Goal: Task Accomplishment & Management: Use online tool/utility

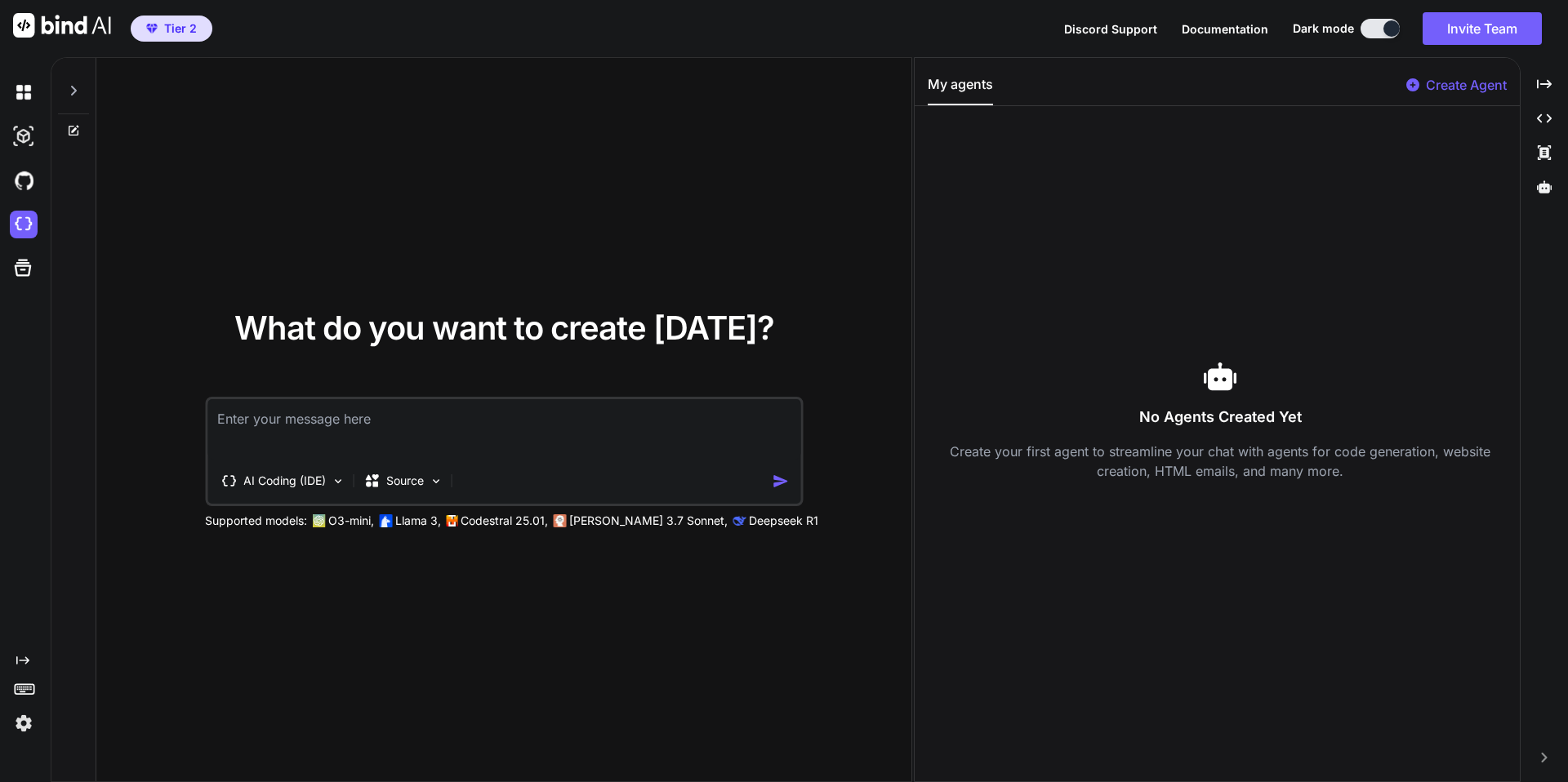
click at [305, 427] on textarea at bounding box center [504, 429] width 593 height 60
click at [688, 301] on div "What do you want to create today? AI Coding (IDE) Source Supported models: O3-m…" at bounding box center [504, 420] width 815 height 725
click at [440, 416] on textarea at bounding box center [504, 429] width 593 height 60
paste textarea "Sweet — here’s a copy-paste Replit Agent prompt to scaffold the VersoCircle MVP…"
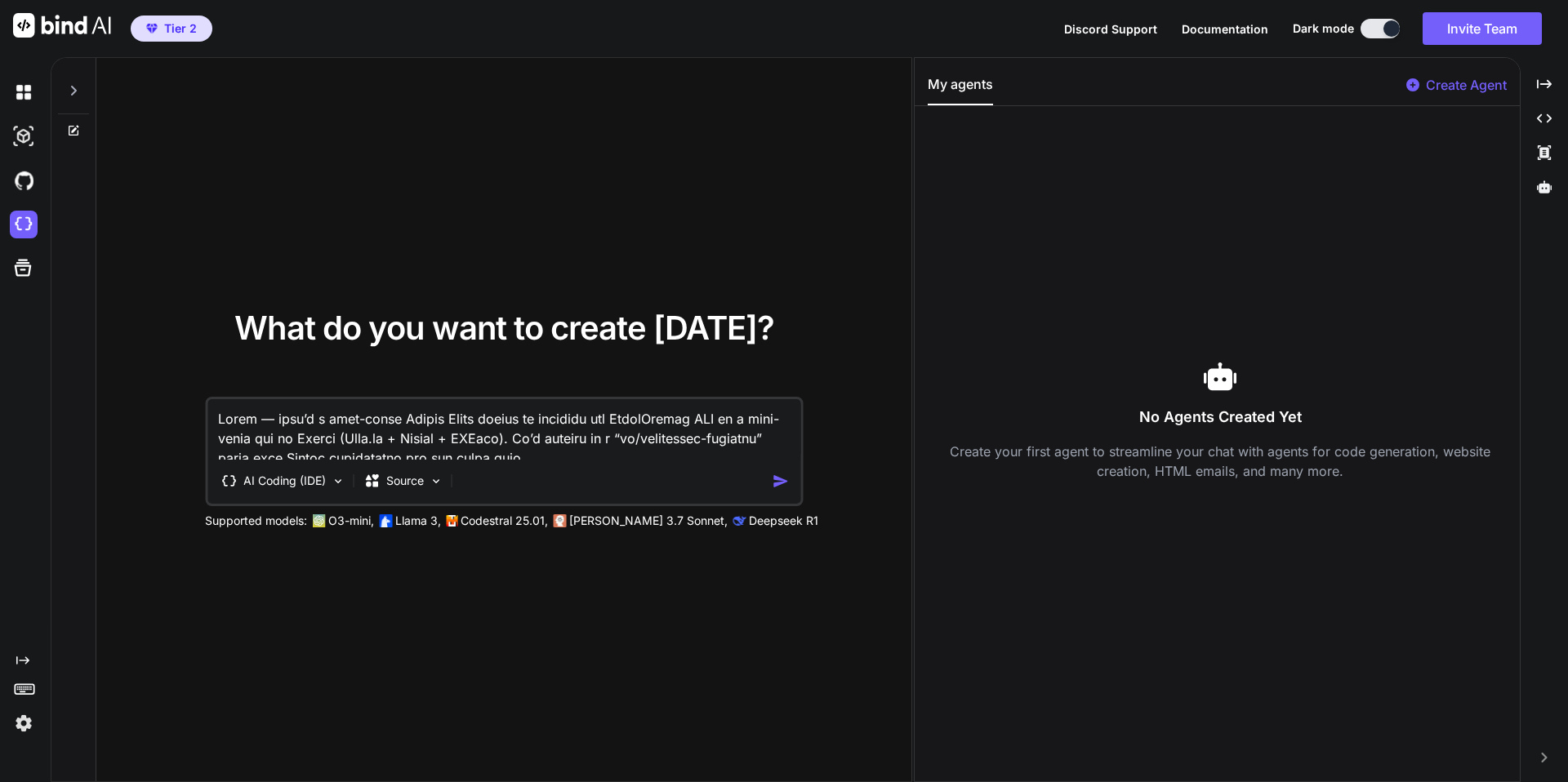
scroll to position [6723, 0]
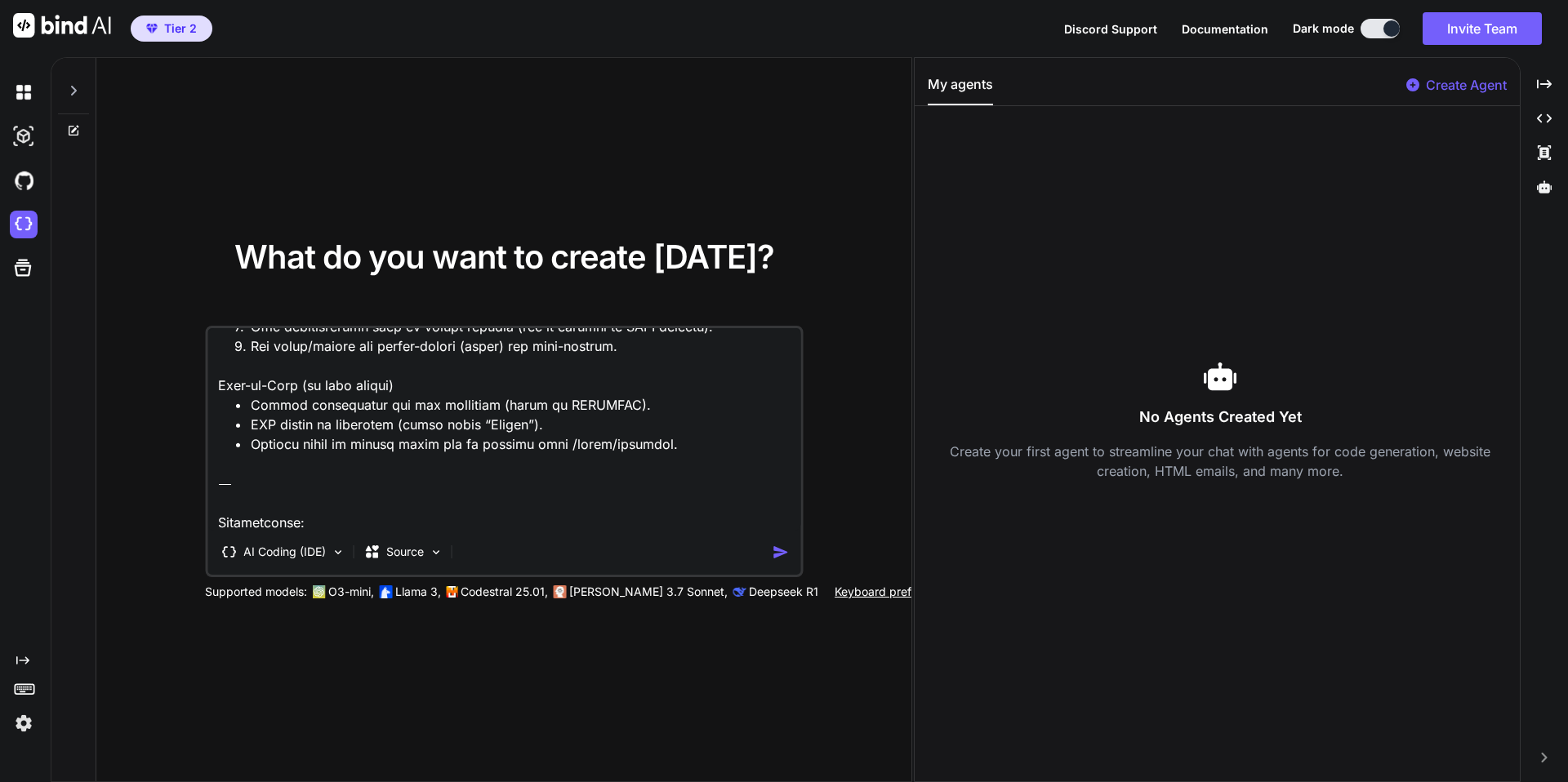
click at [464, 519] on textarea at bounding box center [504, 429] width 593 height 202
click at [475, 529] on textarea at bounding box center [504, 429] width 593 height 202
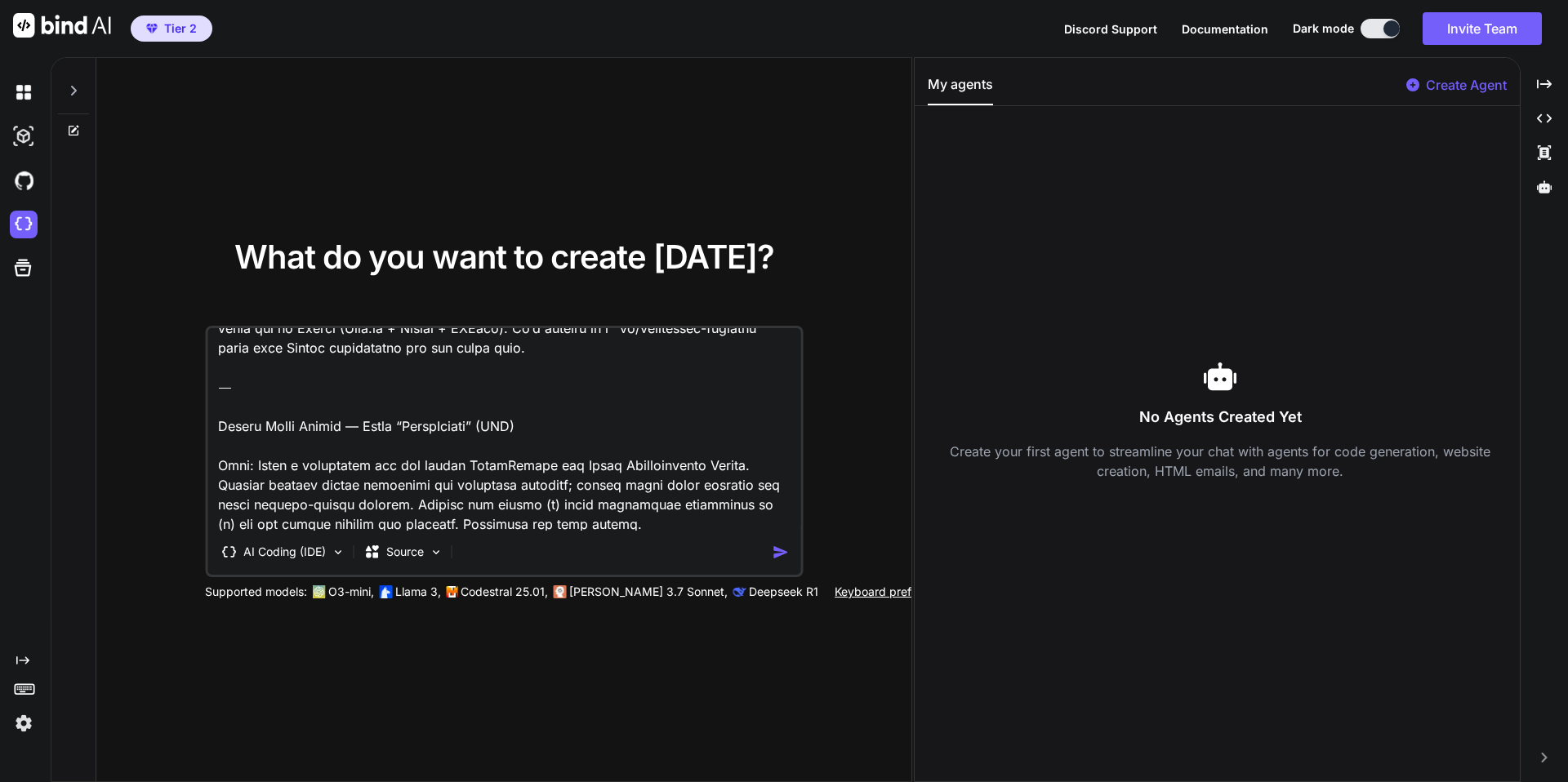
scroll to position [0, 0]
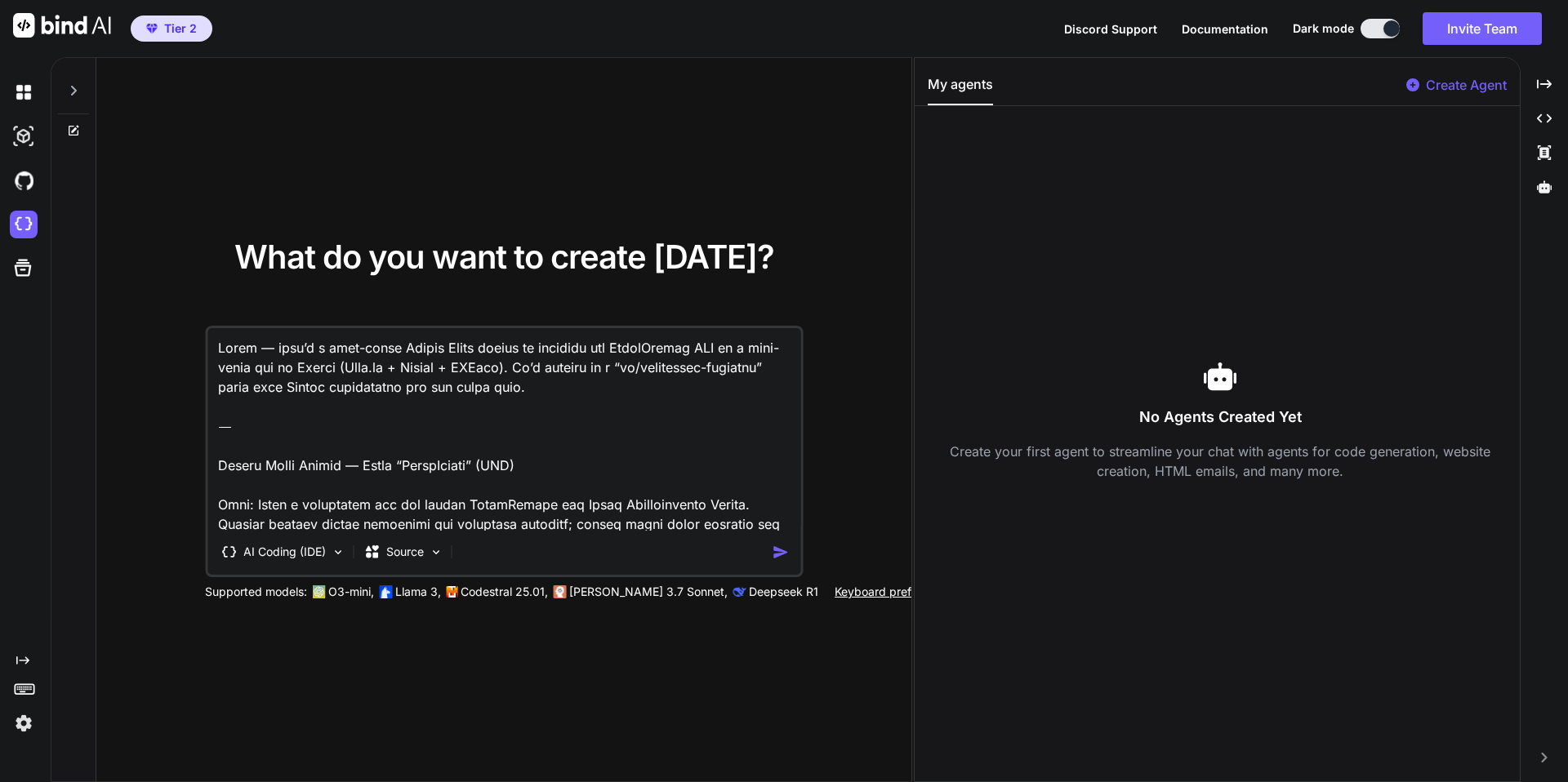
click at [232, 470] on textarea at bounding box center [504, 429] width 593 height 202
click at [314, 463] on textarea at bounding box center [504, 429] width 593 height 202
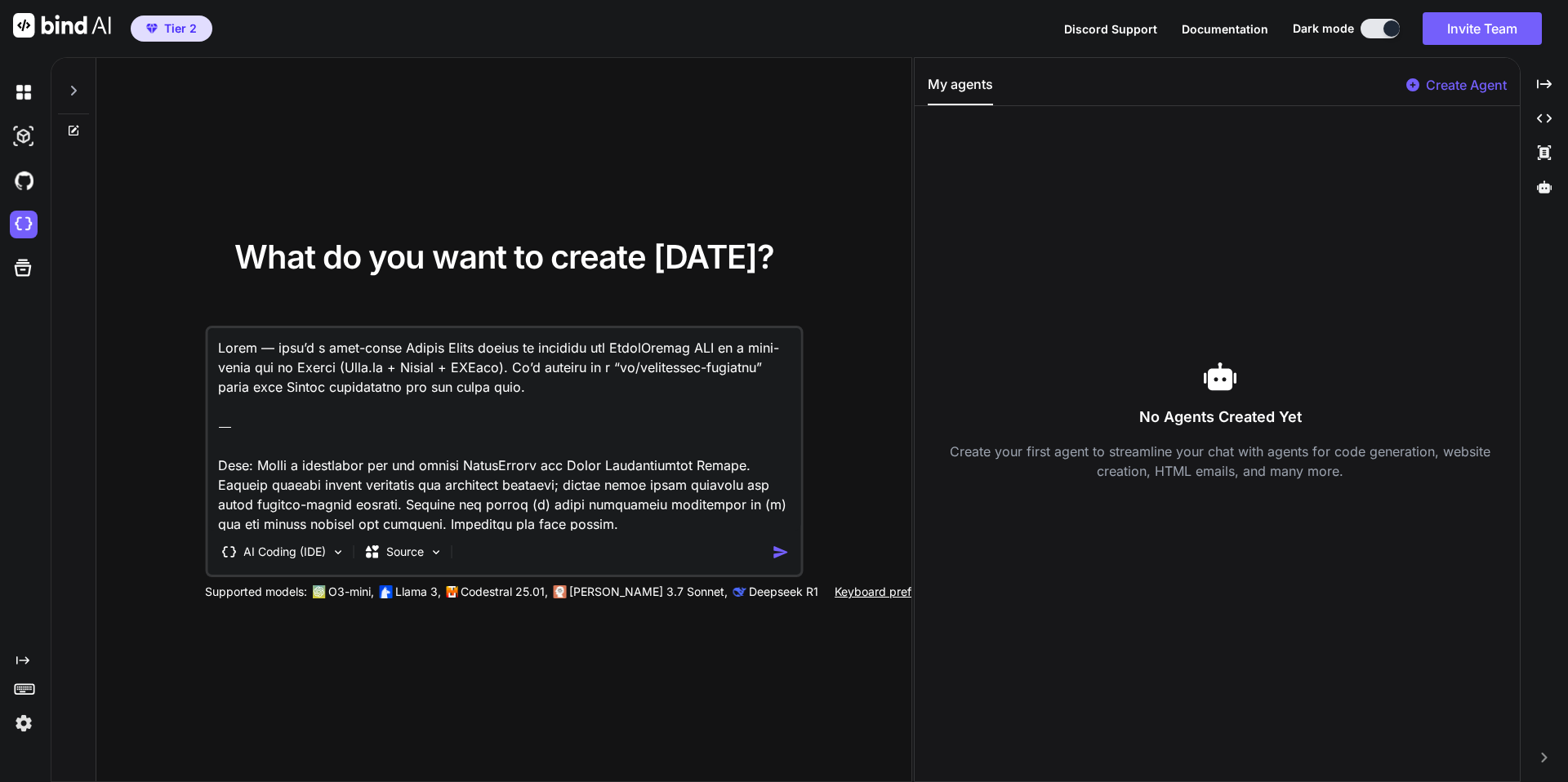
drag, startPoint x: 213, startPoint y: 348, endPoint x: 282, endPoint y: 452, distance: 124.8
click at [282, 452] on textarea at bounding box center [504, 429] width 593 height 202
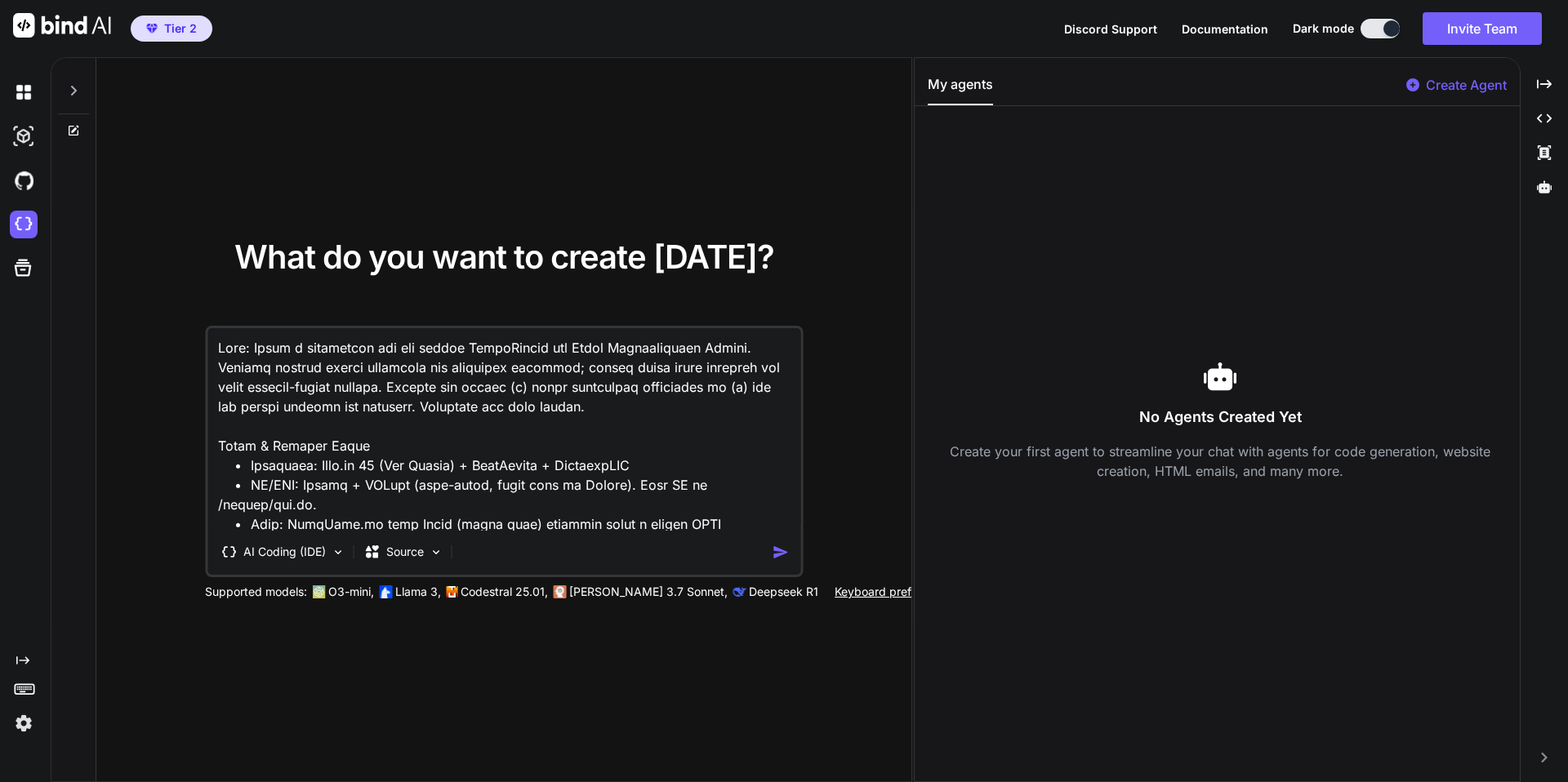
click at [217, 364] on textarea at bounding box center [504, 429] width 593 height 202
drag, startPoint x: 254, startPoint y: 369, endPoint x: 210, endPoint y: 368, distance: 44.0
click at [210, 368] on textarea at bounding box center [504, 429] width 593 height 202
click at [387, 367] on textarea at bounding box center [504, 429] width 593 height 202
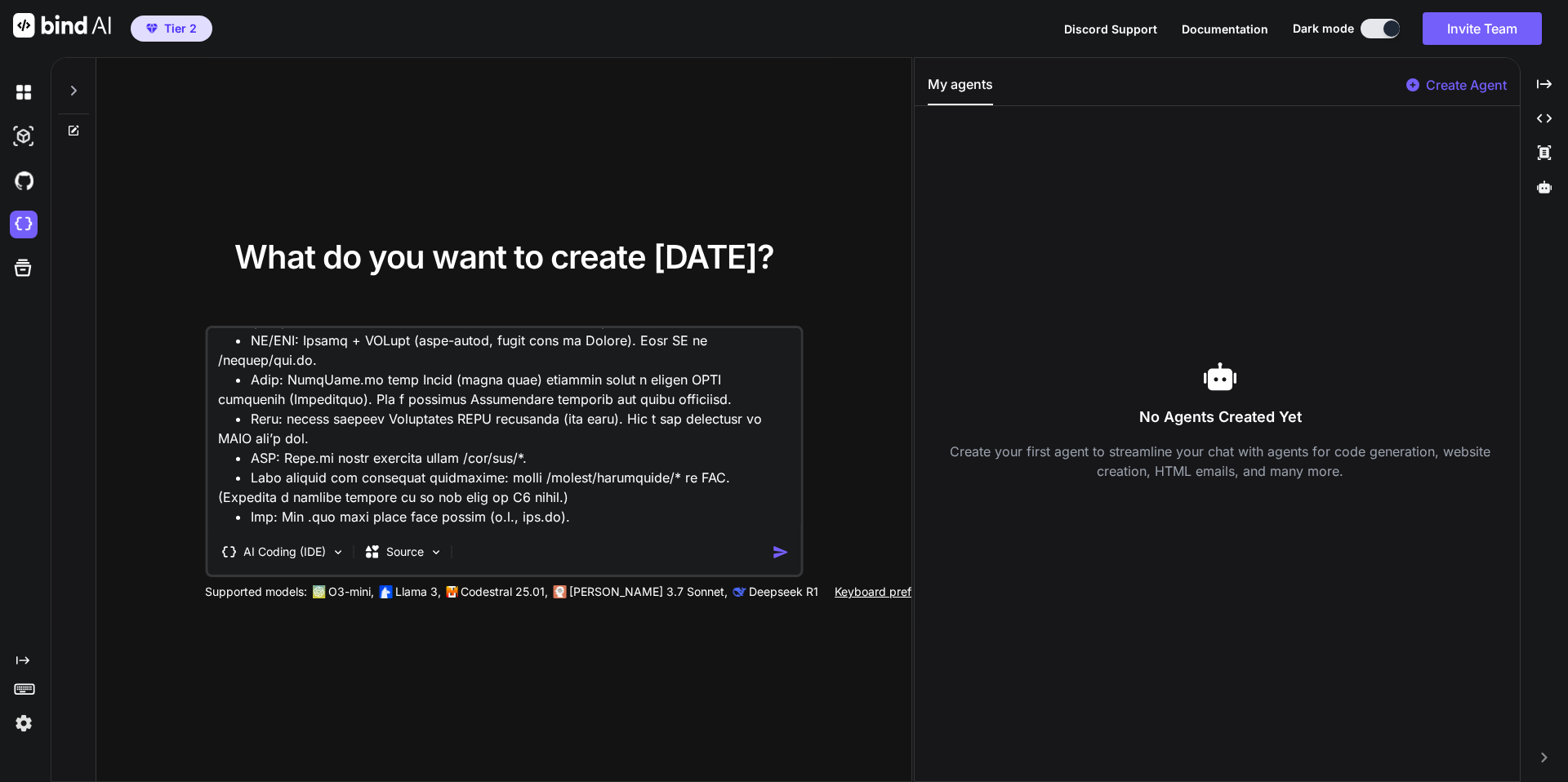
scroll to position [109, 0]
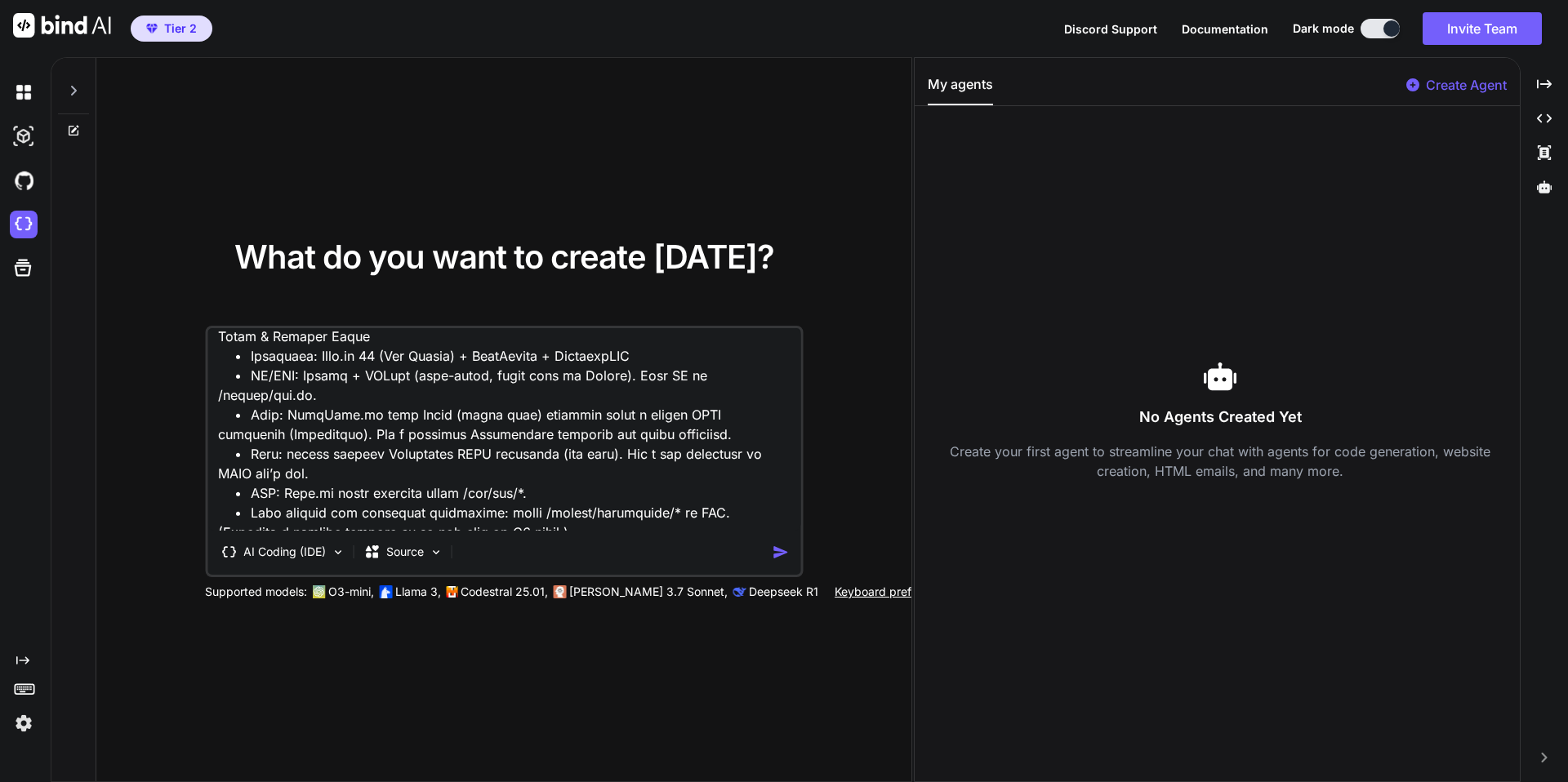
drag, startPoint x: 411, startPoint y: 377, endPoint x: 610, endPoint y: 379, distance: 199.0
click at [610, 379] on textarea at bounding box center [504, 429] width 593 height 202
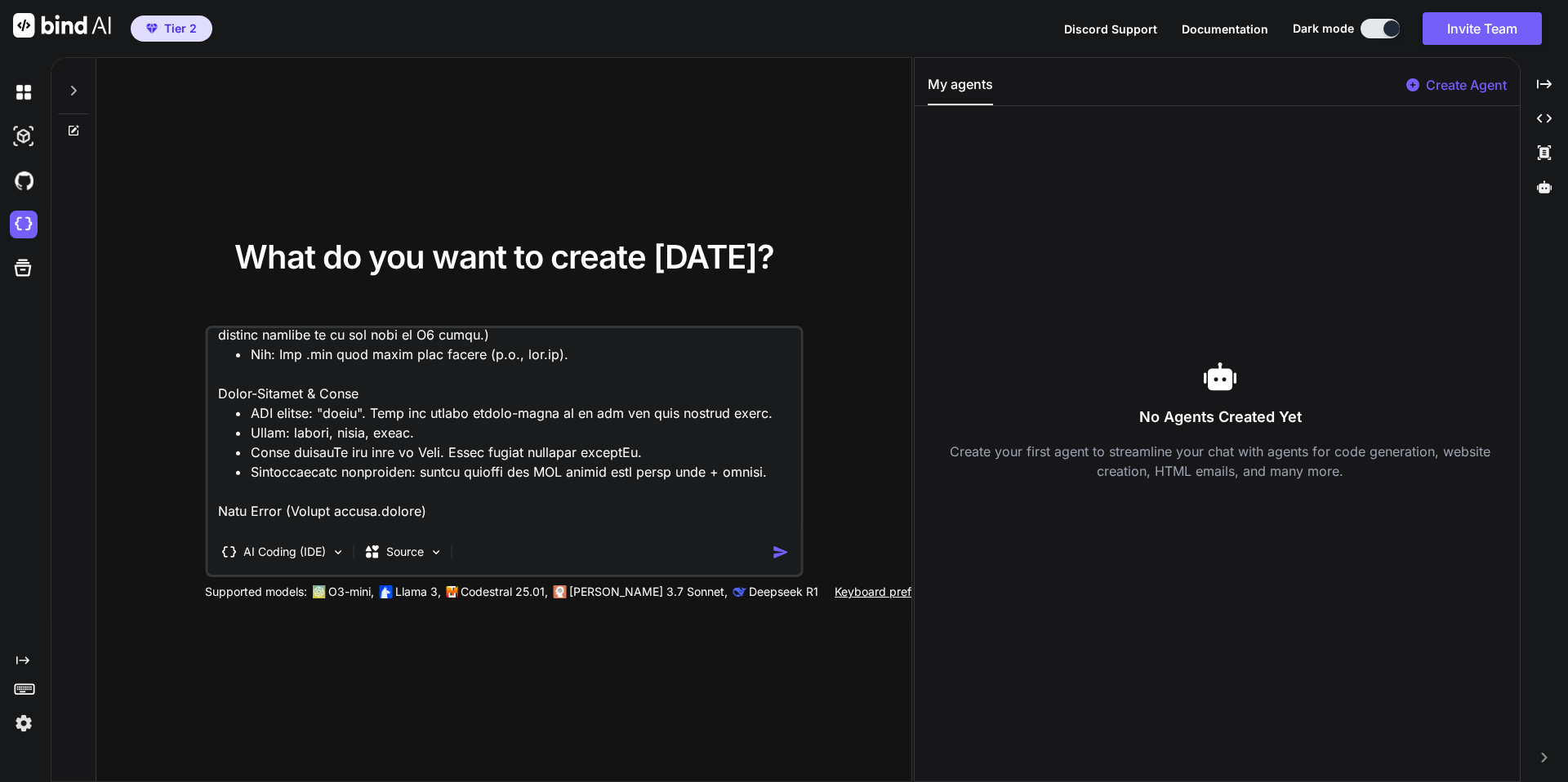
scroll to position [291, 0]
click at [297, 414] on textarea at bounding box center [504, 429] width 593 height 202
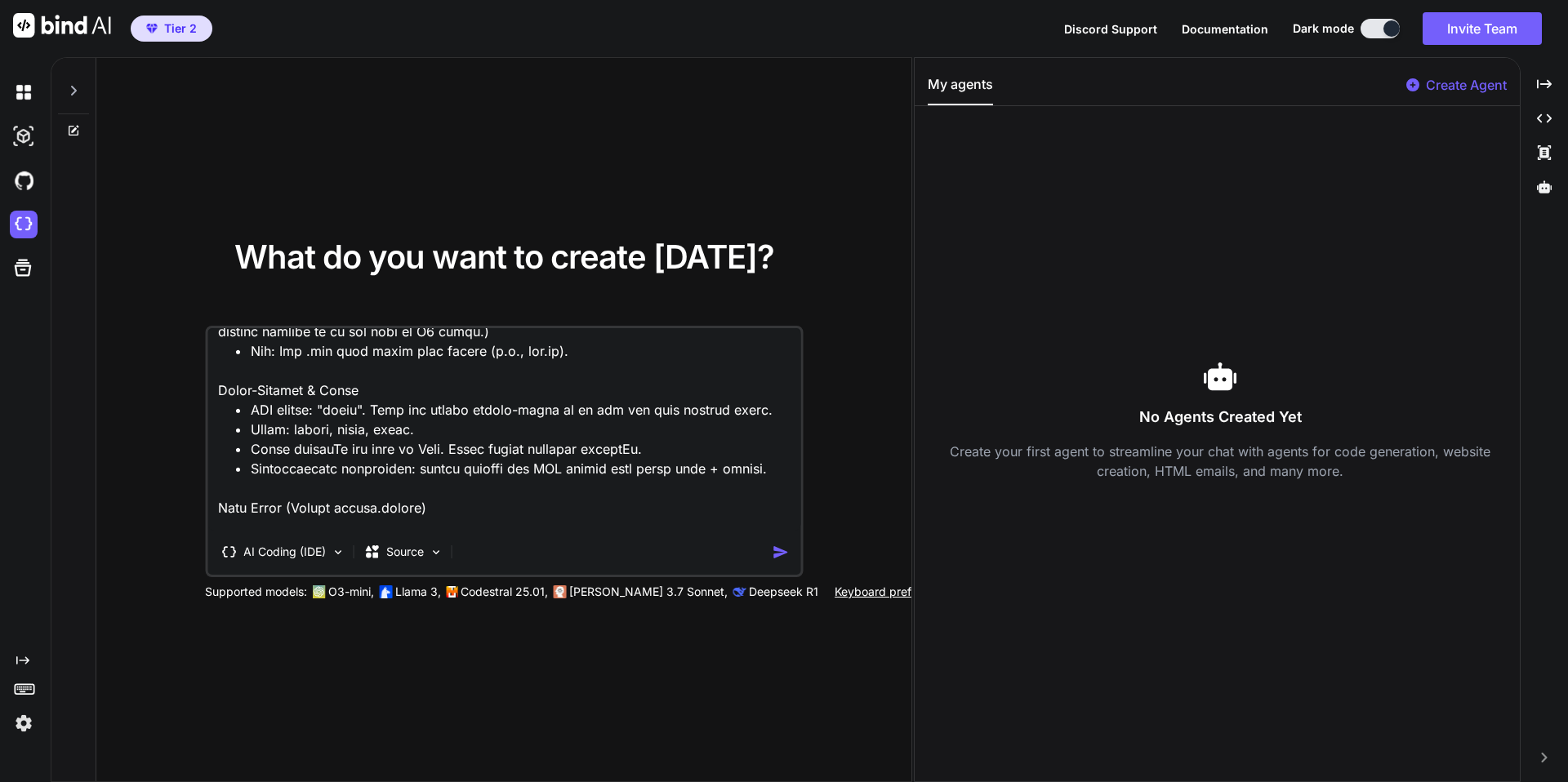
click at [297, 414] on textarea at bounding box center [504, 429] width 593 height 202
click at [354, 424] on textarea at bounding box center [504, 429] width 593 height 202
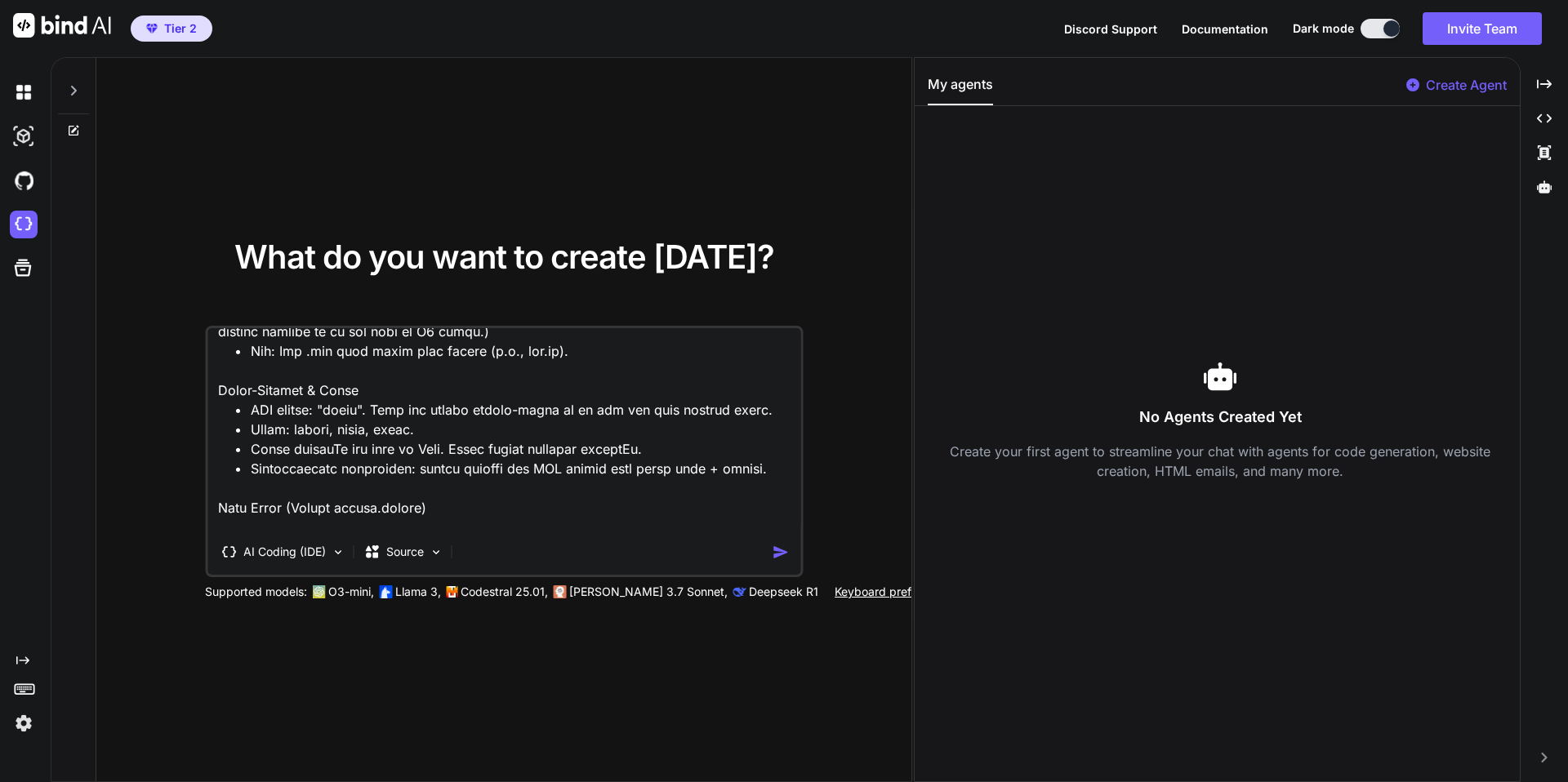
click at [354, 424] on textarea at bounding box center [504, 429] width 593 height 202
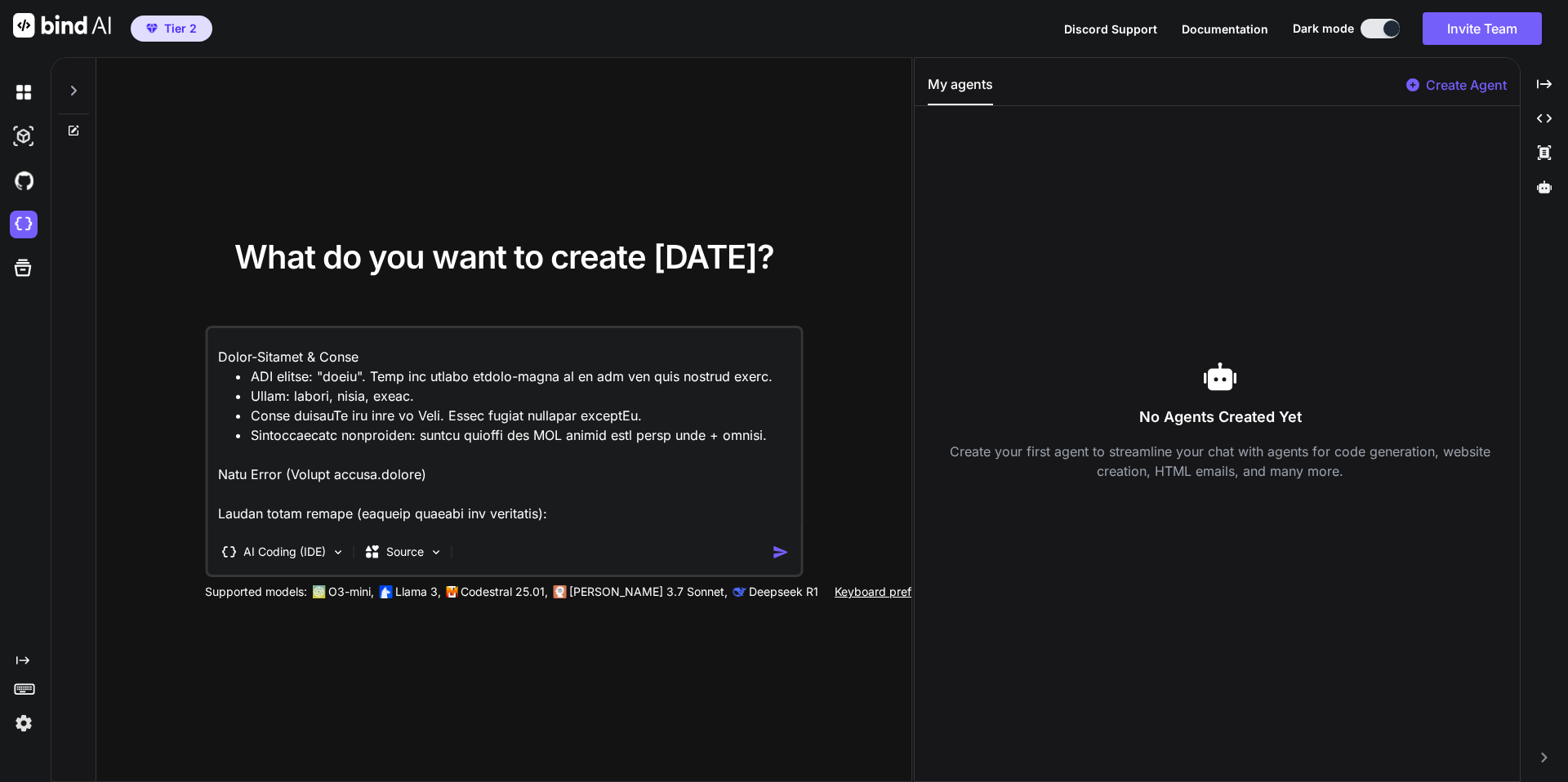
scroll to position [336, 0]
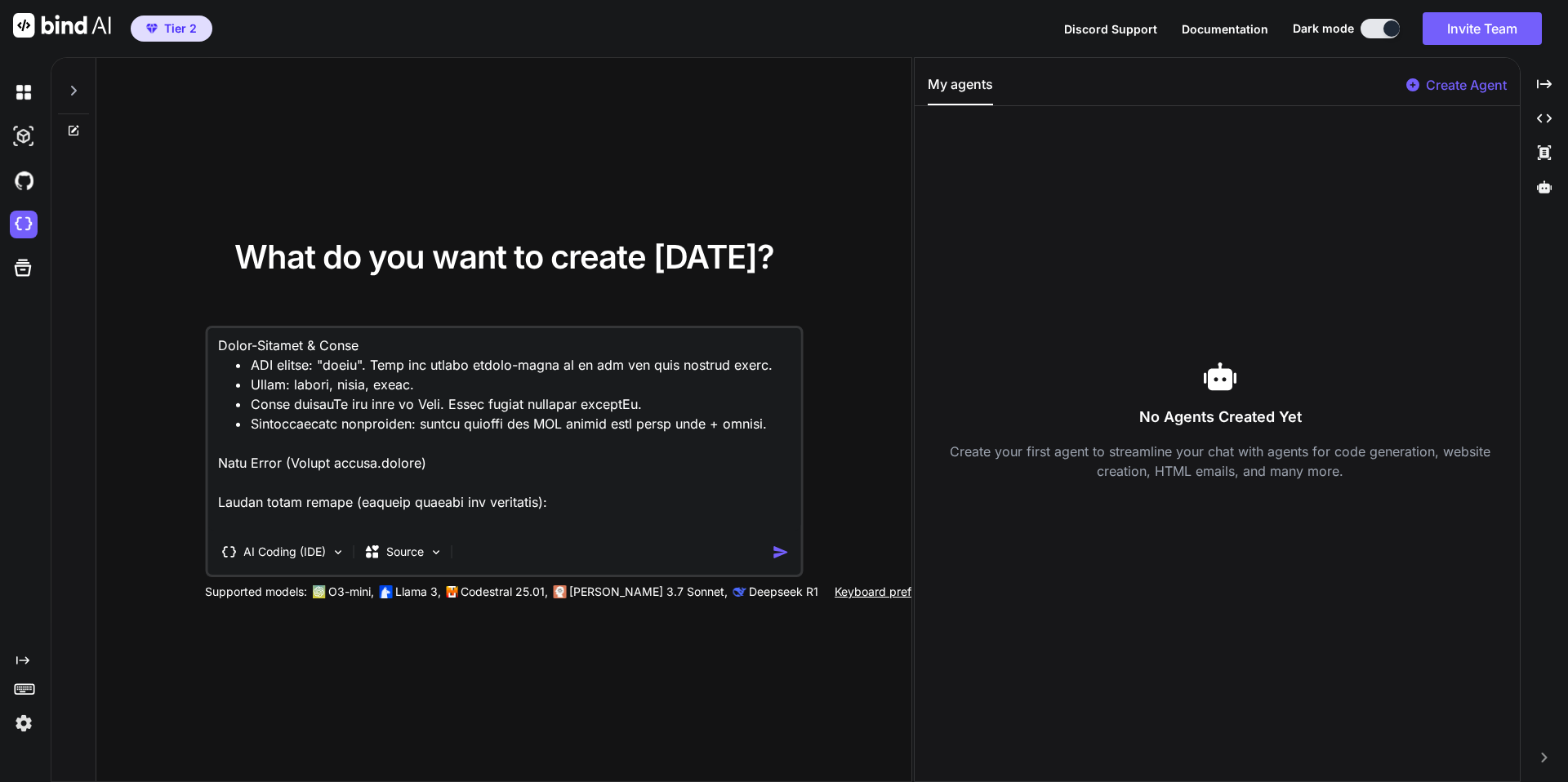
click at [344, 385] on textarea at bounding box center [504, 429] width 593 height 202
click at [343, 402] on textarea at bounding box center [504, 429] width 593 height 202
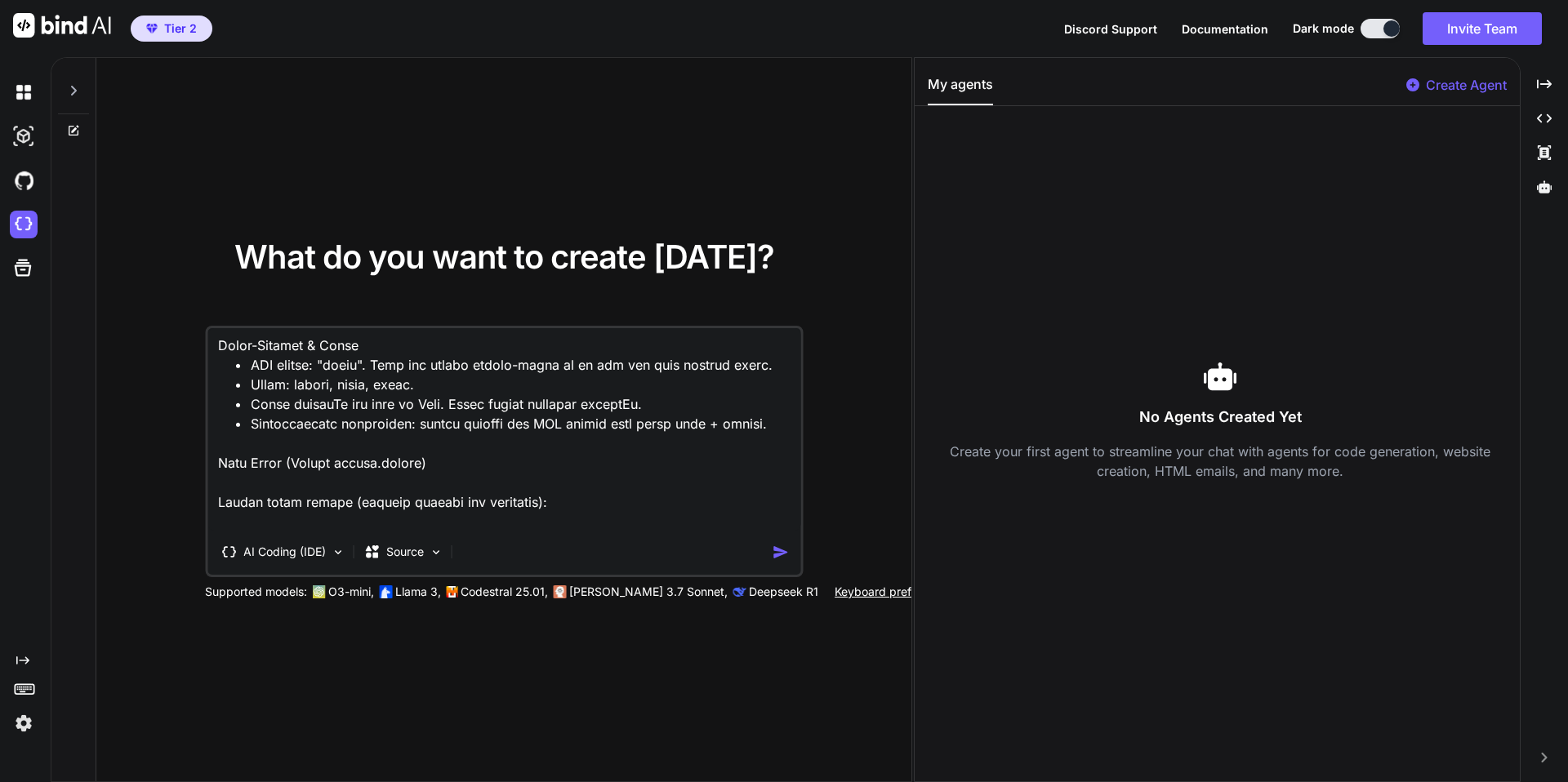
click at [343, 402] on textarea at bounding box center [504, 429] width 593 height 202
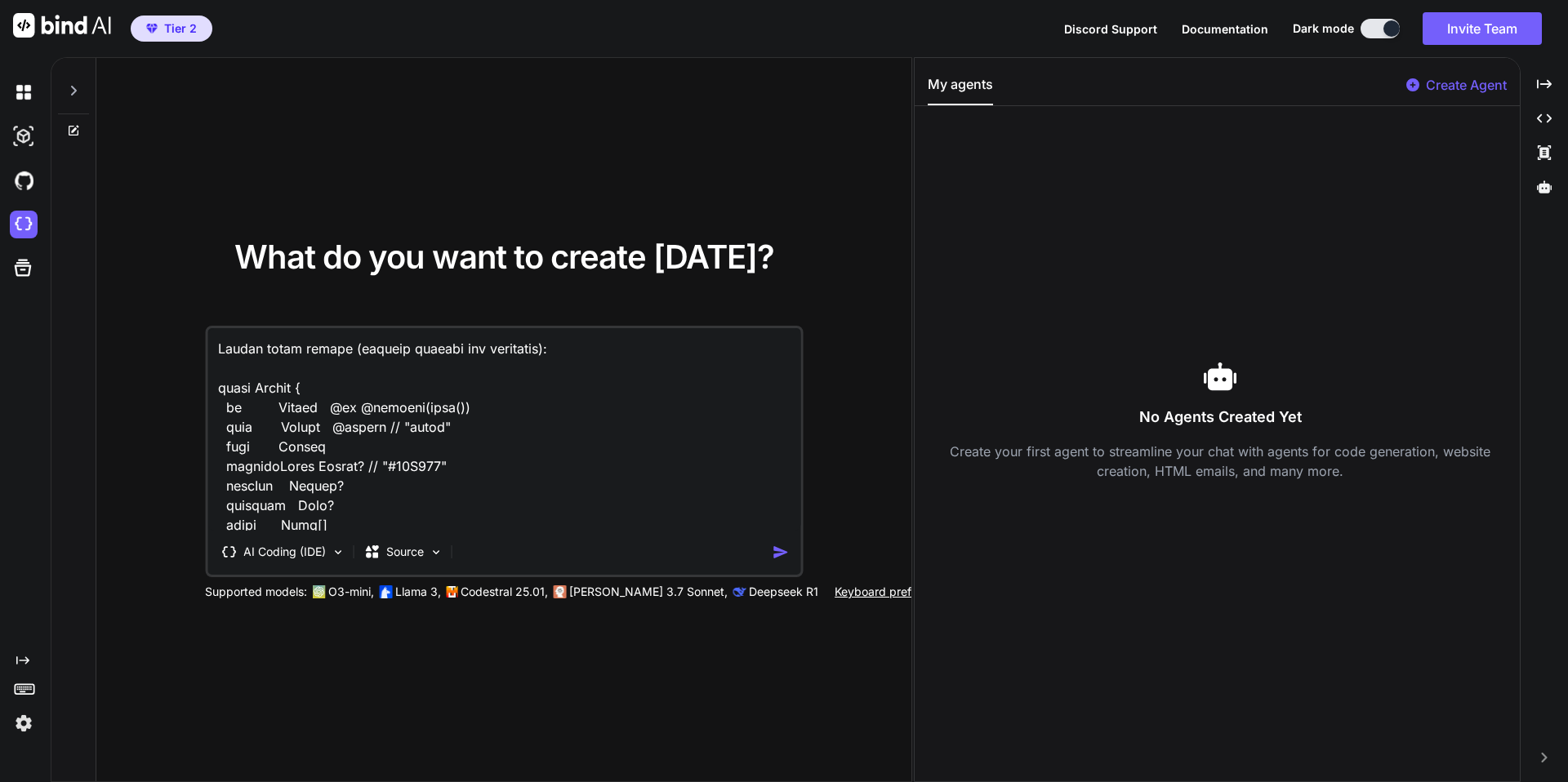
scroll to position [492, 0]
type textarea "Build a responsive web app called VersoCircle for Verso International School. C…"
click at [781, 554] on img "button" at bounding box center [781, 552] width 17 height 17
click at [395, 419] on textarea at bounding box center [504, 429] width 593 height 202
click at [759, 262] on span "What do you want to create today?" at bounding box center [504, 256] width 540 height 40
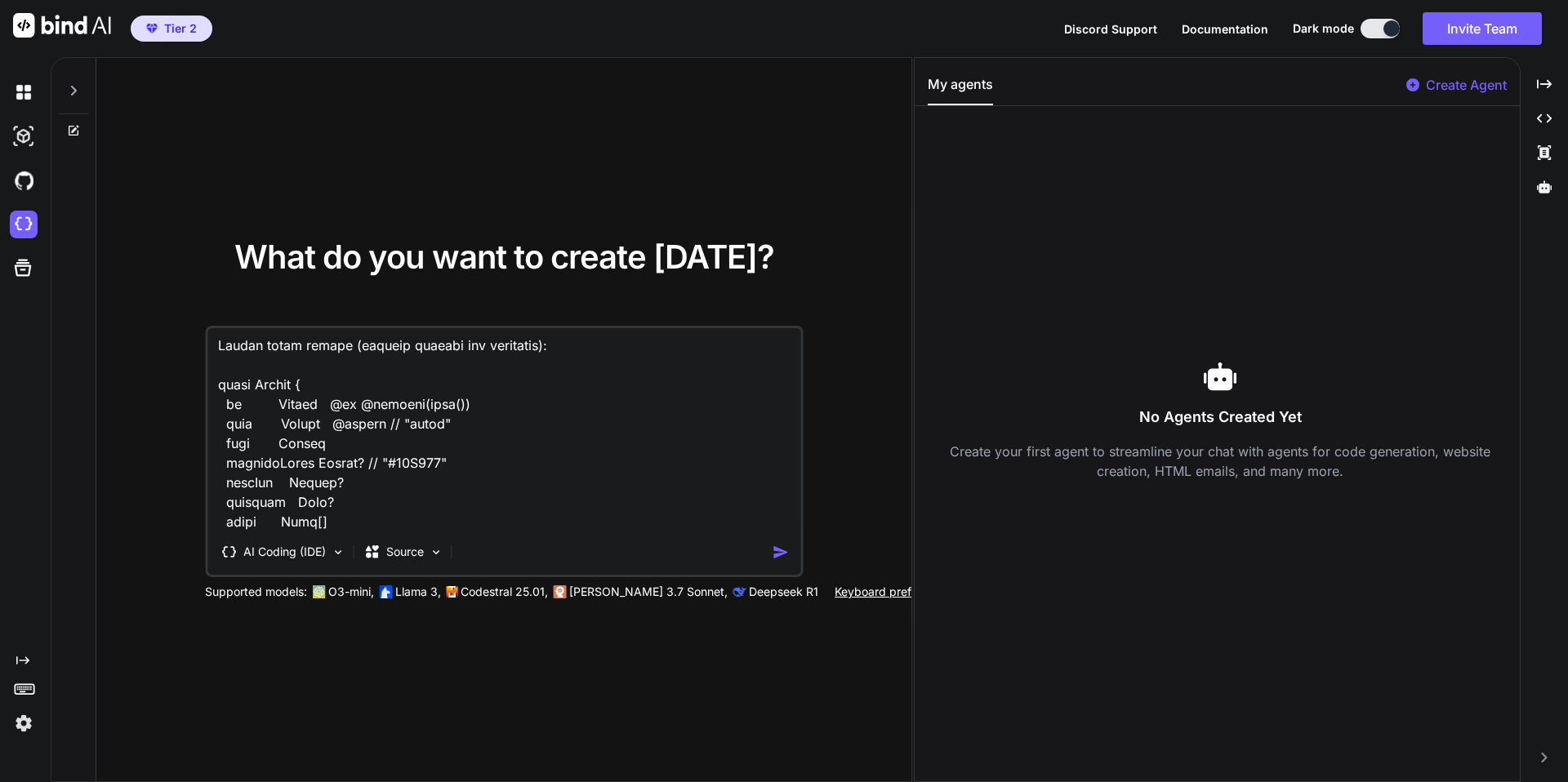
click at [64, 19] on img at bounding box center [62, 25] width 98 height 25
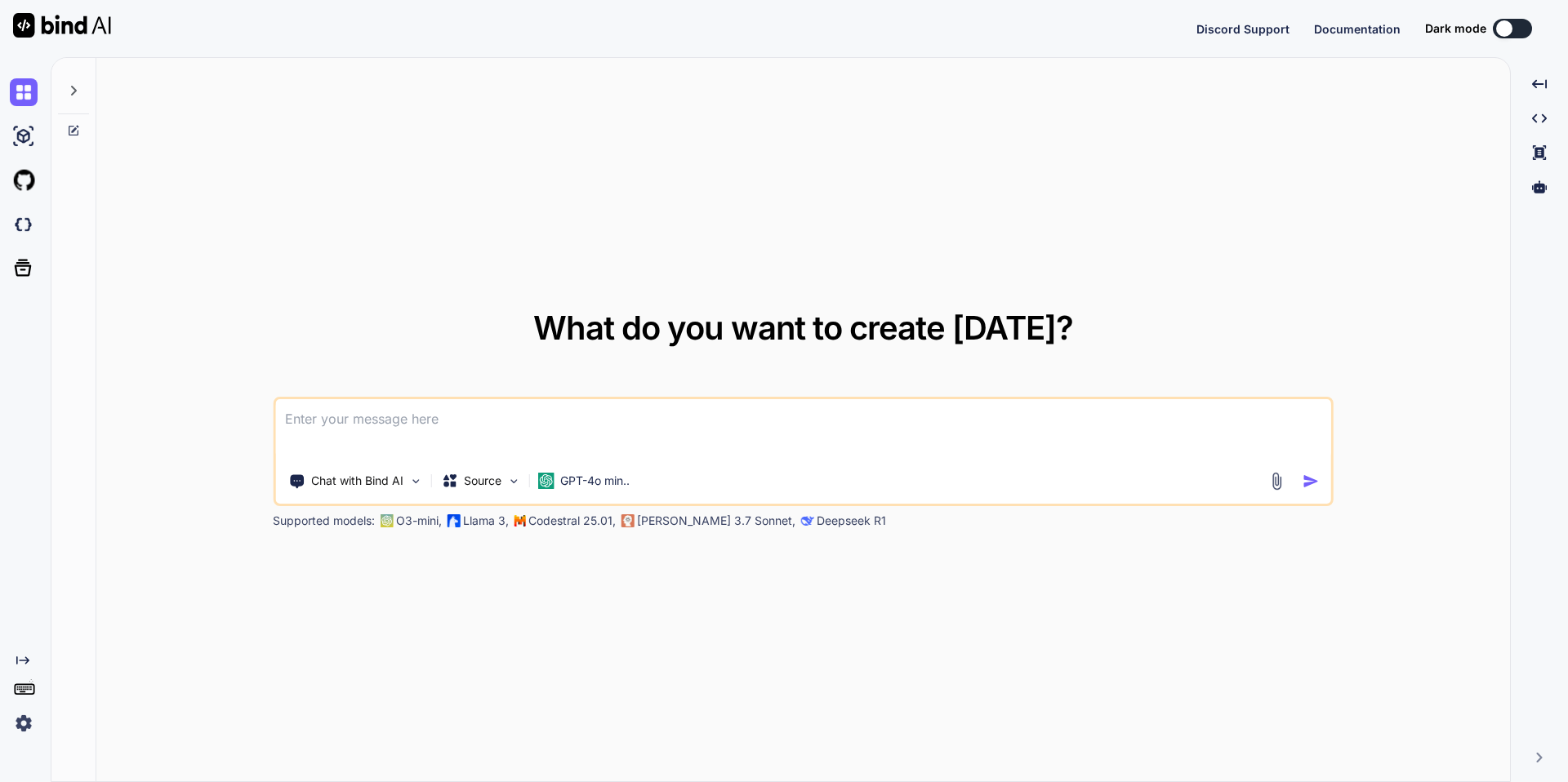
click at [1502, 28] on div at bounding box center [1504, 28] width 16 height 16
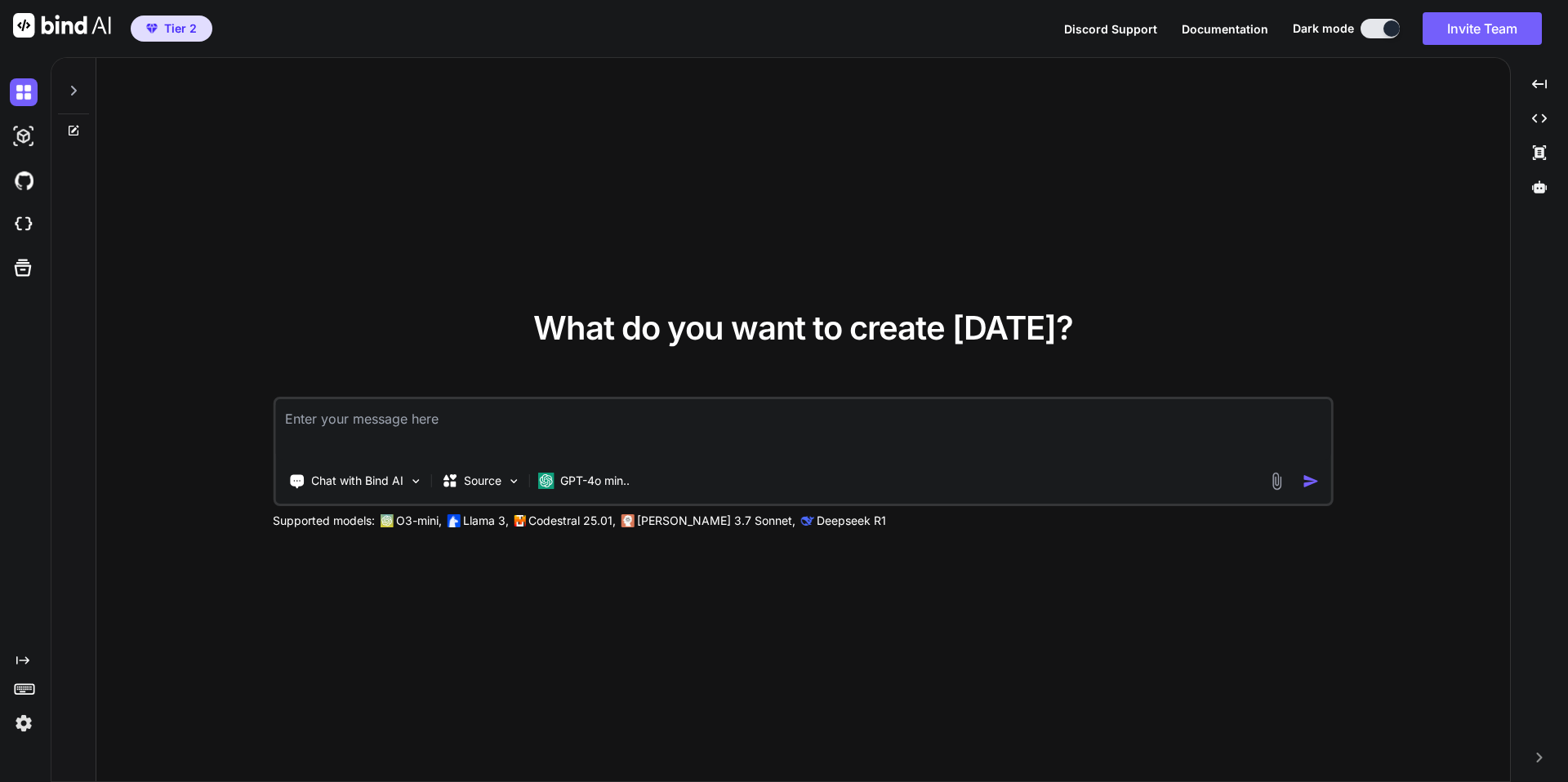
click at [520, 272] on div "What do you want to create today? Chat with Bind AI Source GPT-4o min.. Support…" at bounding box center [803, 420] width 1414 height 725
click at [393, 426] on textarea at bounding box center [803, 429] width 1056 height 60
click at [417, 484] on img at bounding box center [415, 481] width 14 height 14
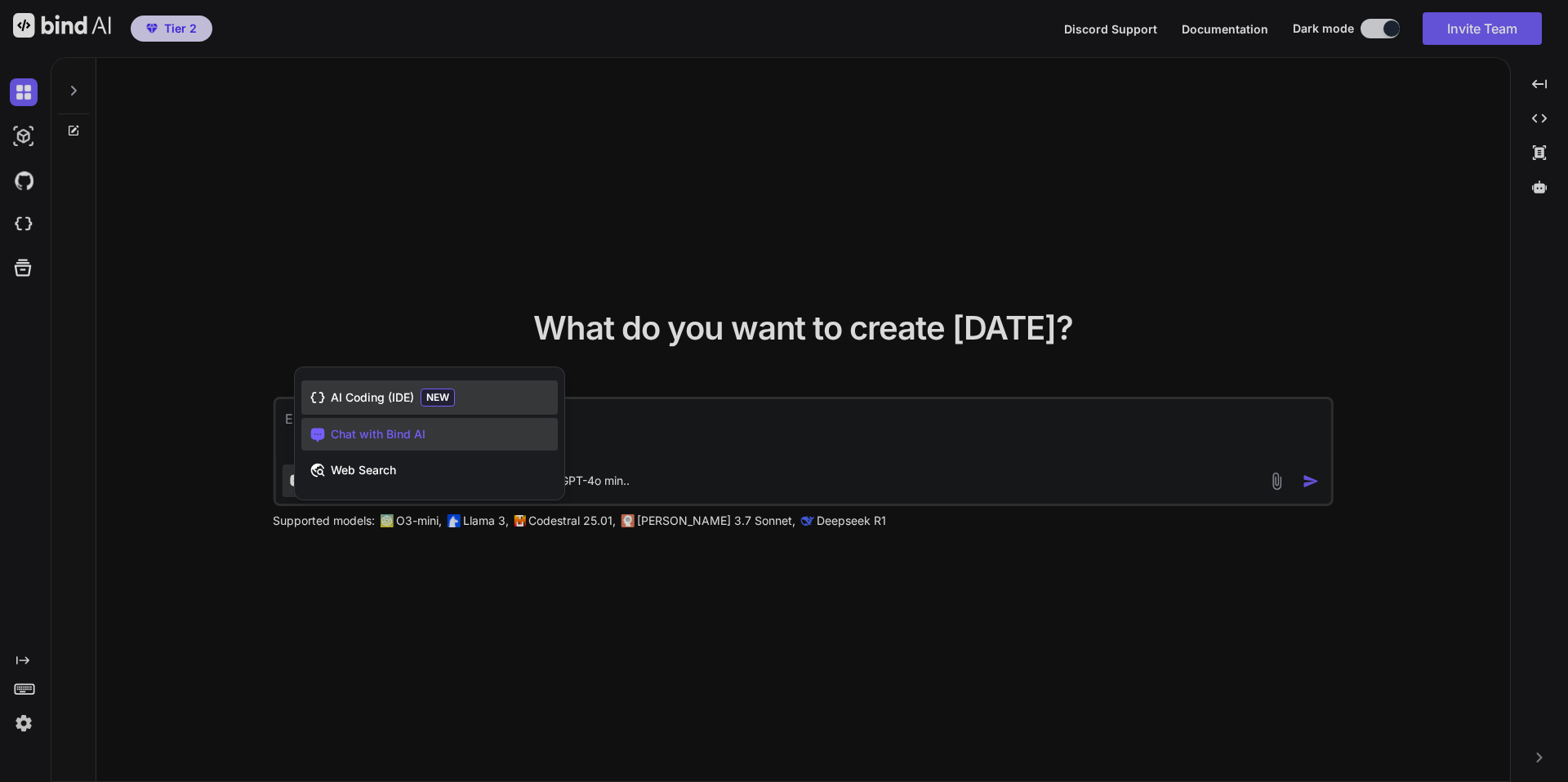
click at [369, 396] on span "AI Coding (IDE)" at bounding box center [372, 397] width 83 height 16
type textarea "x"
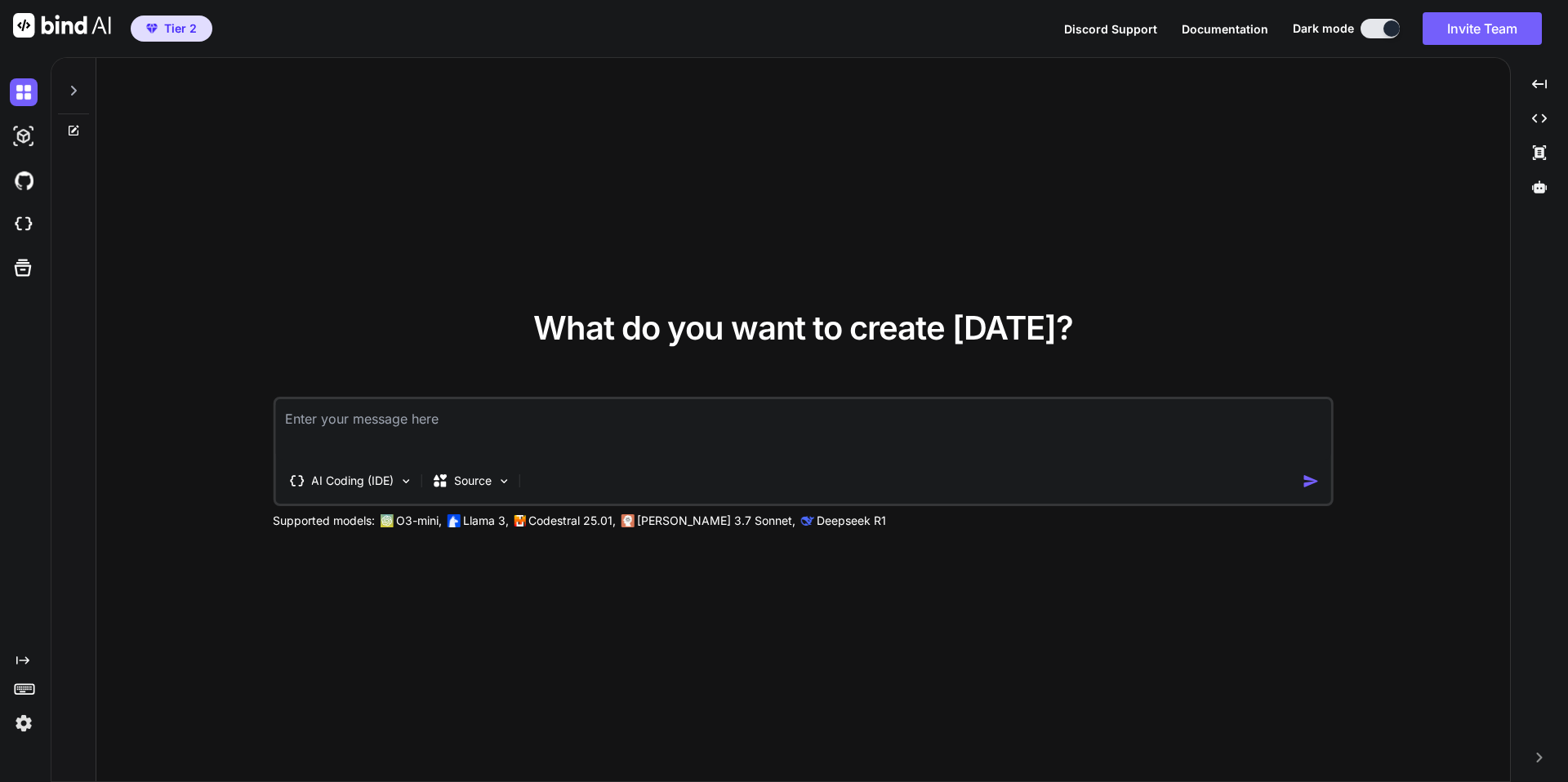
click at [413, 421] on textarea at bounding box center [803, 429] width 1056 height 60
paste textarea "Build a responsive web app called VersoCircle for Verso International School. C…"
type textarea "Build a responsive web app called VersoCircle for Verso International School. C…"
type textarea "x"
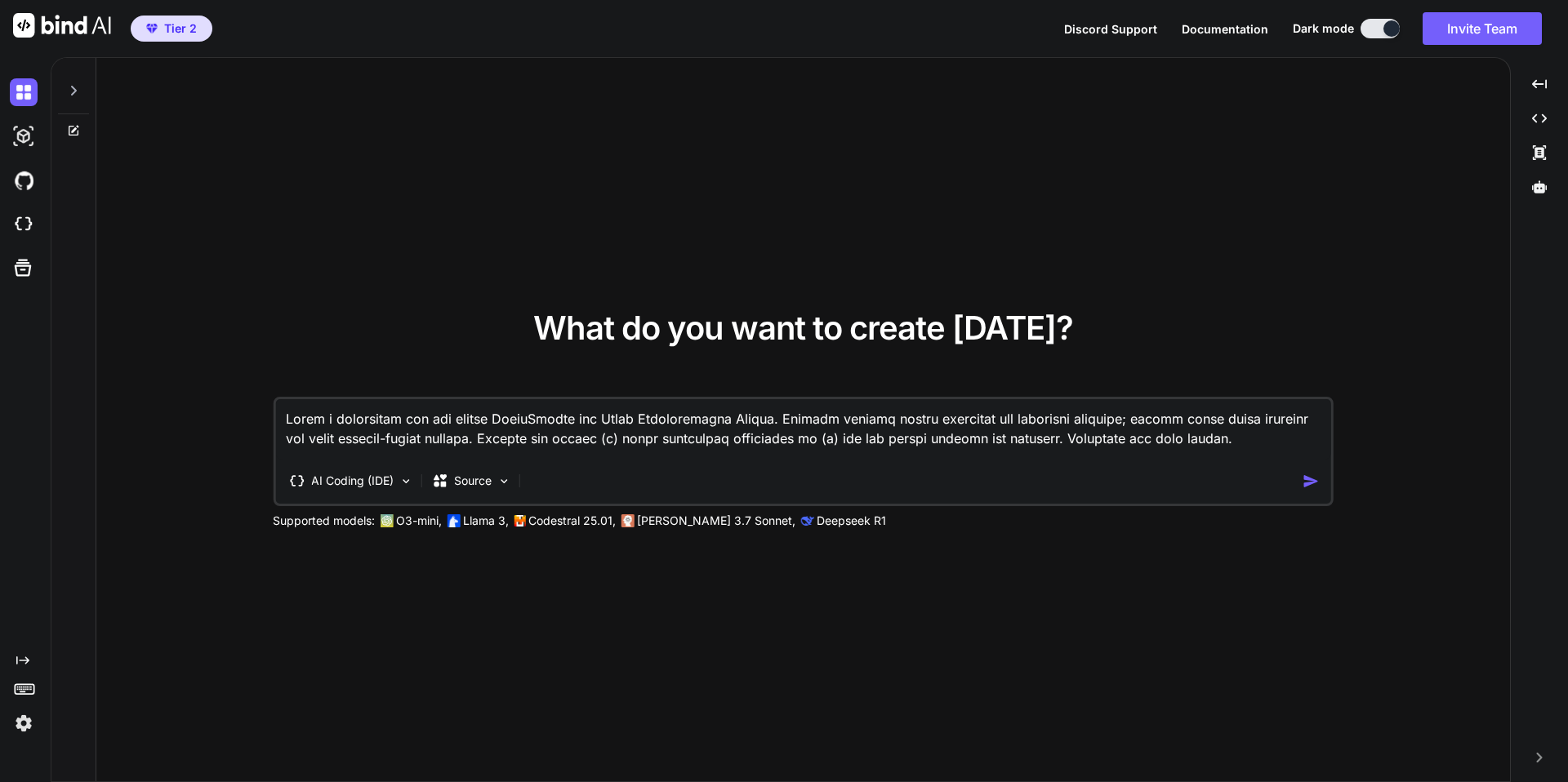
scroll to position [6213, 0]
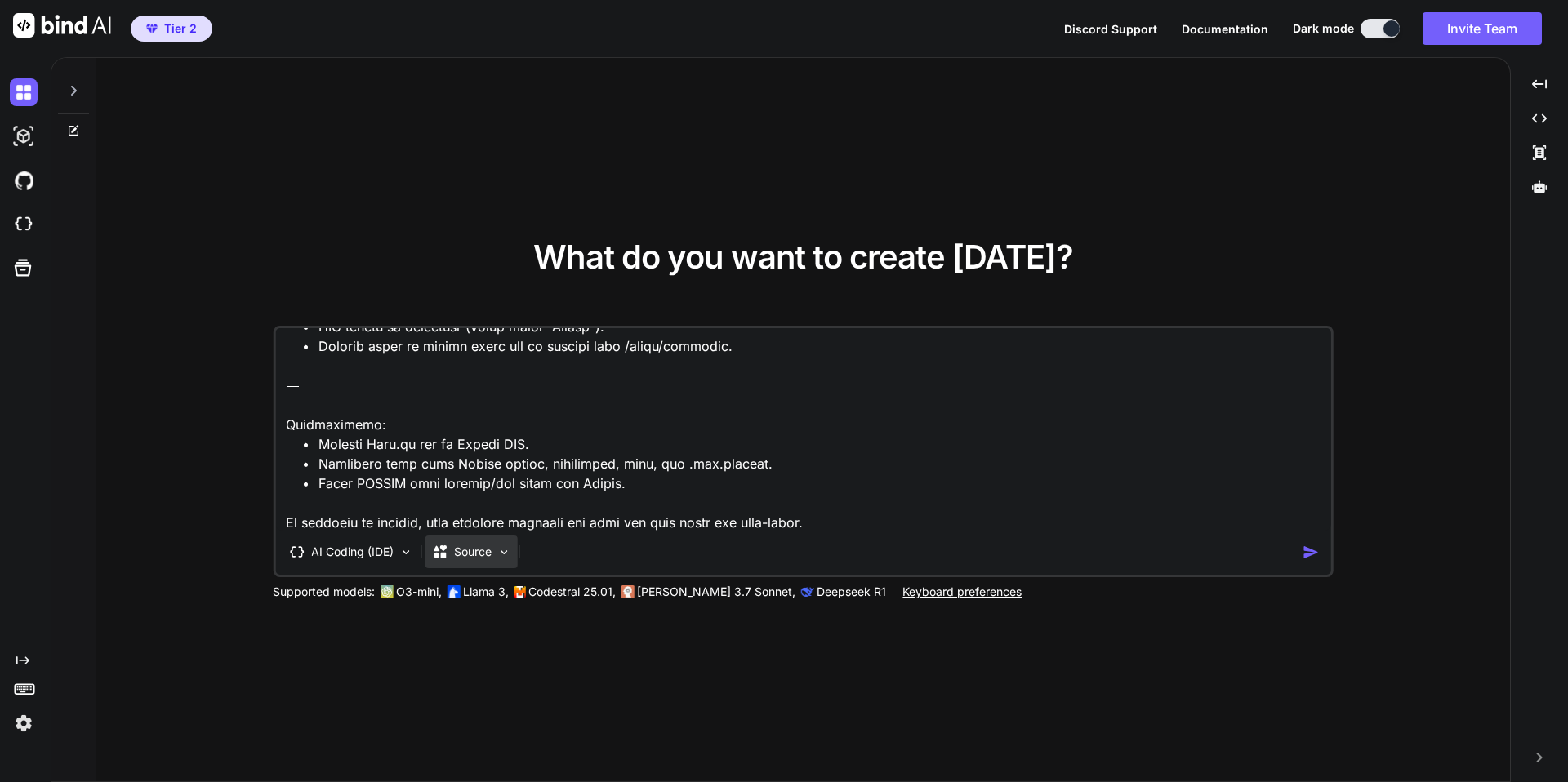
type textarea "Build a responsive web app called VersoCircle for Verso International School. C…"
click at [503, 552] on img at bounding box center [503, 552] width 14 height 14
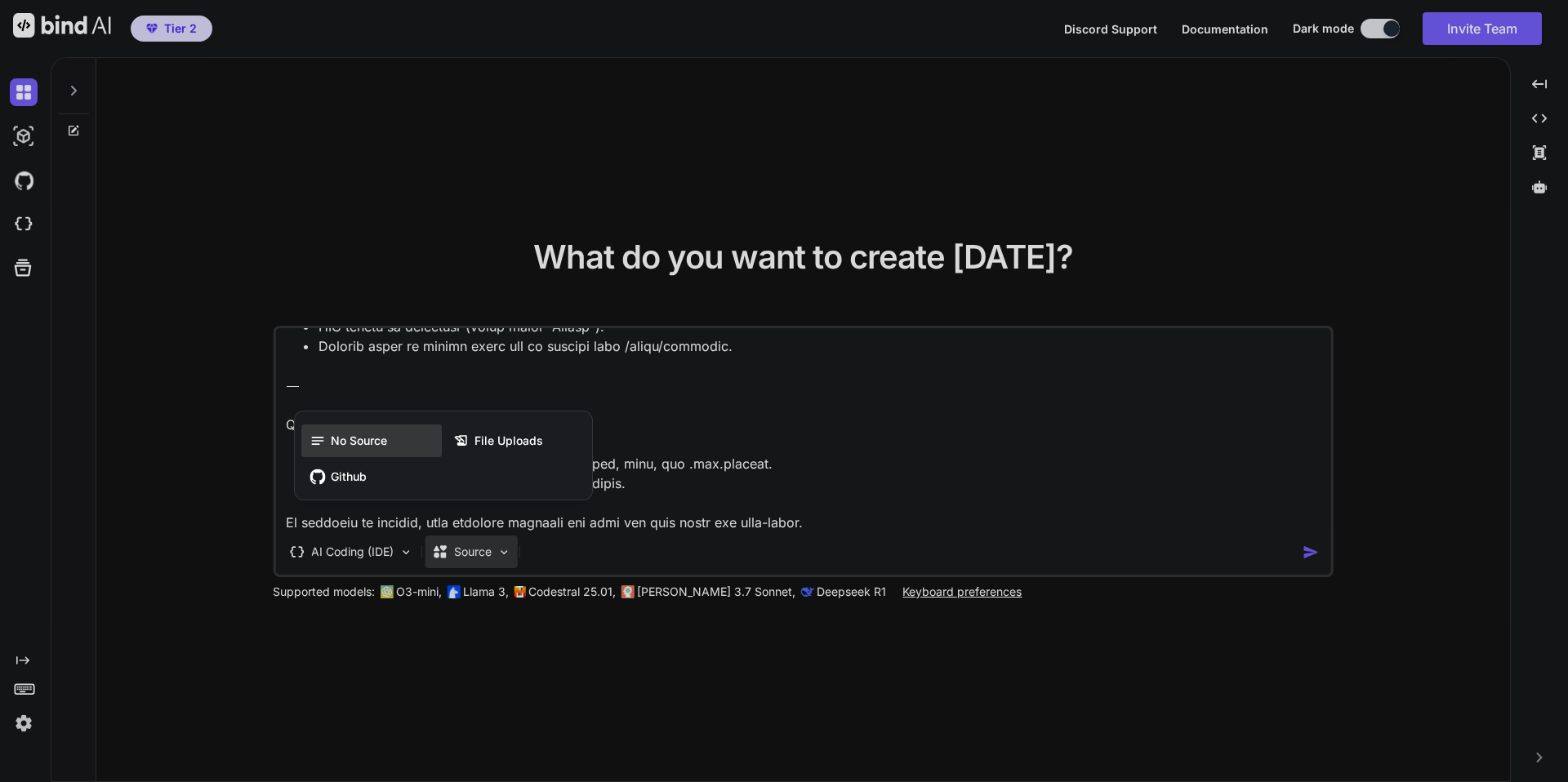
click at [365, 435] on span "No Source" at bounding box center [359, 441] width 56 height 16
type textarea "x"
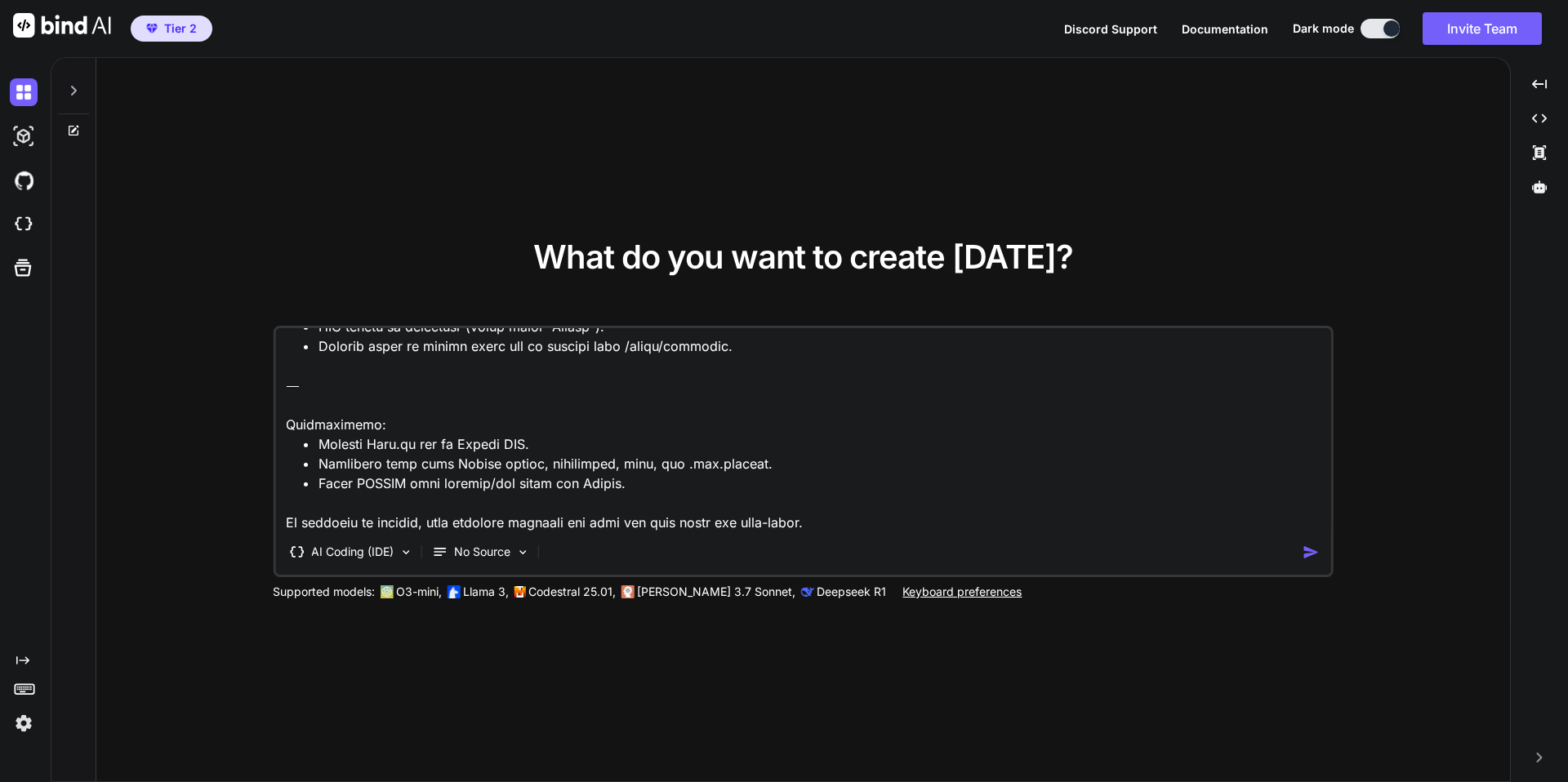
click at [518, 494] on textarea at bounding box center [803, 429] width 1056 height 202
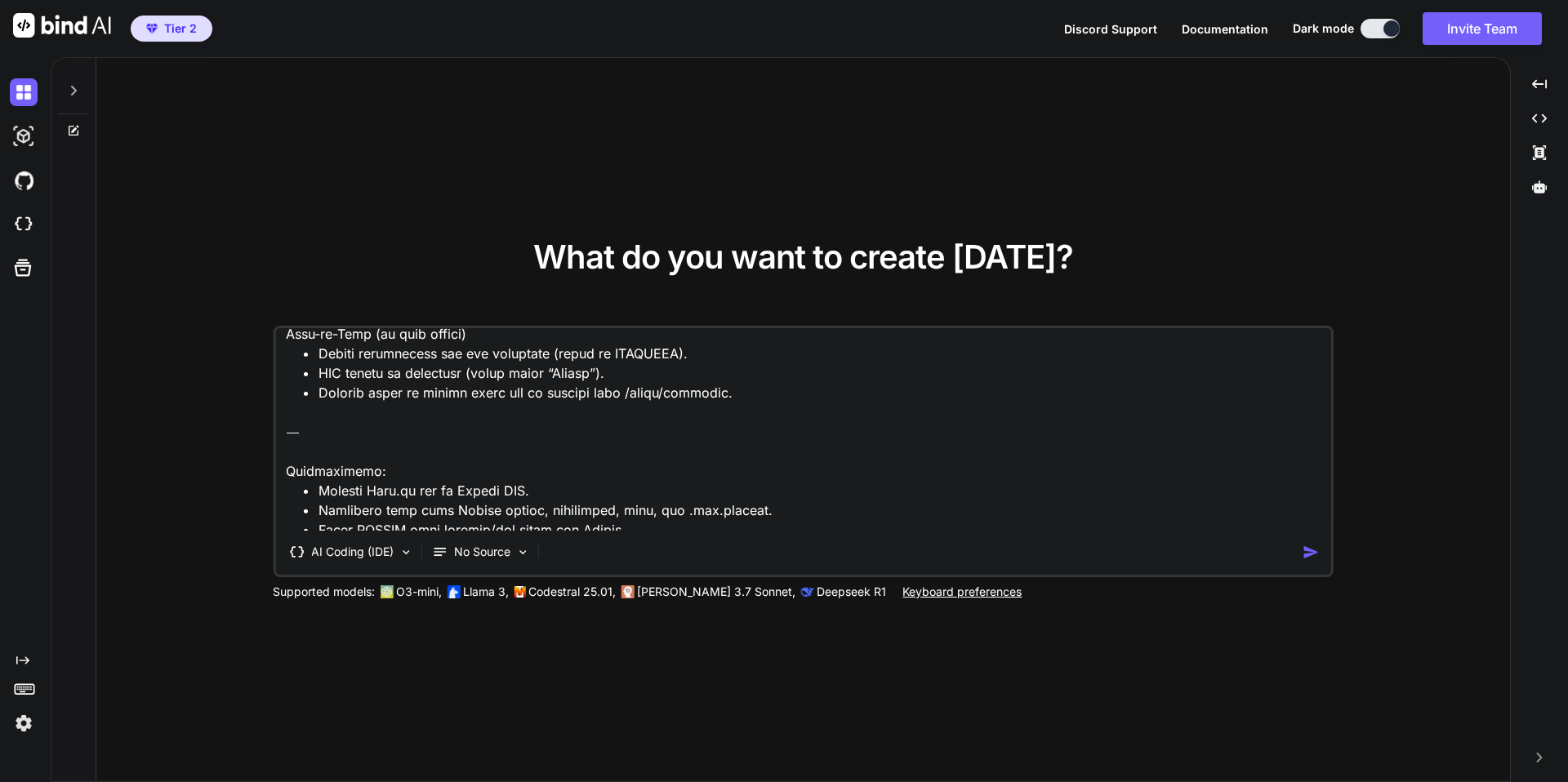
scroll to position [6214, 0]
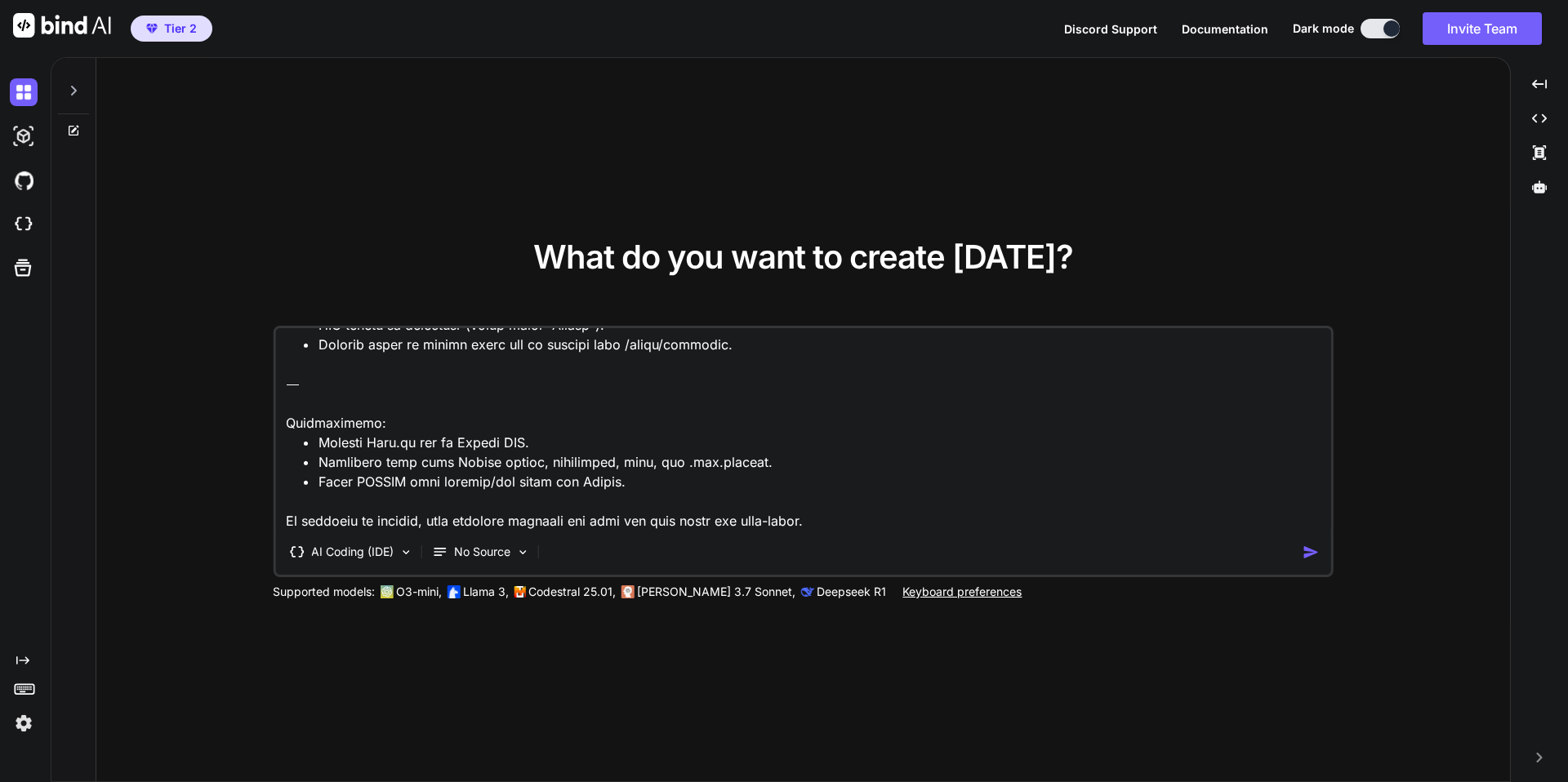
drag, startPoint x: 443, startPoint y: 442, endPoint x: 537, endPoint y: 445, distance: 94.0
click at [537, 445] on textarea at bounding box center [803, 429] width 1056 height 202
type textarea "Build a responsive web app called VersoCircle for Verso International School. C…"
type textarea "x"
type textarea "Build a responsive web app called VersoCircle for Verso International School. C…"
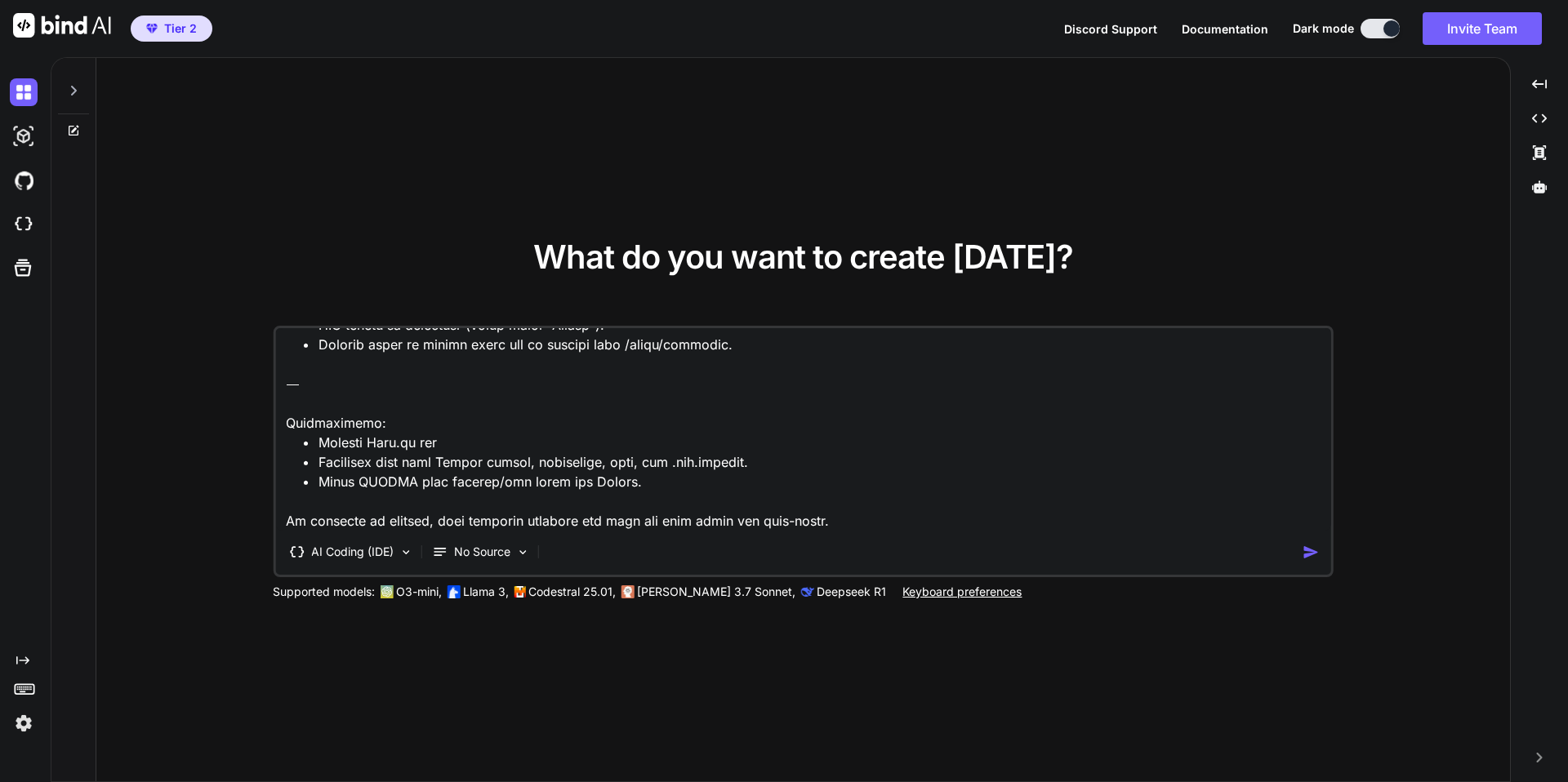
click at [1311, 552] on img "button" at bounding box center [1311, 552] width 17 height 17
click at [459, 402] on textarea at bounding box center [803, 429] width 1056 height 202
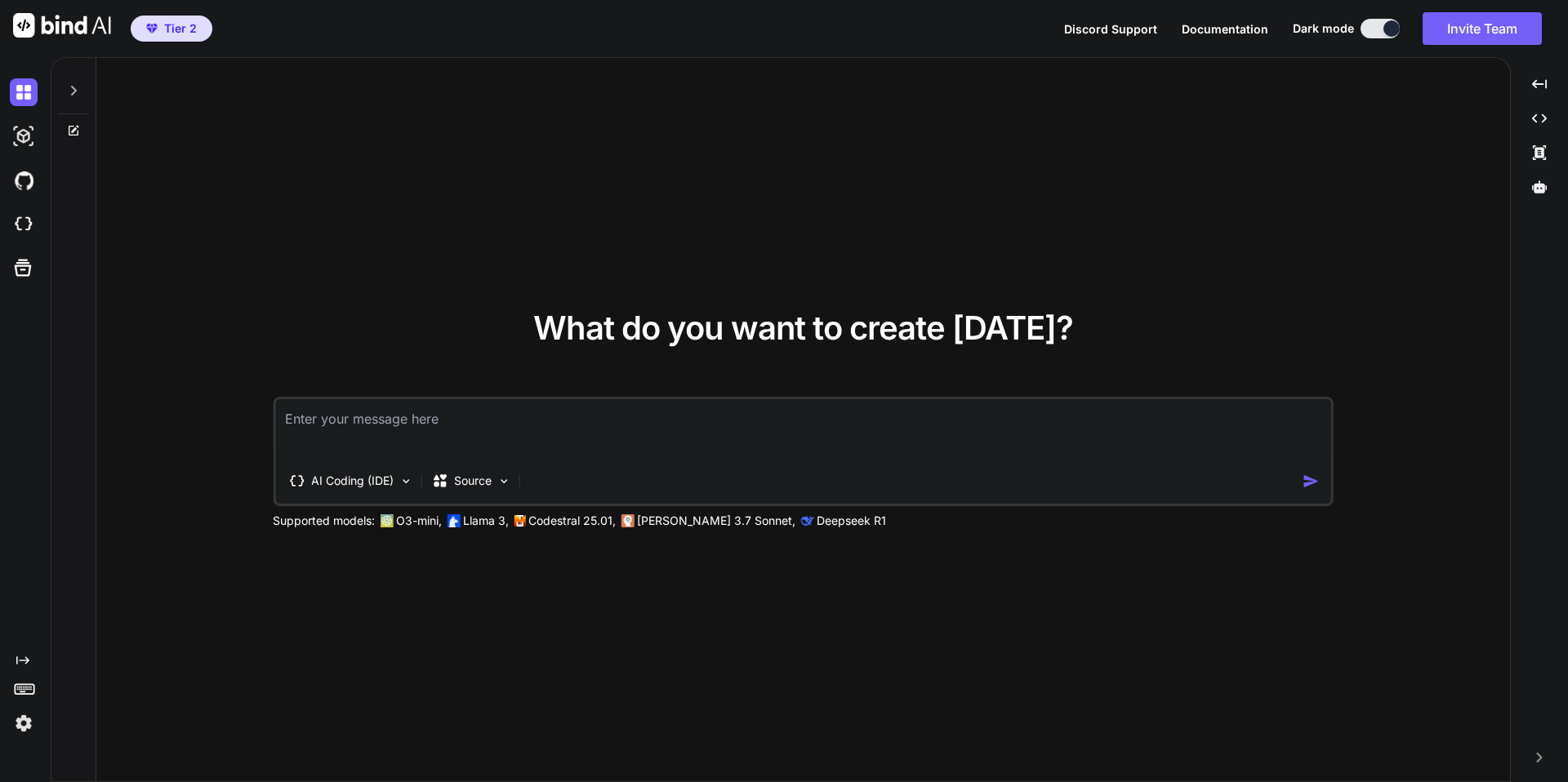
click at [65, 14] on img at bounding box center [62, 25] width 98 height 25
type textarea "x"
click at [422, 416] on textarea at bounding box center [803, 429] width 1056 height 60
paste textarea "Build a responsive web app called VersoCircle for Verso International School. C…"
type textarea "Build a responsive web app called VersoCircle for Verso International School. C…"
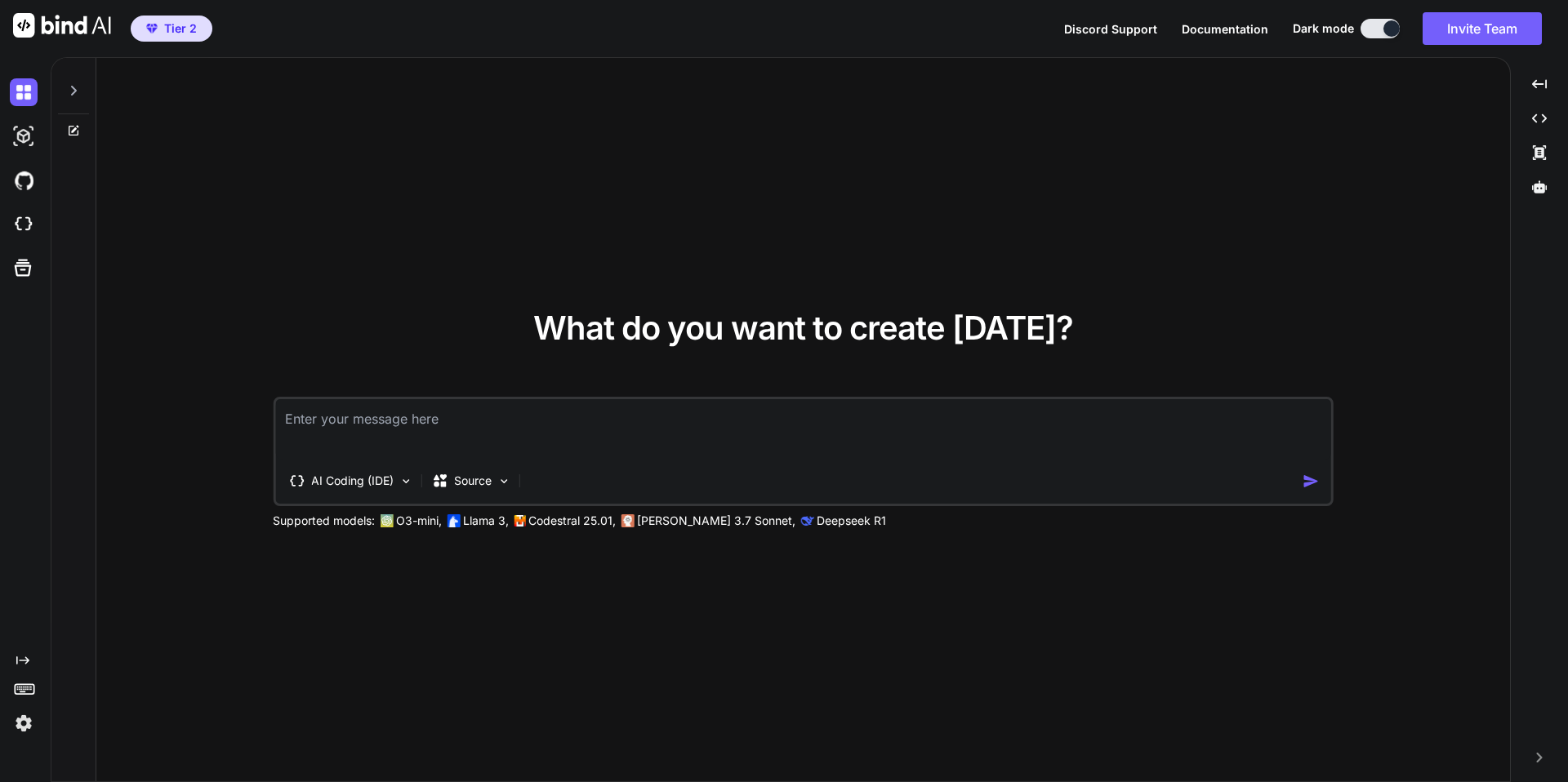
type textarea "x"
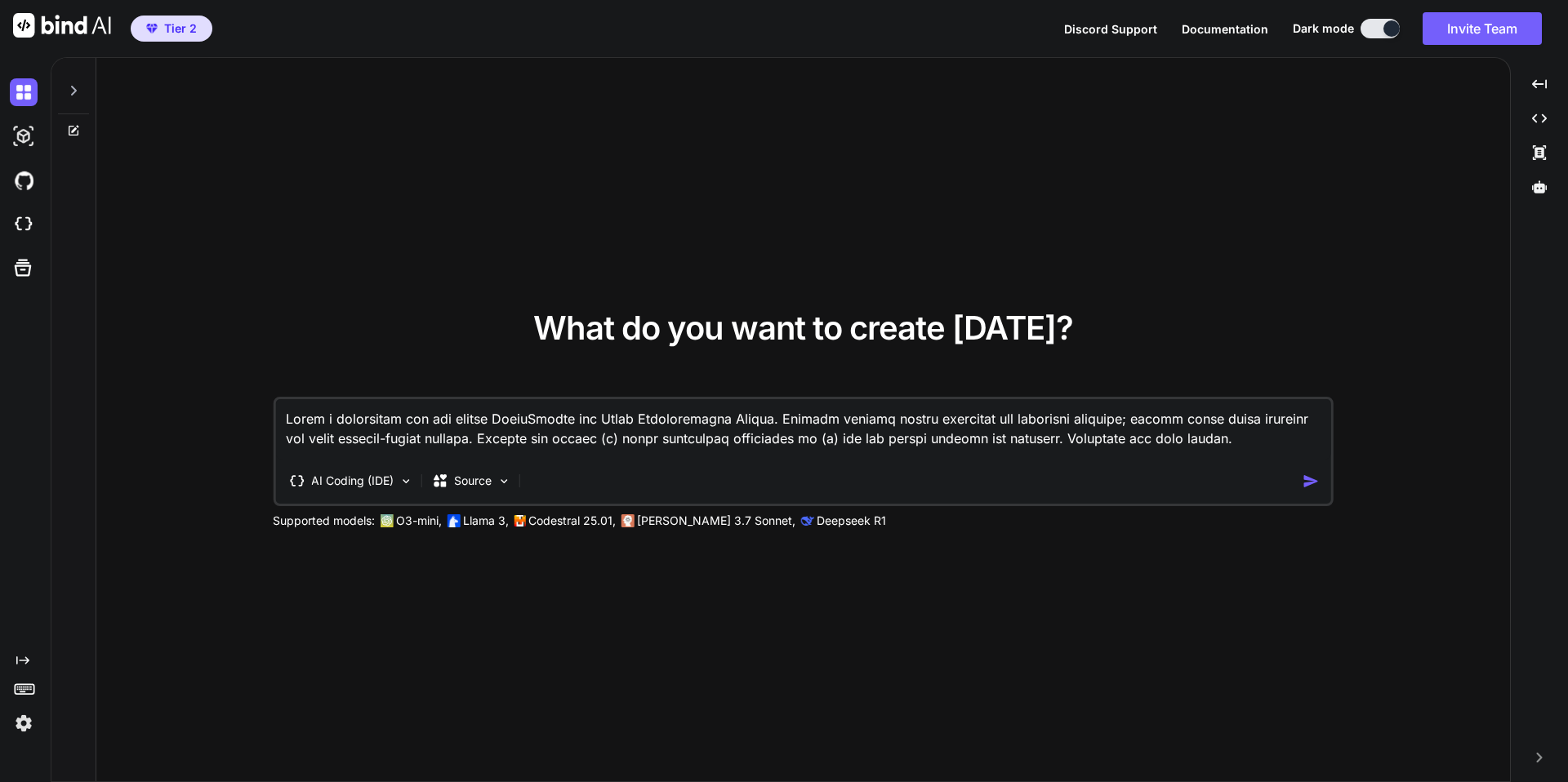
scroll to position [6213, 0]
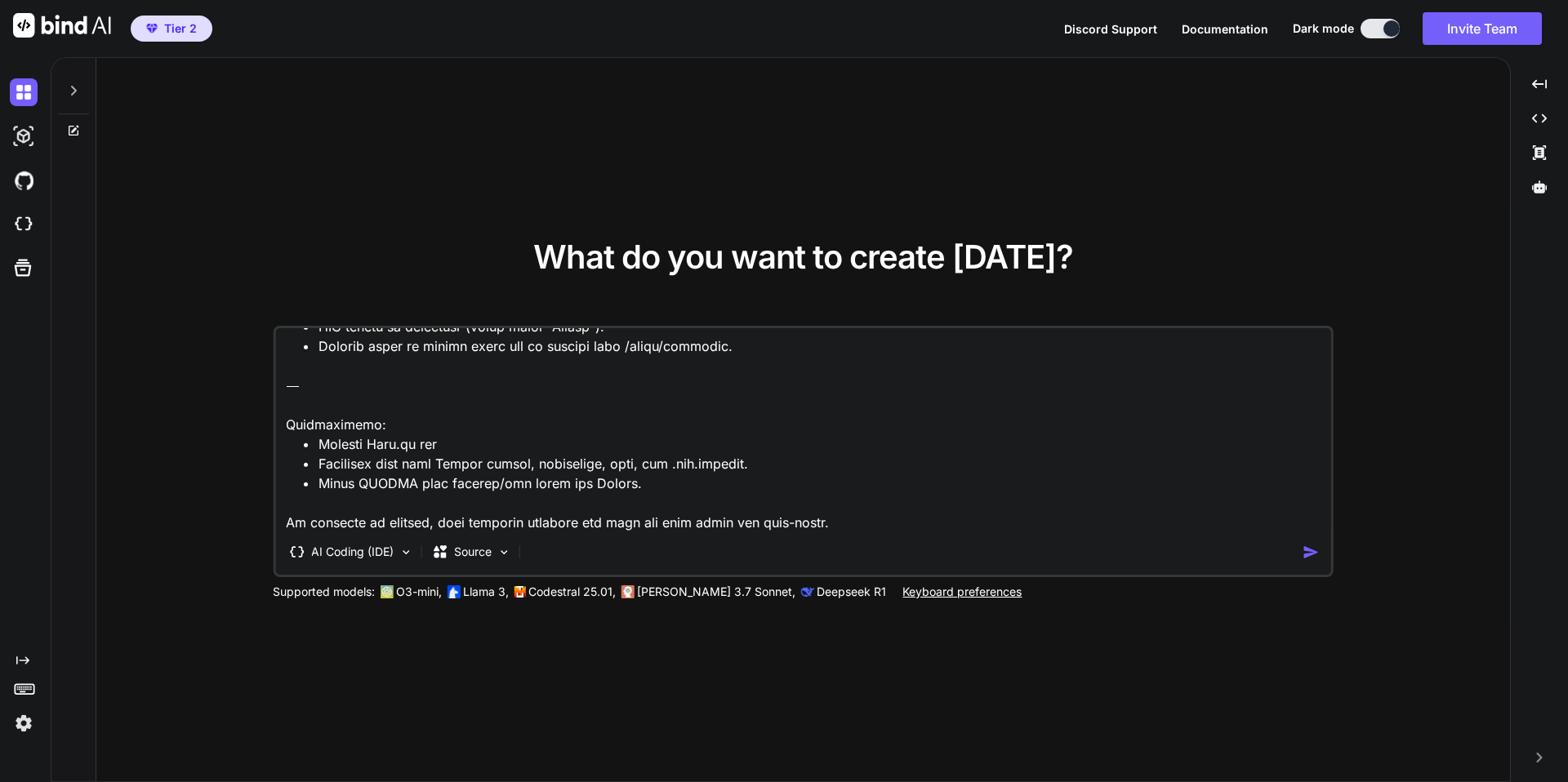
click at [1307, 551] on img "button" at bounding box center [1311, 552] width 17 height 17
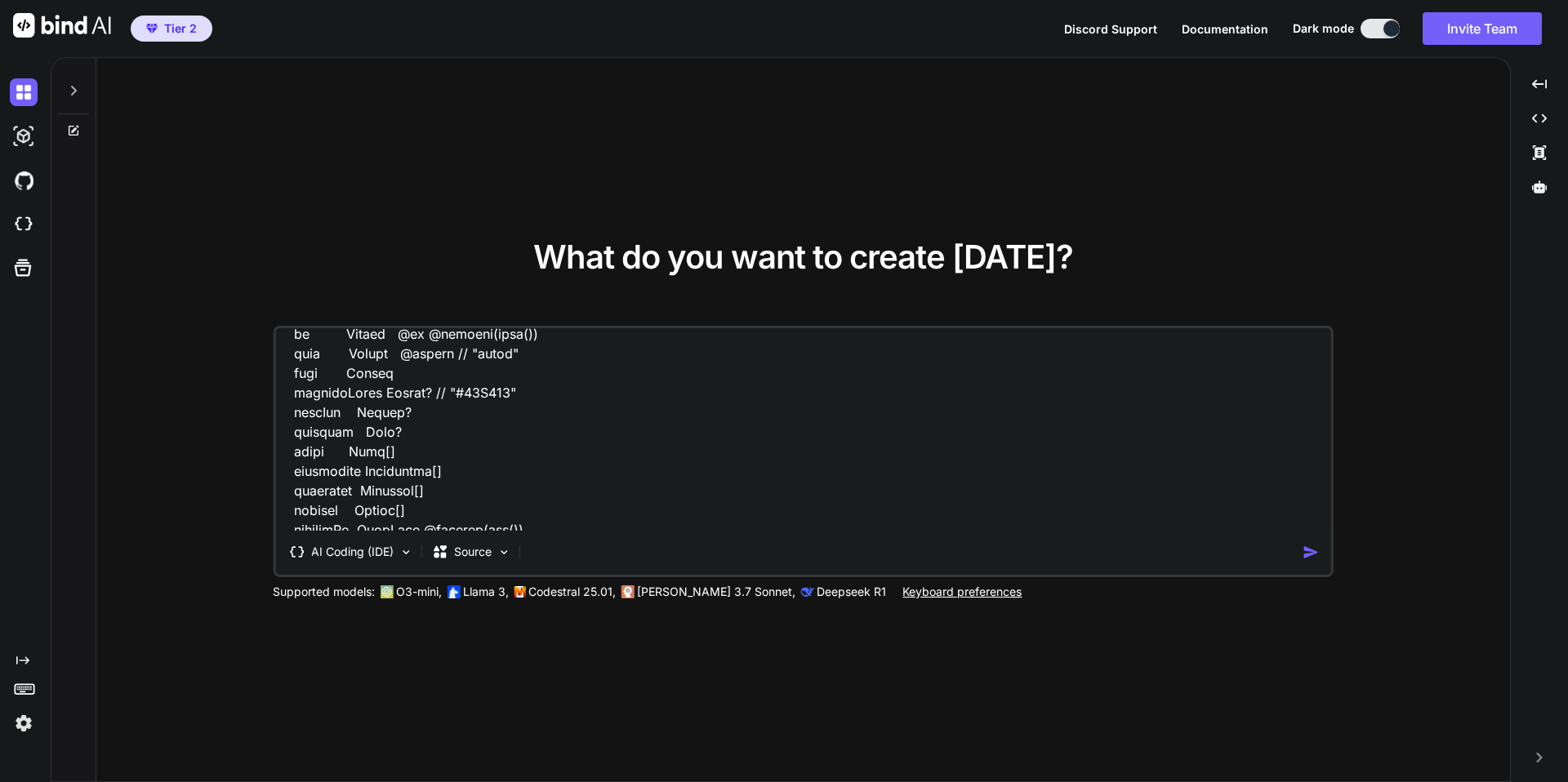
scroll to position [0, 0]
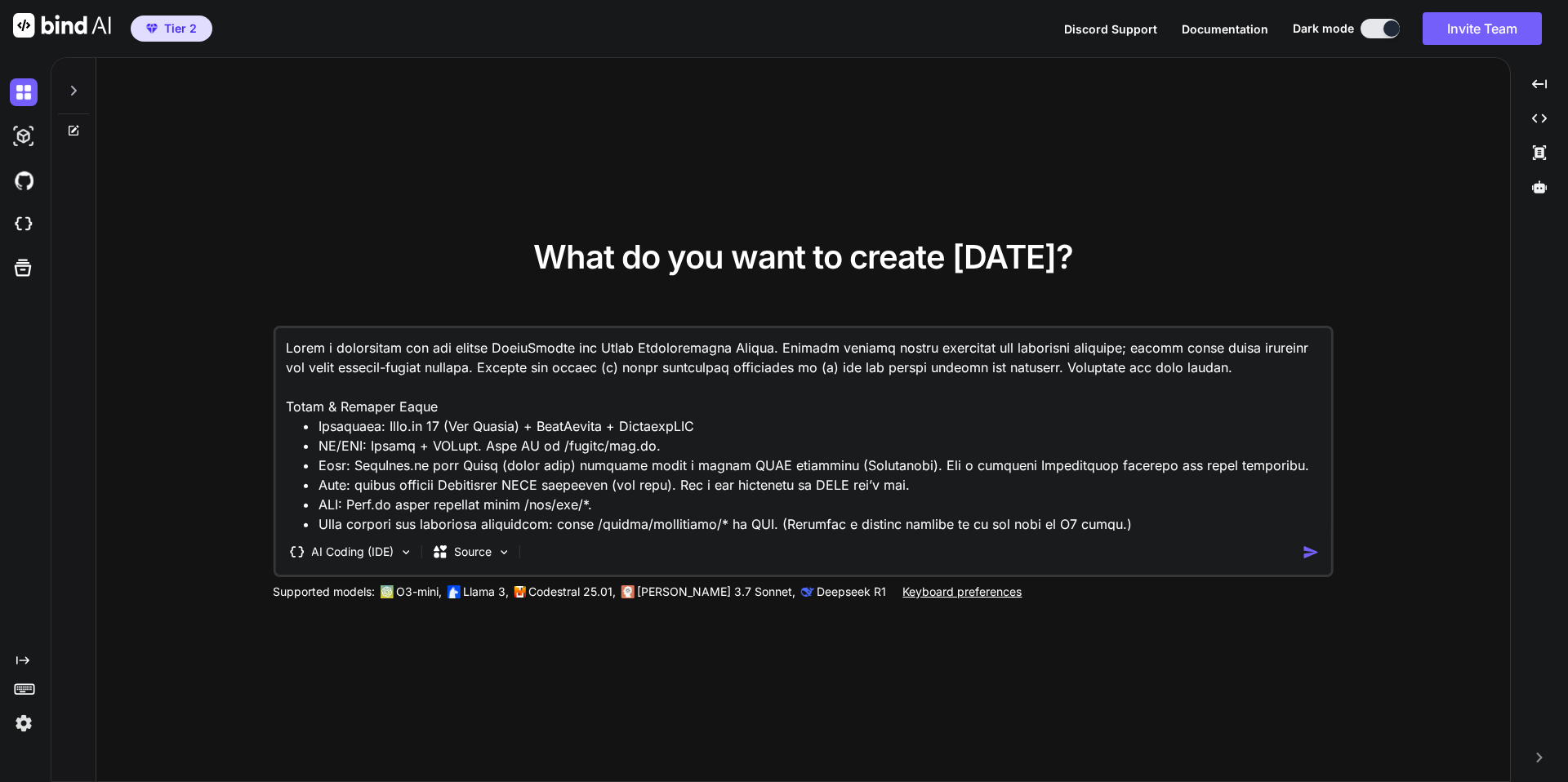
click at [550, 362] on textarea at bounding box center [803, 429] width 1056 height 202
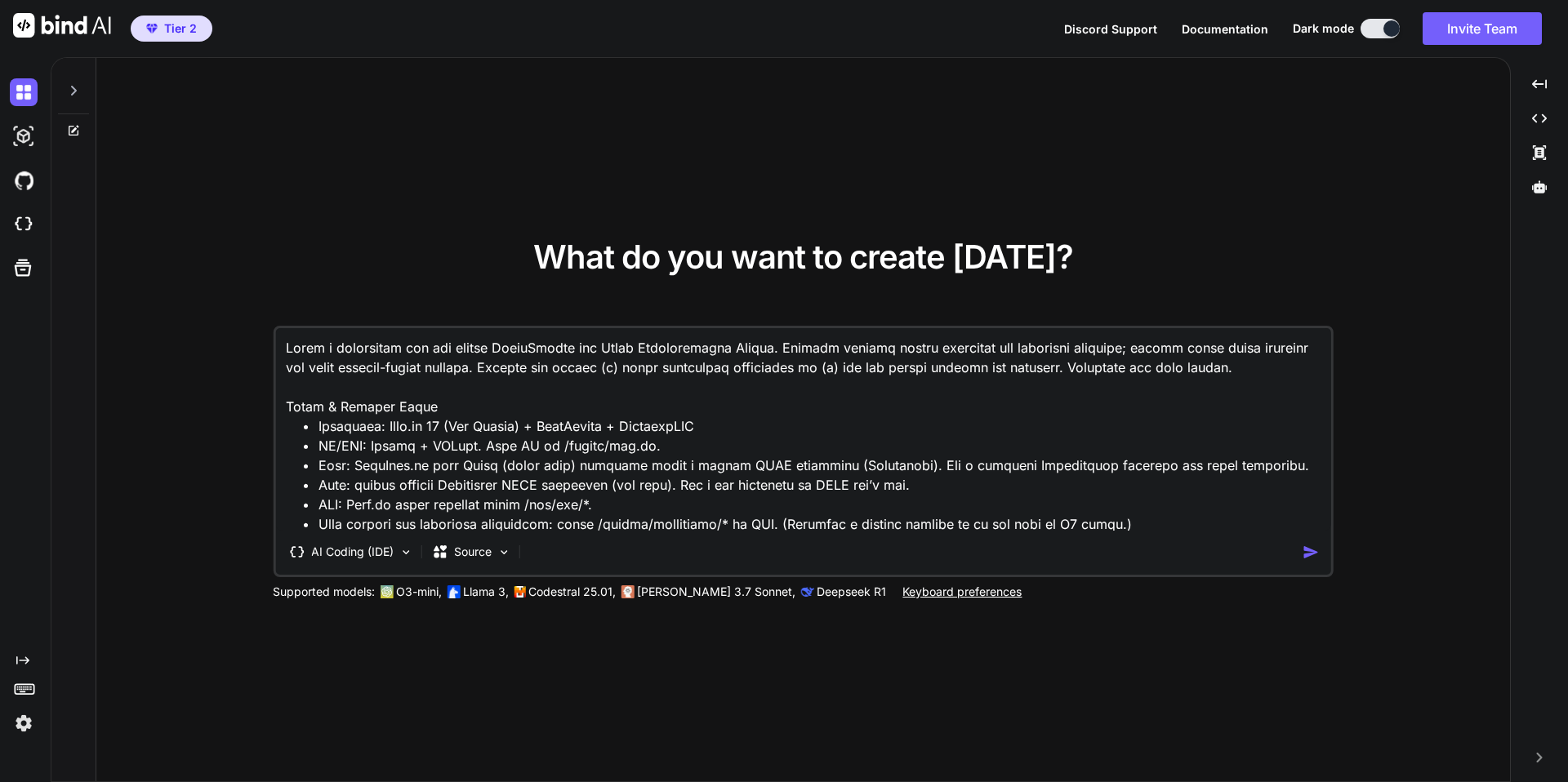
click at [550, 362] on textarea at bounding box center [803, 429] width 1056 height 202
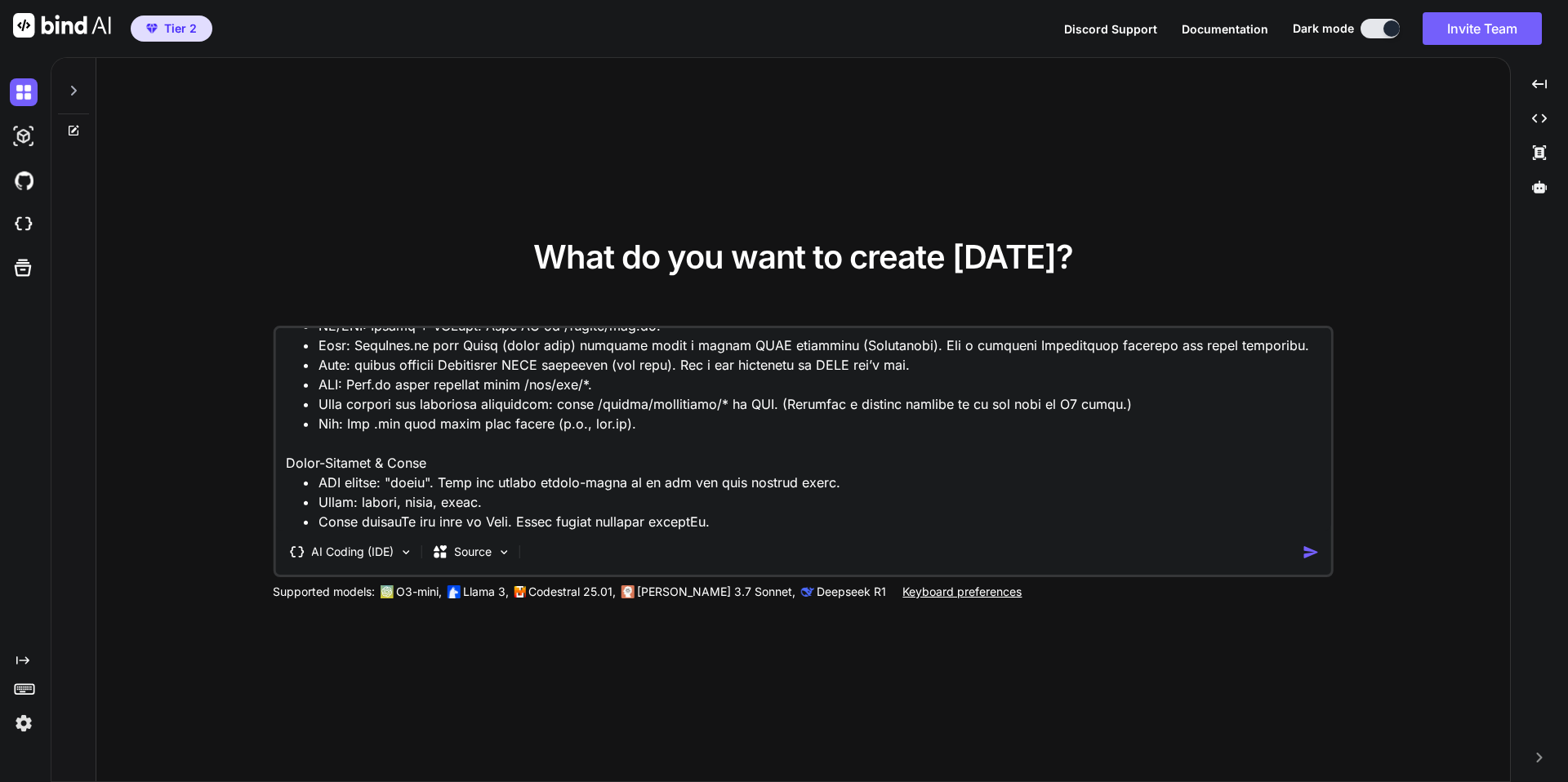
scroll to position [172, 0]
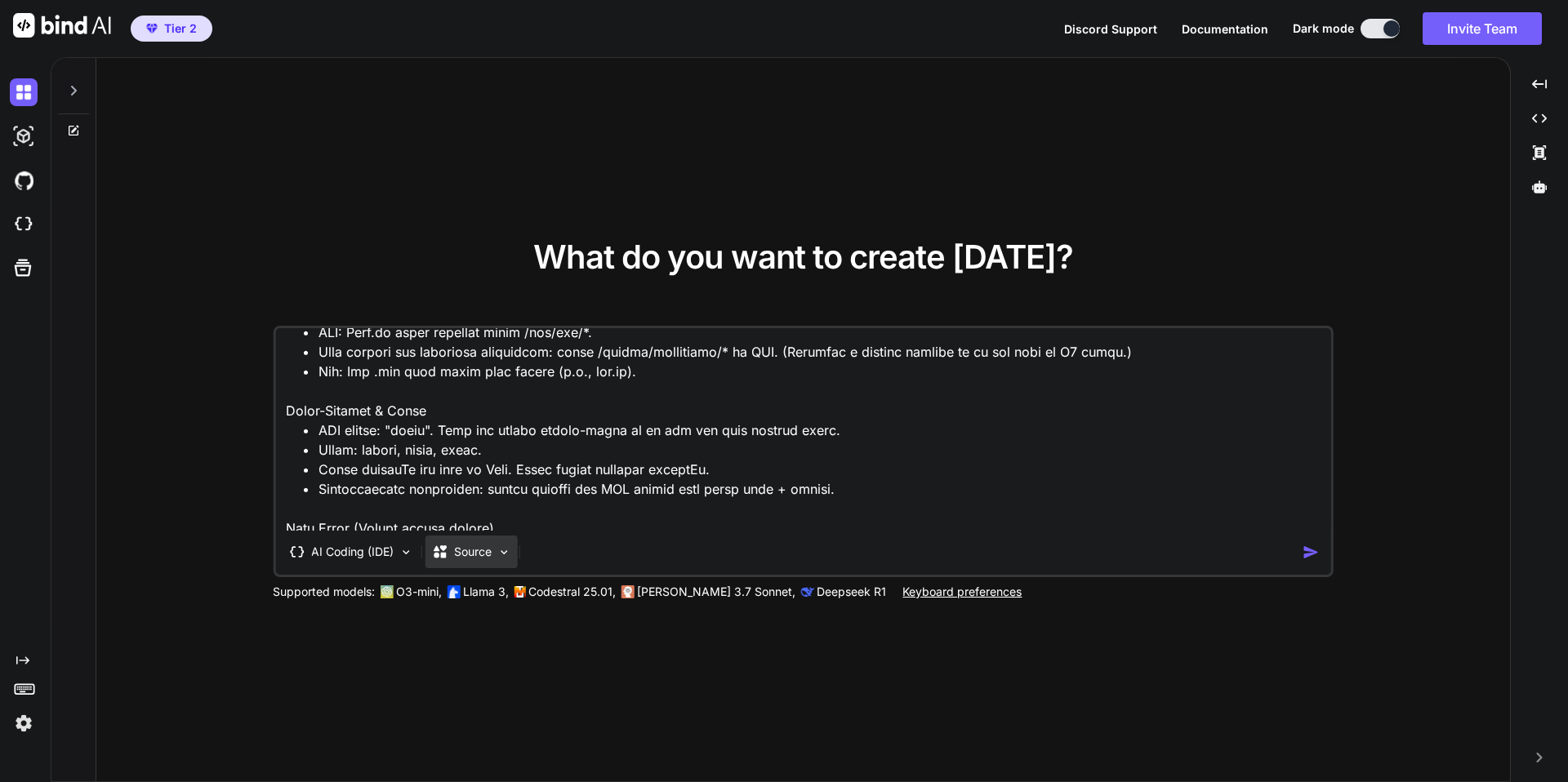
click at [483, 552] on p "Source" at bounding box center [473, 552] width 37 height 16
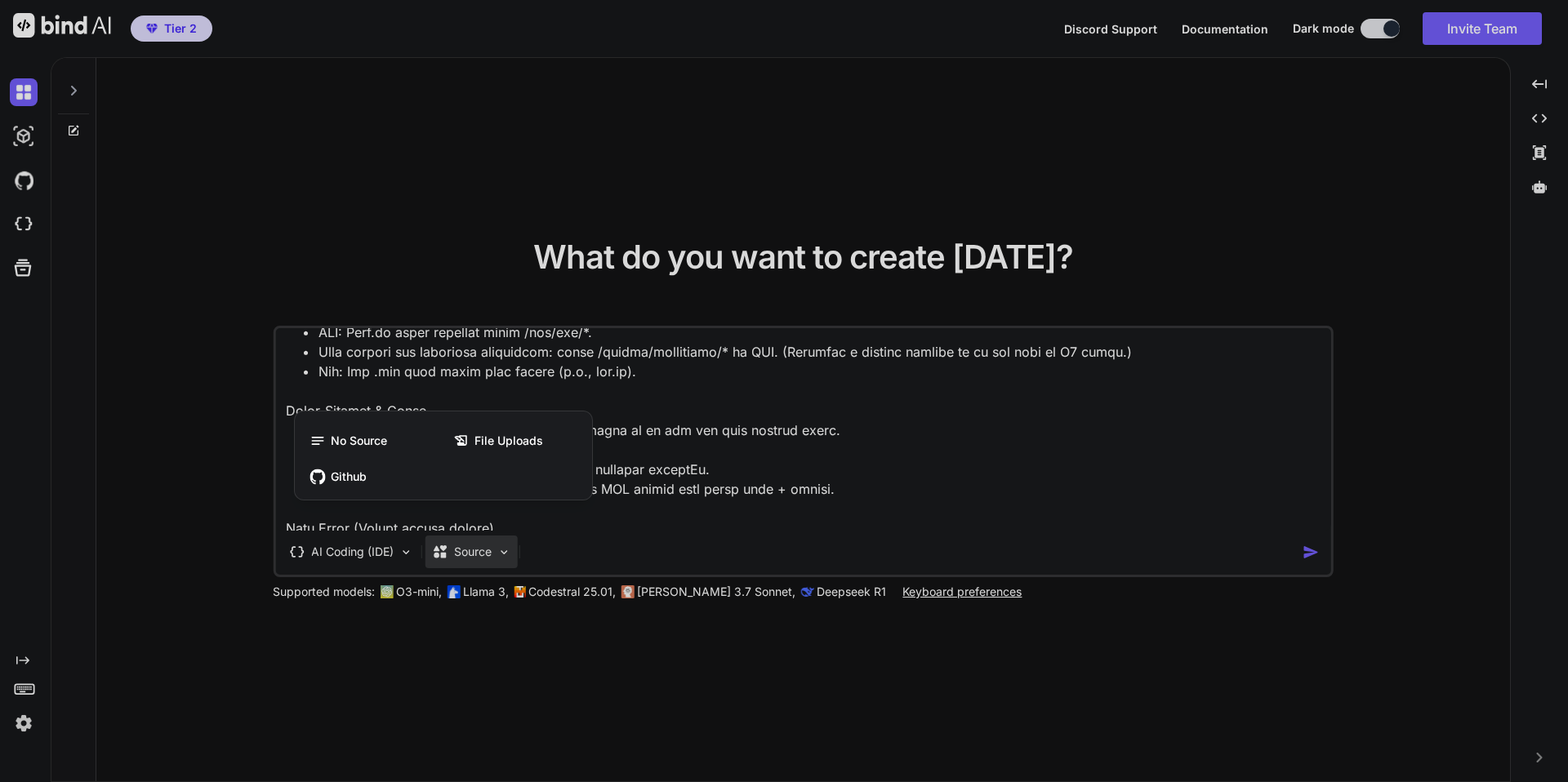
click at [743, 458] on div at bounding box center [784, 391] width 1568 height 782
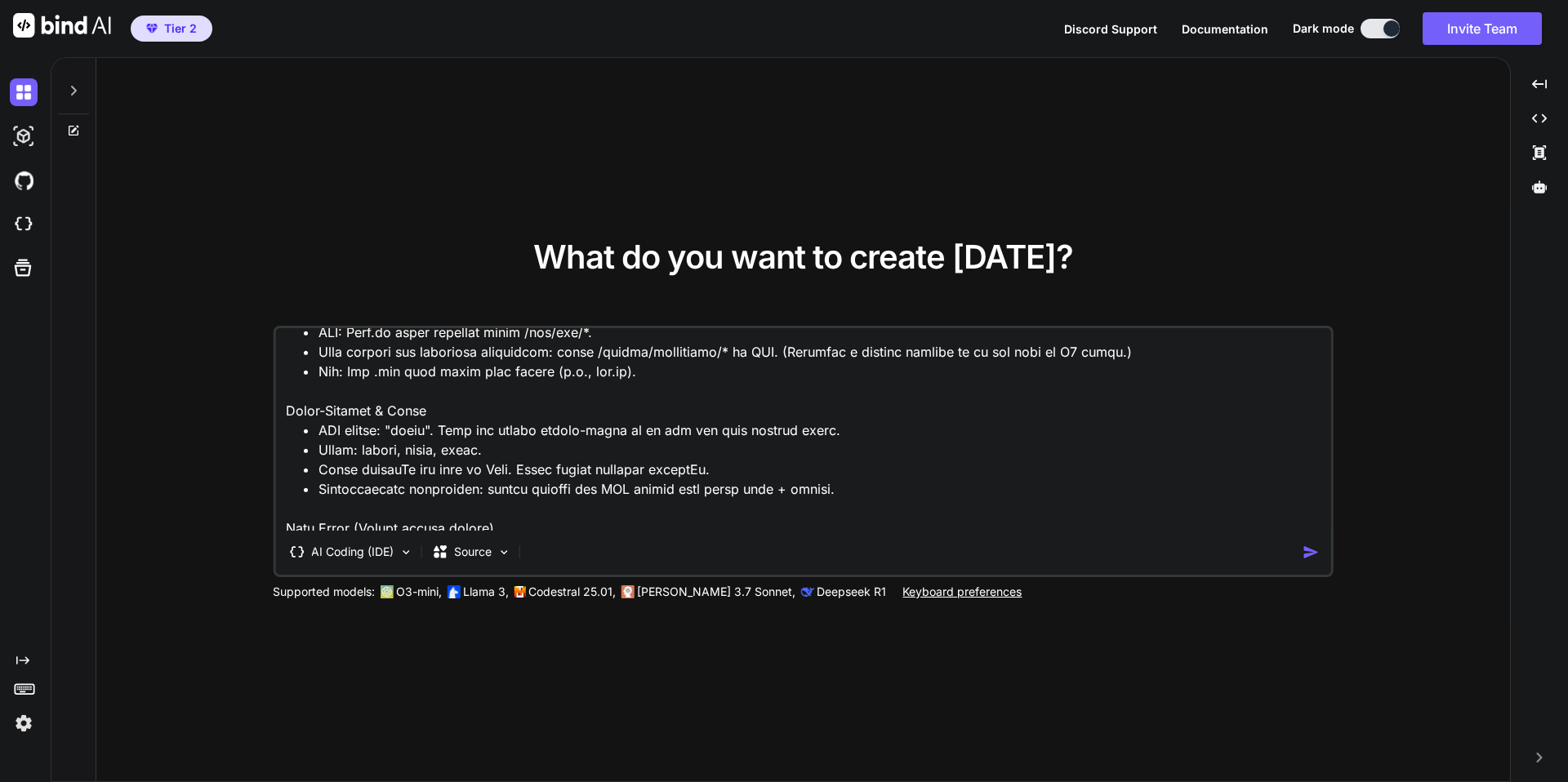
scroll to position [0, 0]
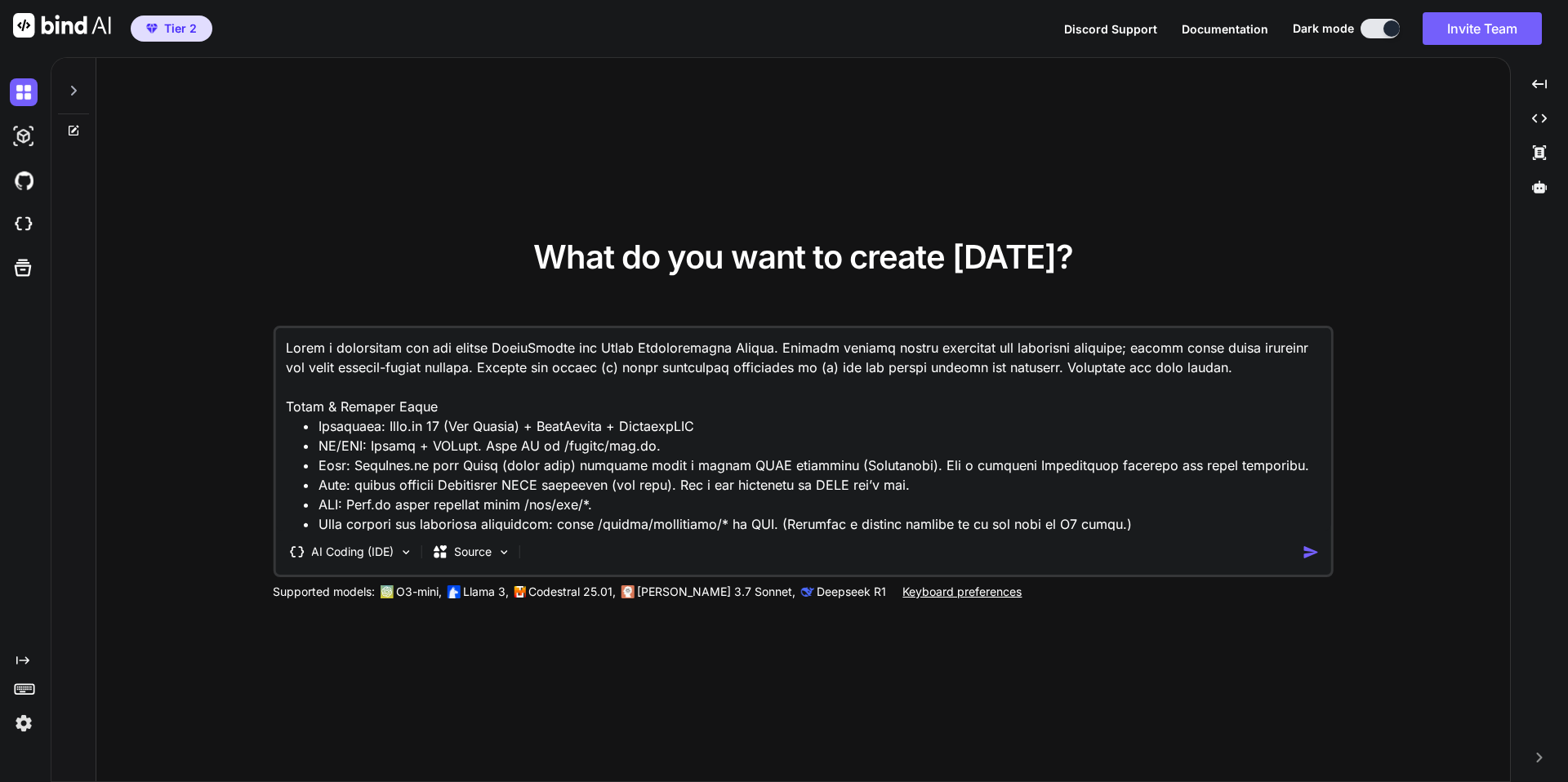
click at [401, 406] on textarea at bounding box center [803, 429] width 1056 height 202
click at [581, 431] on textarea at bounding box center [803, 429] width 1056 height 202
click at [609, 471] on textarea at bounding box center [803, 429] width 1056 height 202
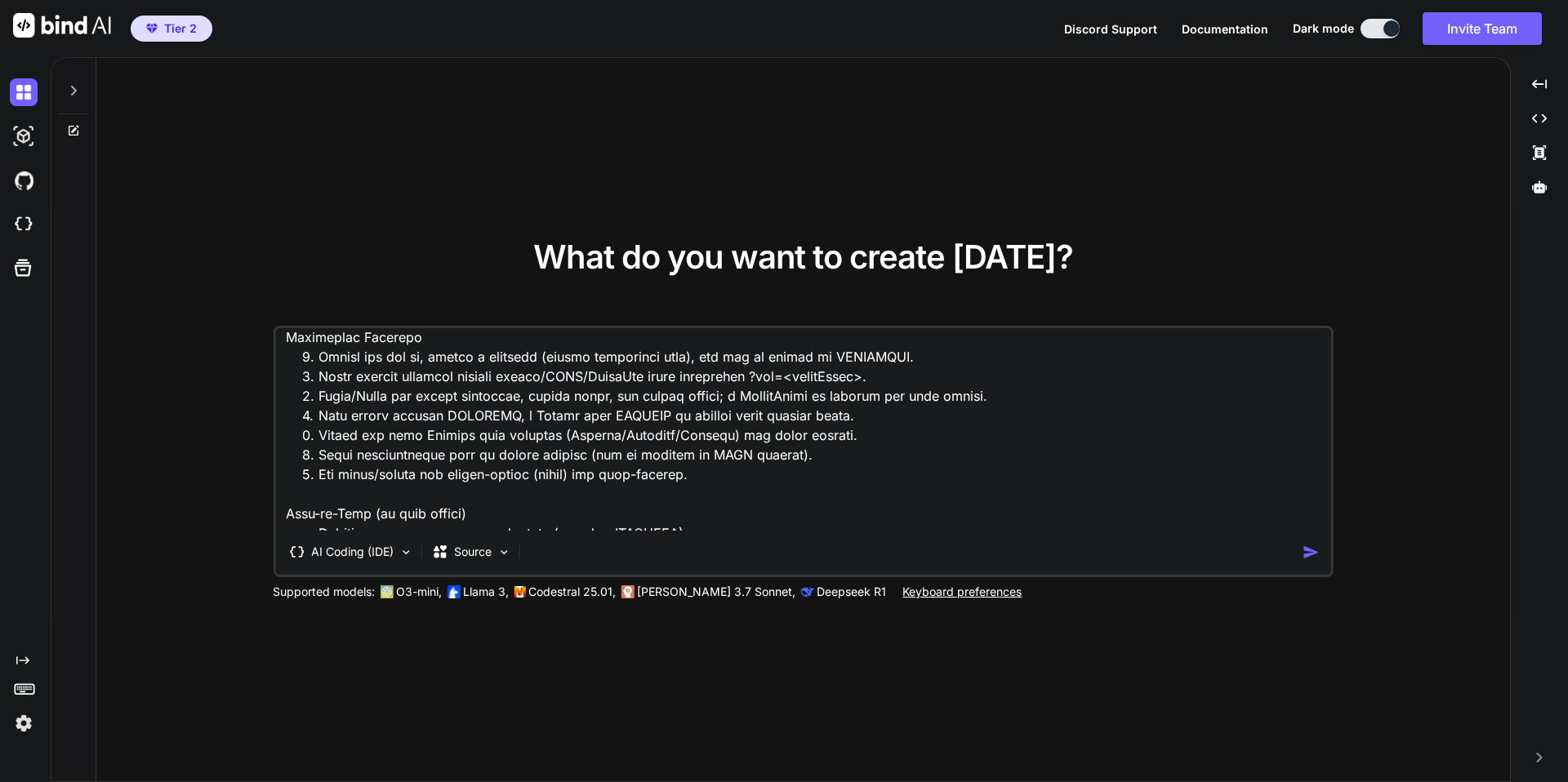
scroll to position [6214, 0]
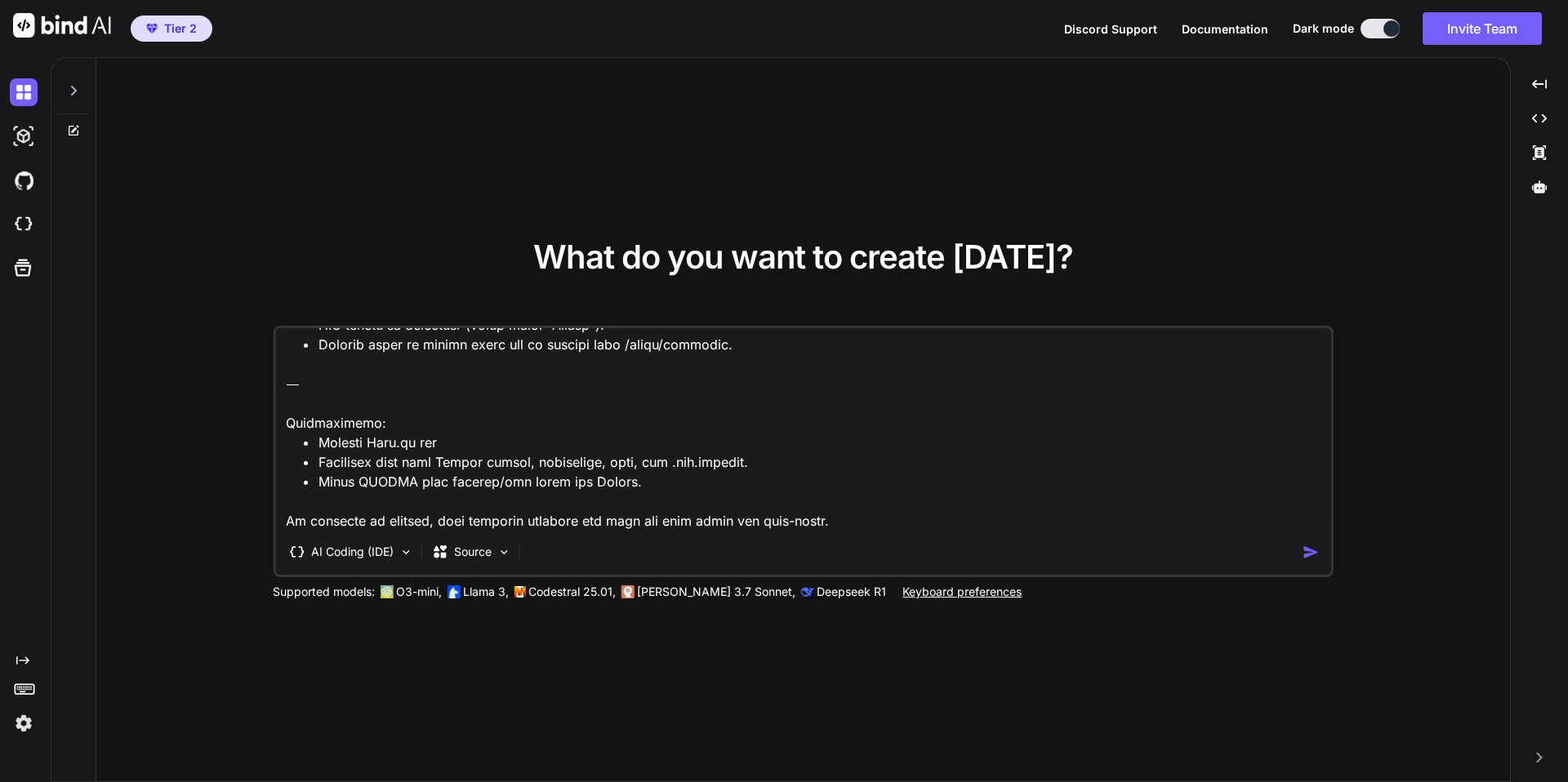
drag, startPoint x: 284, startPoint y: 406, endPoint x: 846, endPoint y: 529, distance: 575.3
click at [846, 529] on textarea at bounding box center [803, 429] width 1056 height 202
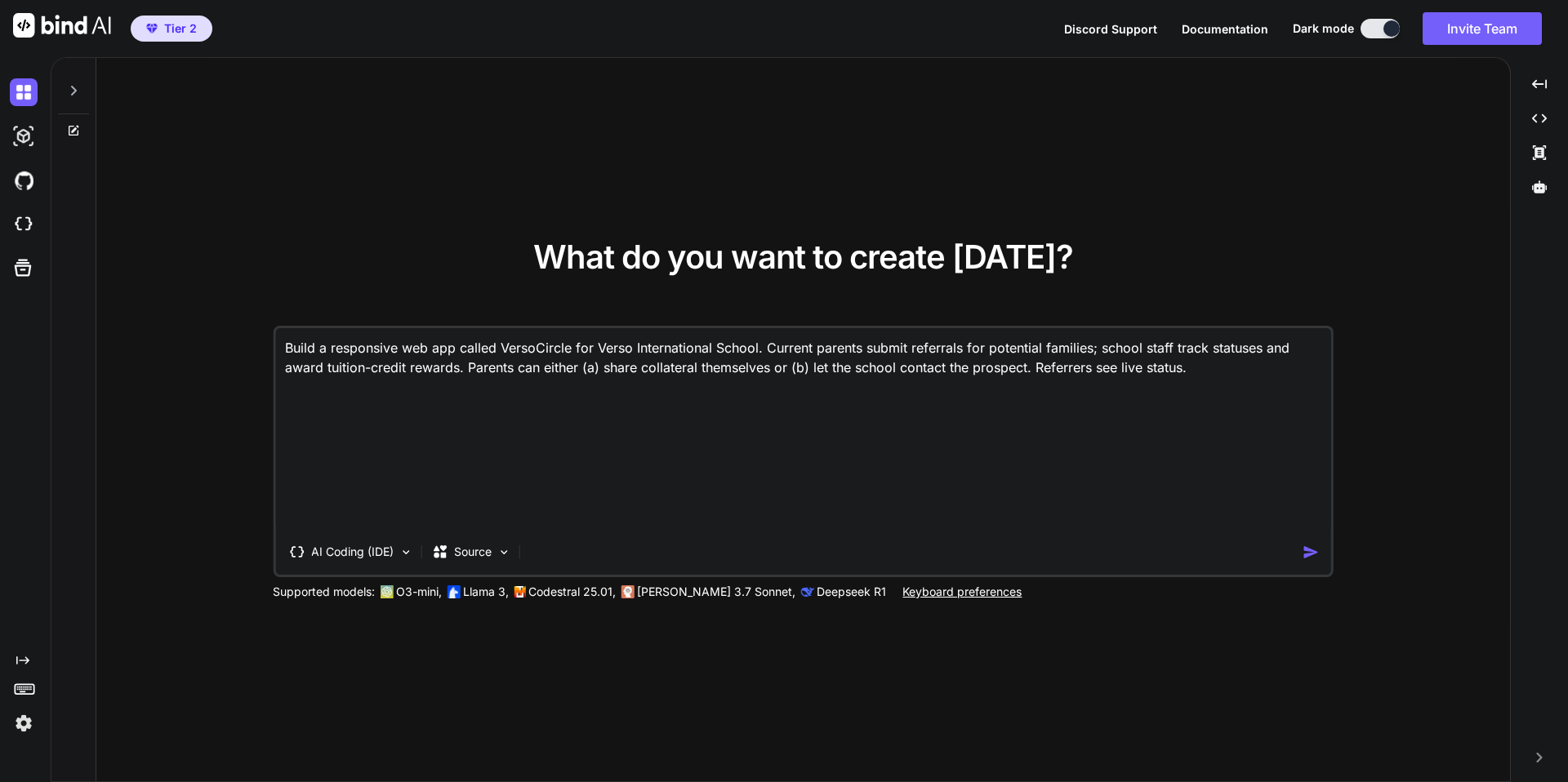
scroll to position [0, 0]
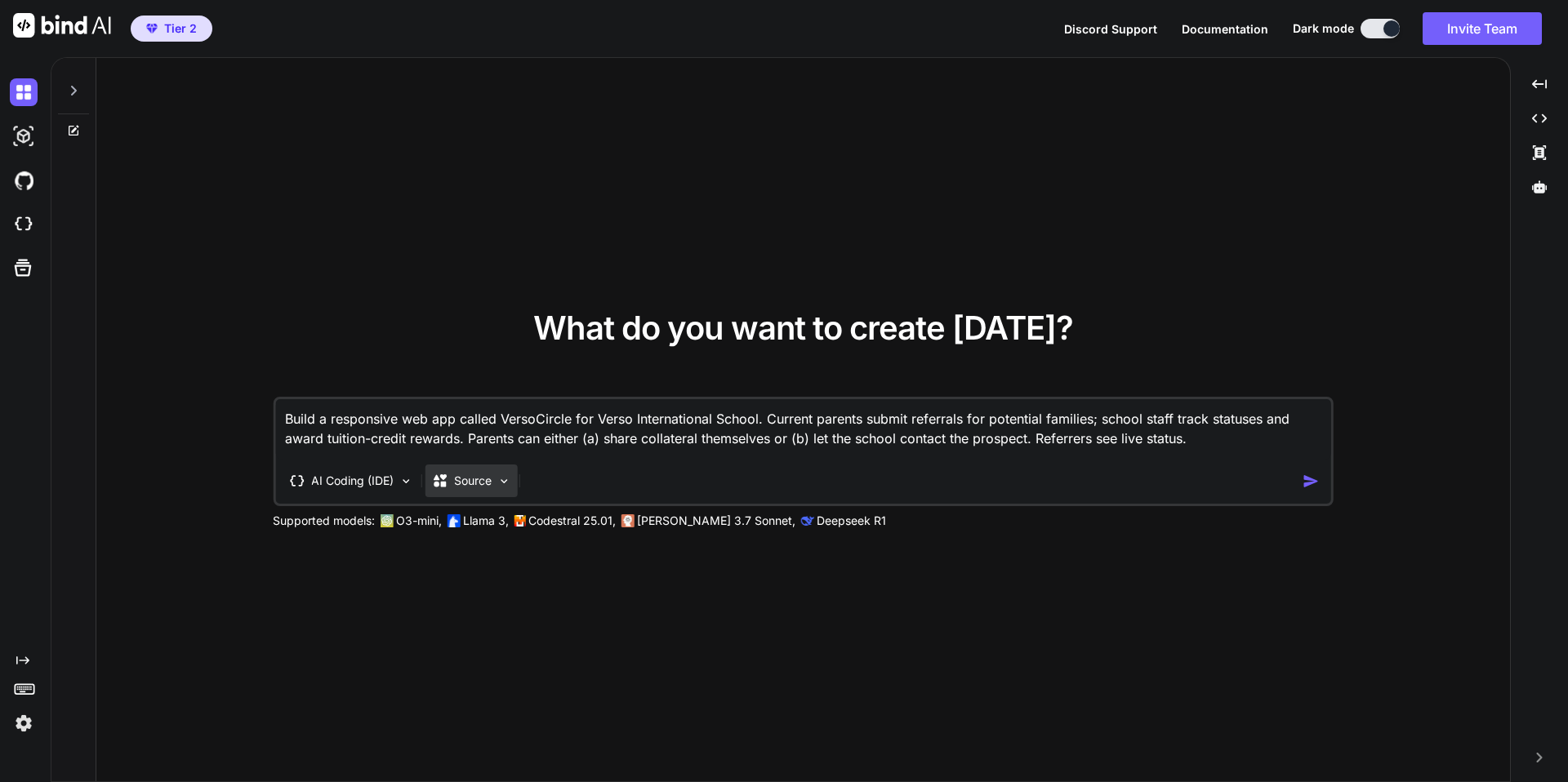
type textarea "Build a responsive web app called VersoCircle for Verso International School. C…"
click at [481, 486] on p "Source" at bounding box center [473, 480] width 37 height 16
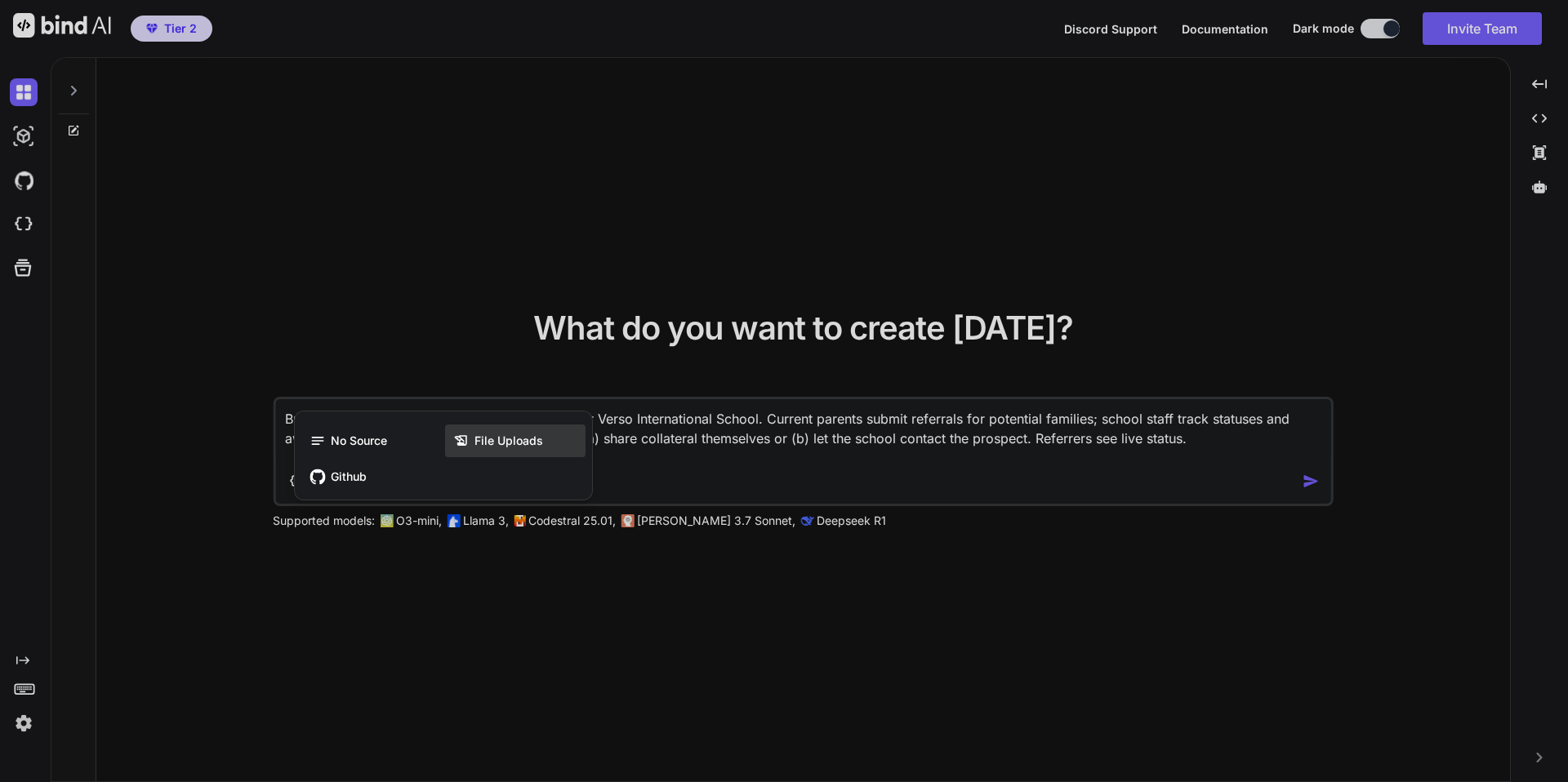
click at [498, 435] on span "File Uploads" at bounding box center [509, 441] width 69 height 16
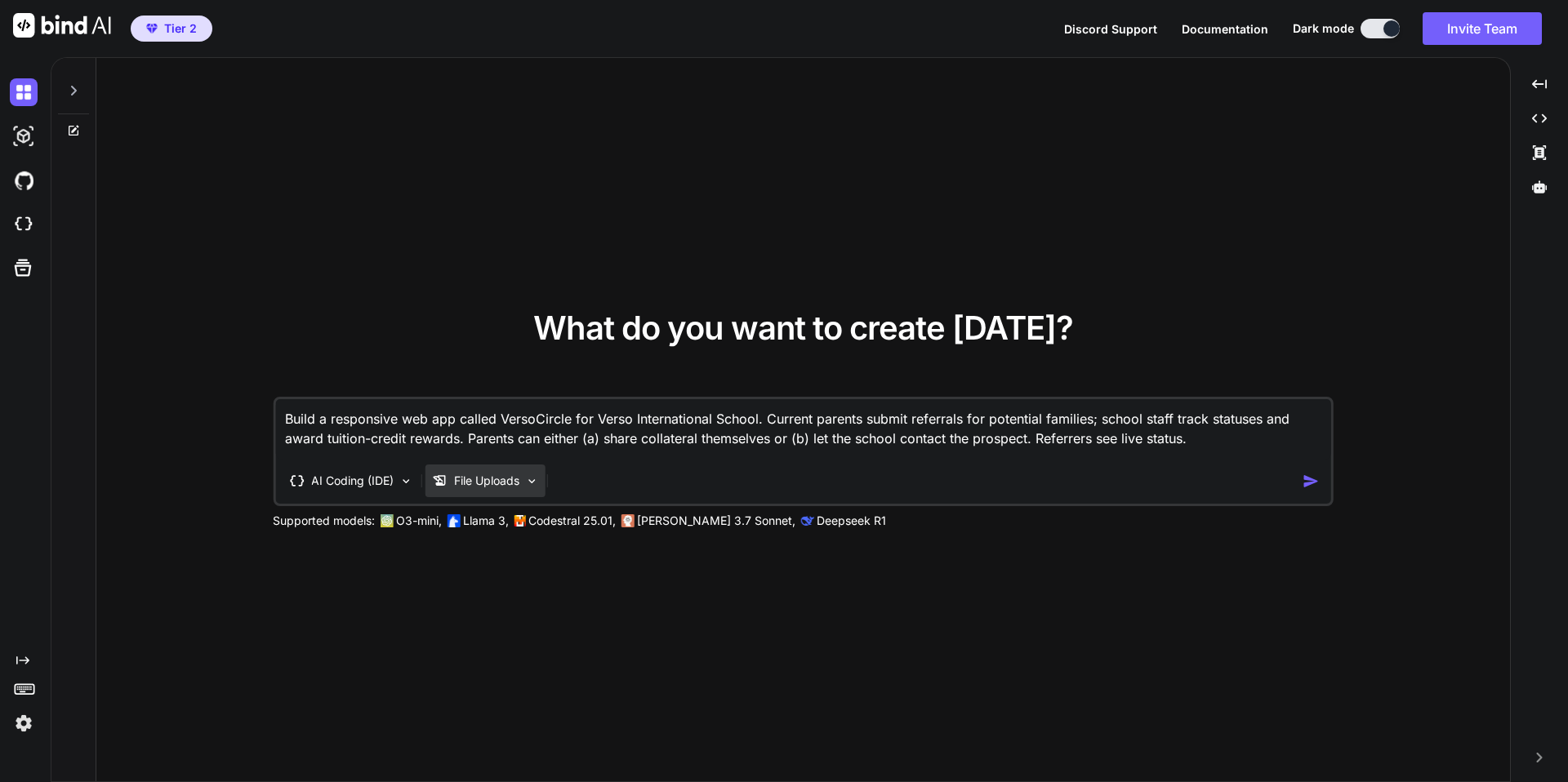
click at [505, 474] on p "File Uploads" at bounding box center [487, 480] width 65 height 16
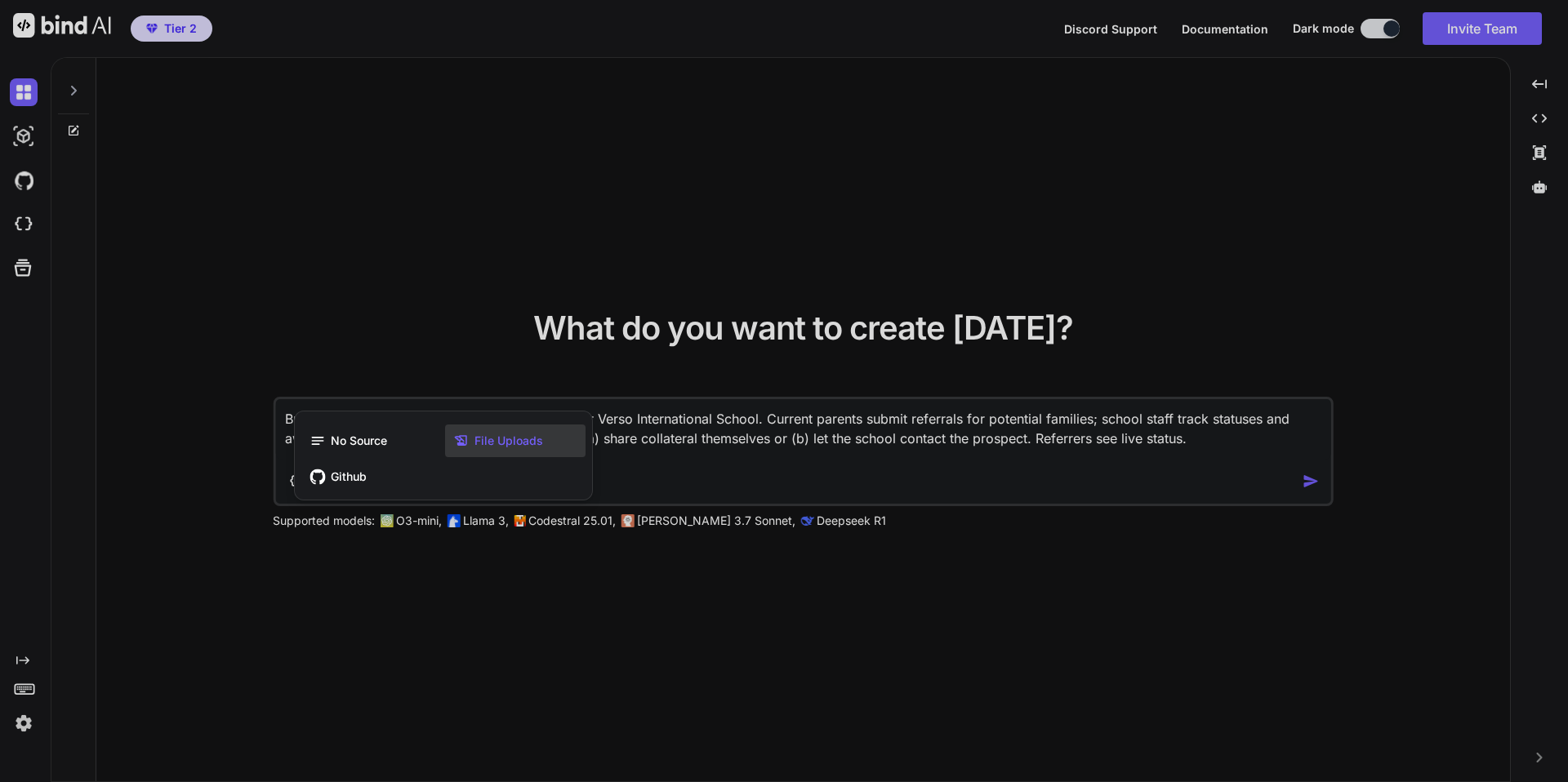
click at [509, 441] on span "File Uploads" at bounding box center [509, 441] width 69 height 16
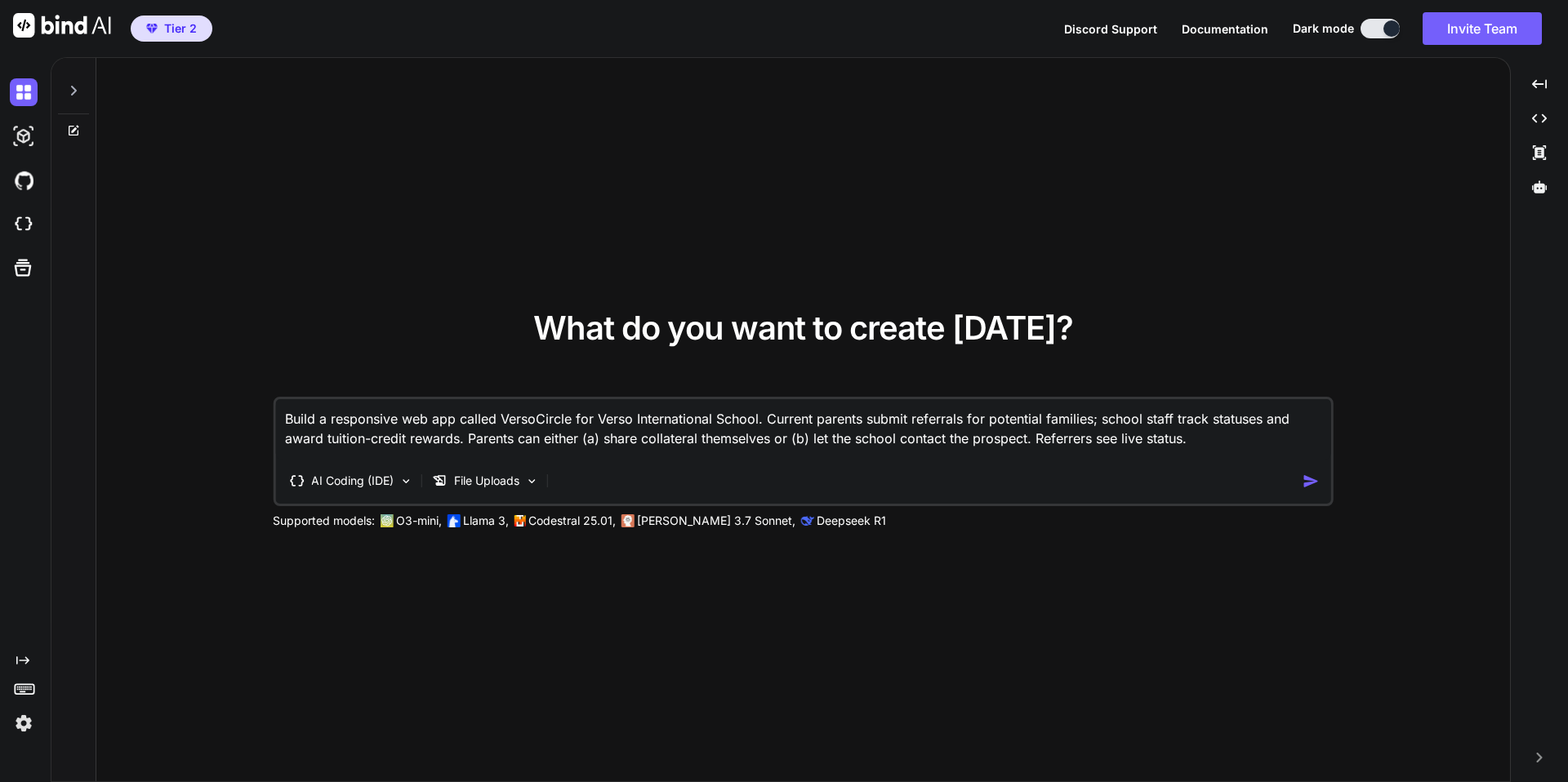
click at [709, 466] on div "AI Coding (IDE) File Uploads" at bounding box center [789, 480] width 1027 height 33
click at [1310, 484] on img "button" at bounding box center [1311, 481] width 17 height 17
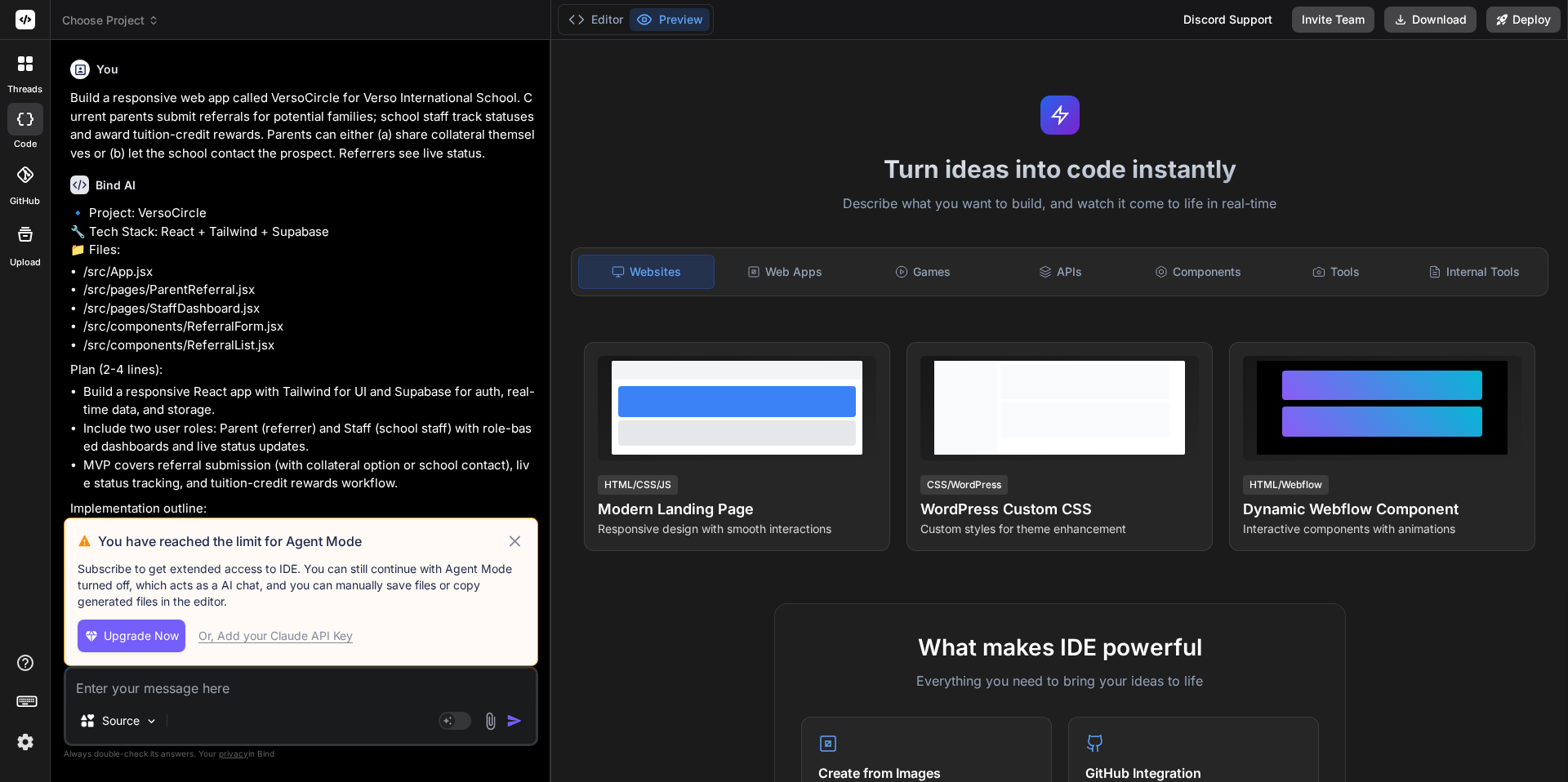
click at [514, 541] on icon at bounding box center [514, 541] width 11 height 11
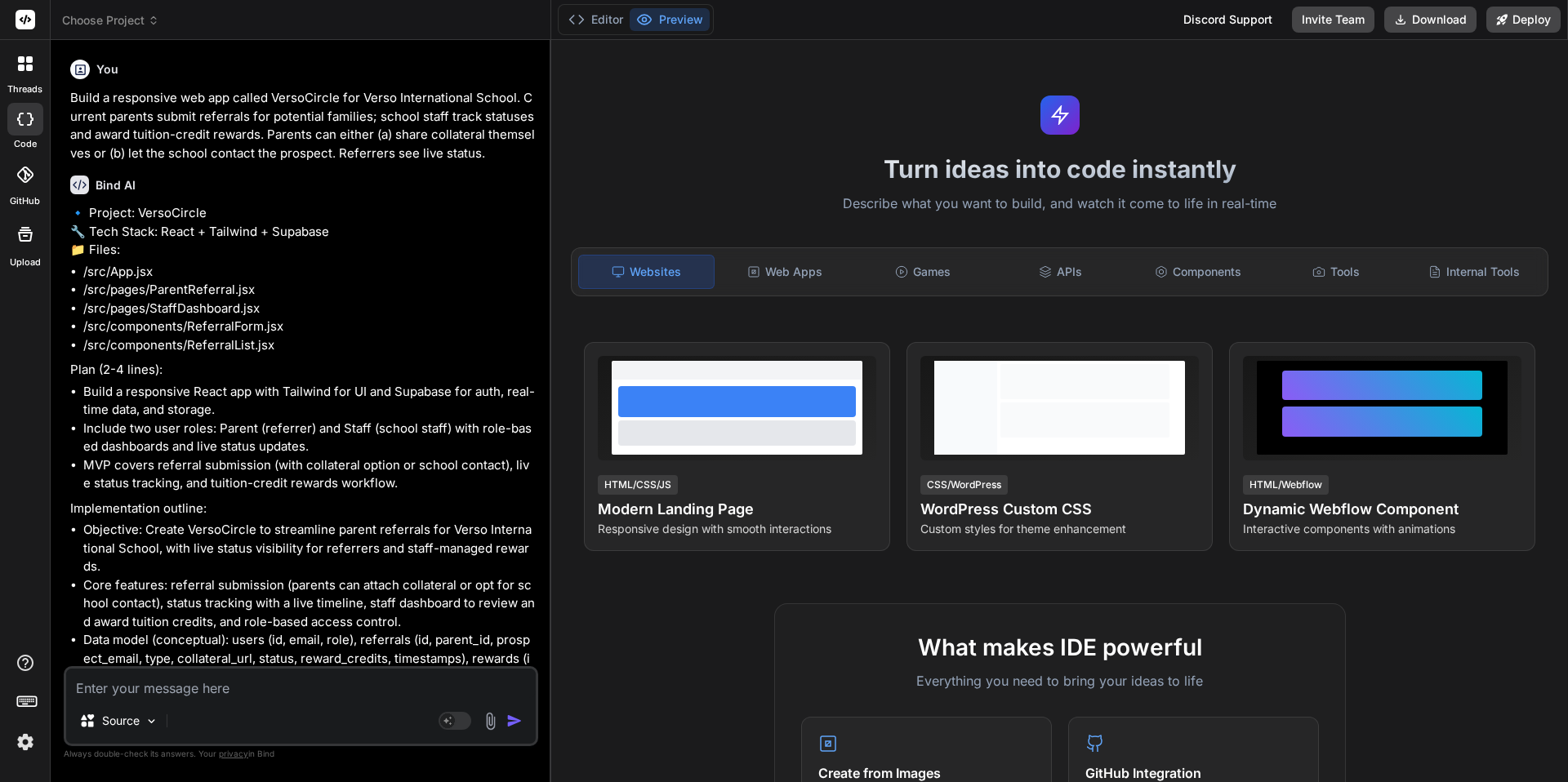
click at [271, 601] on li "Core features: referral submission (parents can attach collateral or opt for sc…" at bounding box center [309, 604] width 452 height 56
click at [242, 319] on li "/src/pages/StaffDashboard.jsx" at bounding box center [309, 309] width 452 height 19
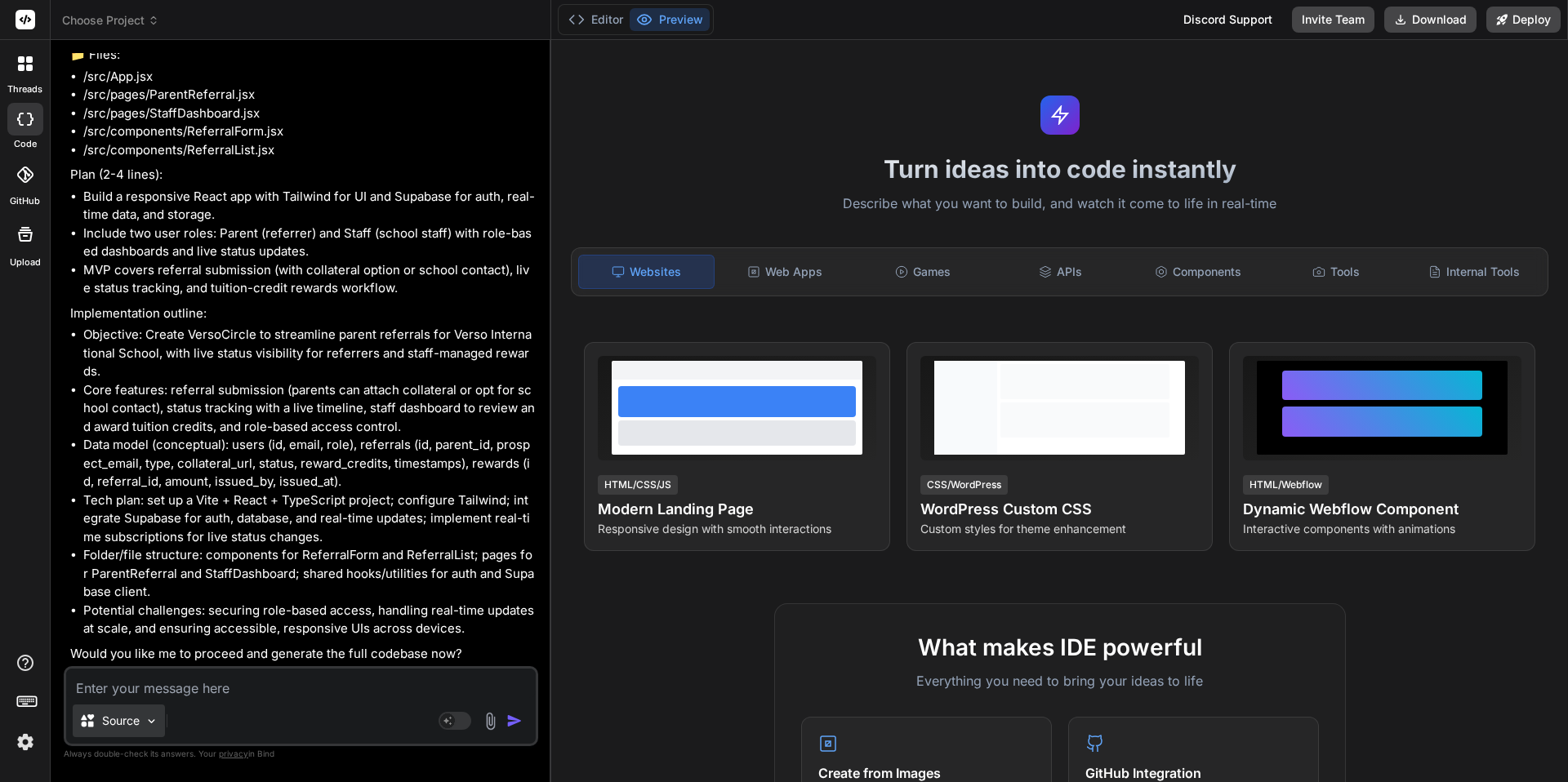
click at [158, 718] on img at bounding box center [152, 721] width 14 height 14
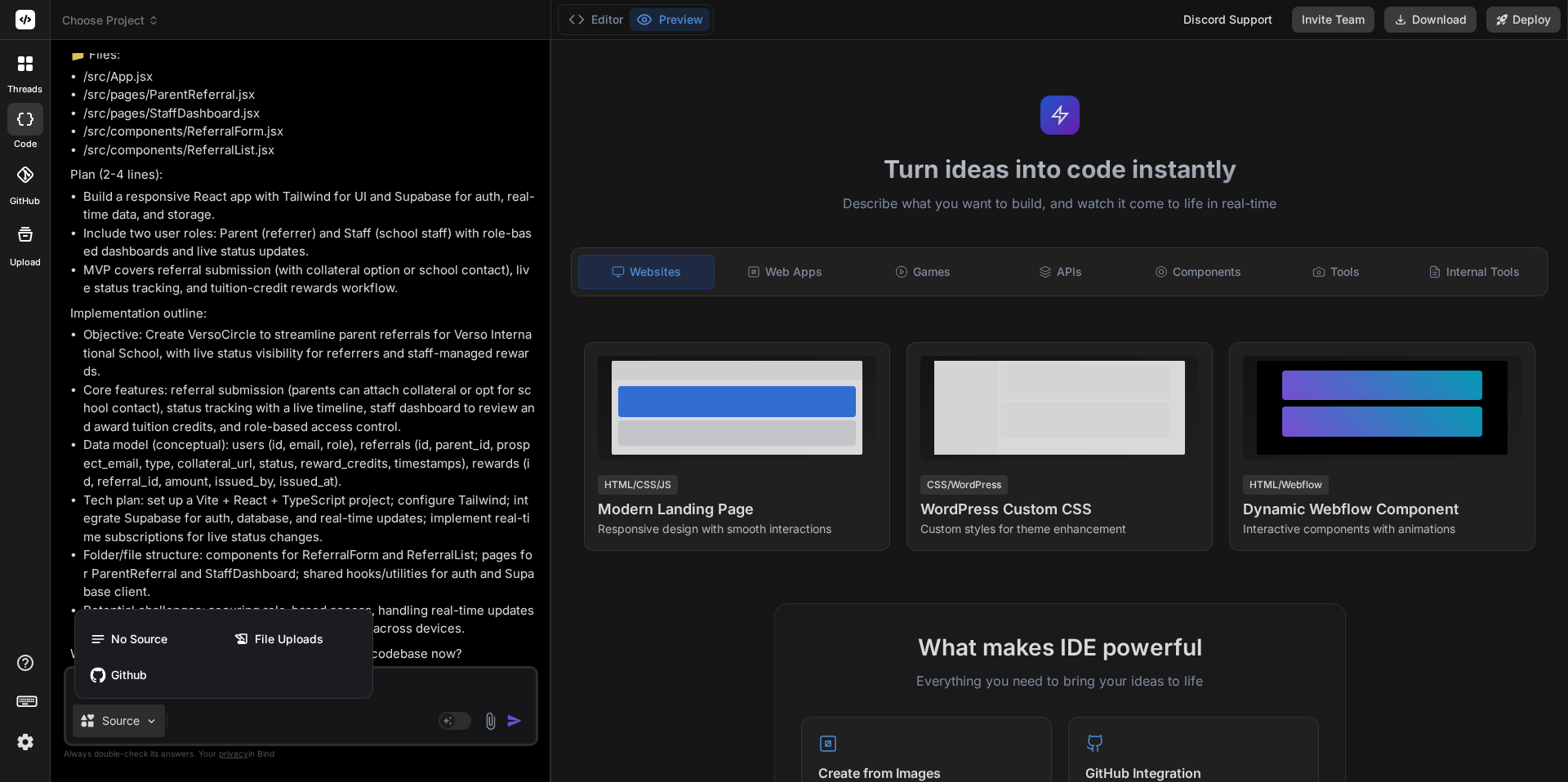
click at [278, 493] on div at bounding box center [784, 391] width 1568 height 782
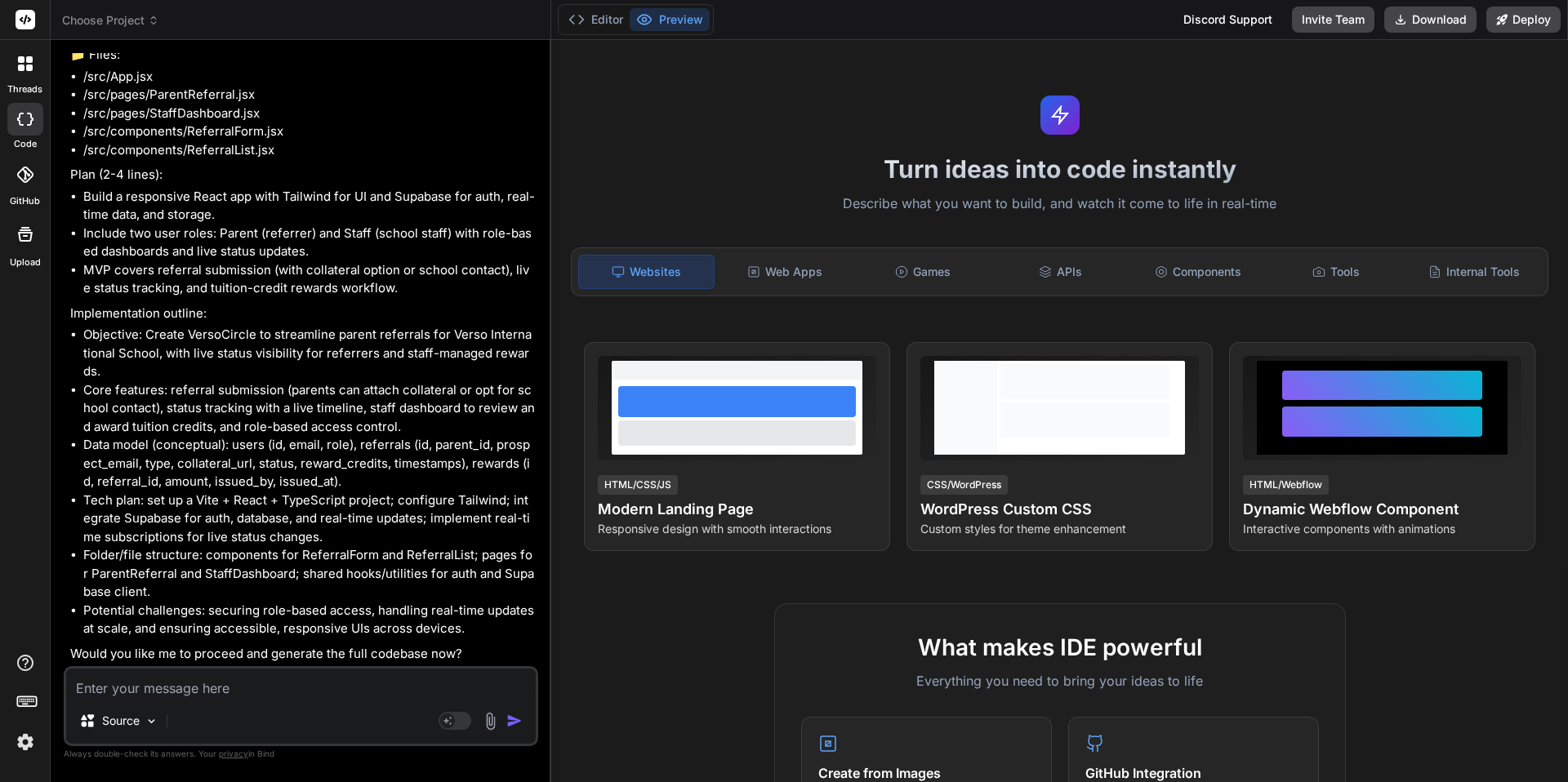
click at [352, 649] on p "Would you like me to proceed and generate the full codebase now?" at bounding box center [303, 654] width 464 height 19
click at [213, 686] on textarea at bounding box center [301, 683] width 470 height 30
click at [489, 719] on img at bounding box center [491, 721] width 19 height 19
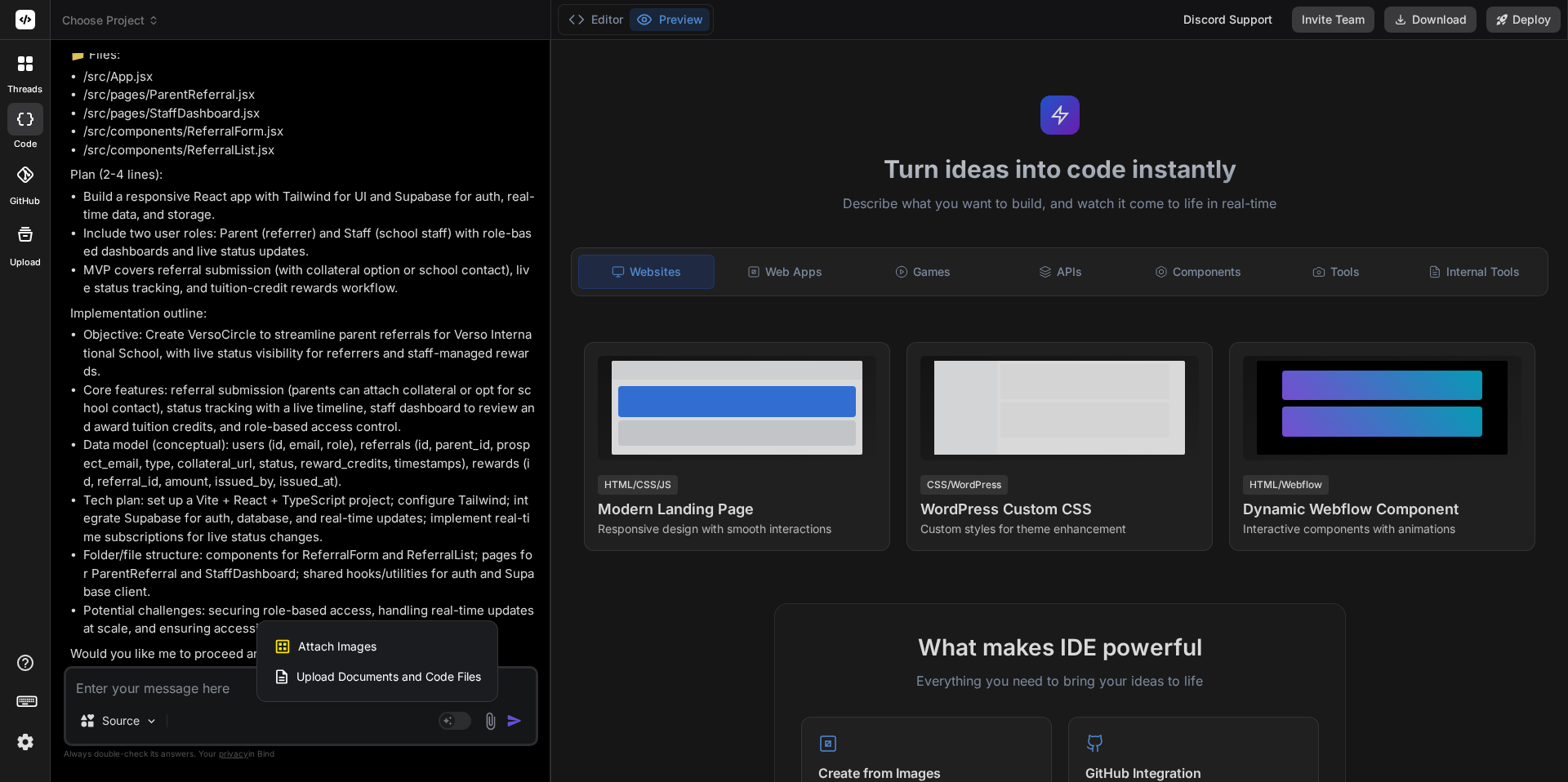
click at [336, 676] on span "Upload Documents and Code Files" at bounding box center [389, 676] width 185 height 16
type textarea "x"
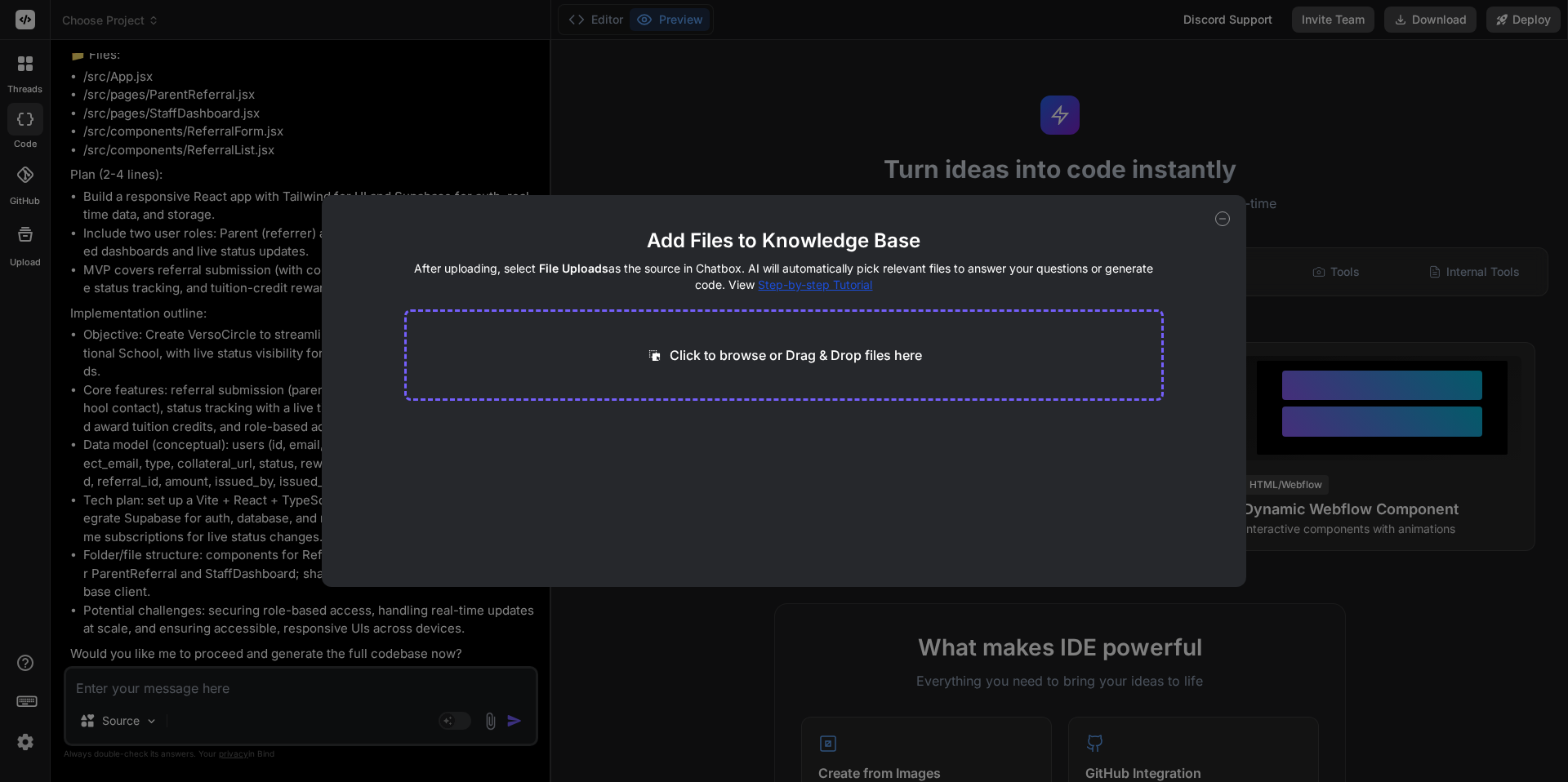
click at [777, 348] on p "Click to browse or Drag & Drop files here" at bounding box center [796, 355] width 253 height 19
type input "C:\fakepath\VersoCircle Prompt.docx"
click at [1129, 545] on button "Finish" at bounding box center [1135, 538] width 57 height 33
click at [186, 683] on div "Add Files to Knowledge Base After uploading, select File Uploads as the source …" at bounding box center [784, 391] width 1568 height 782
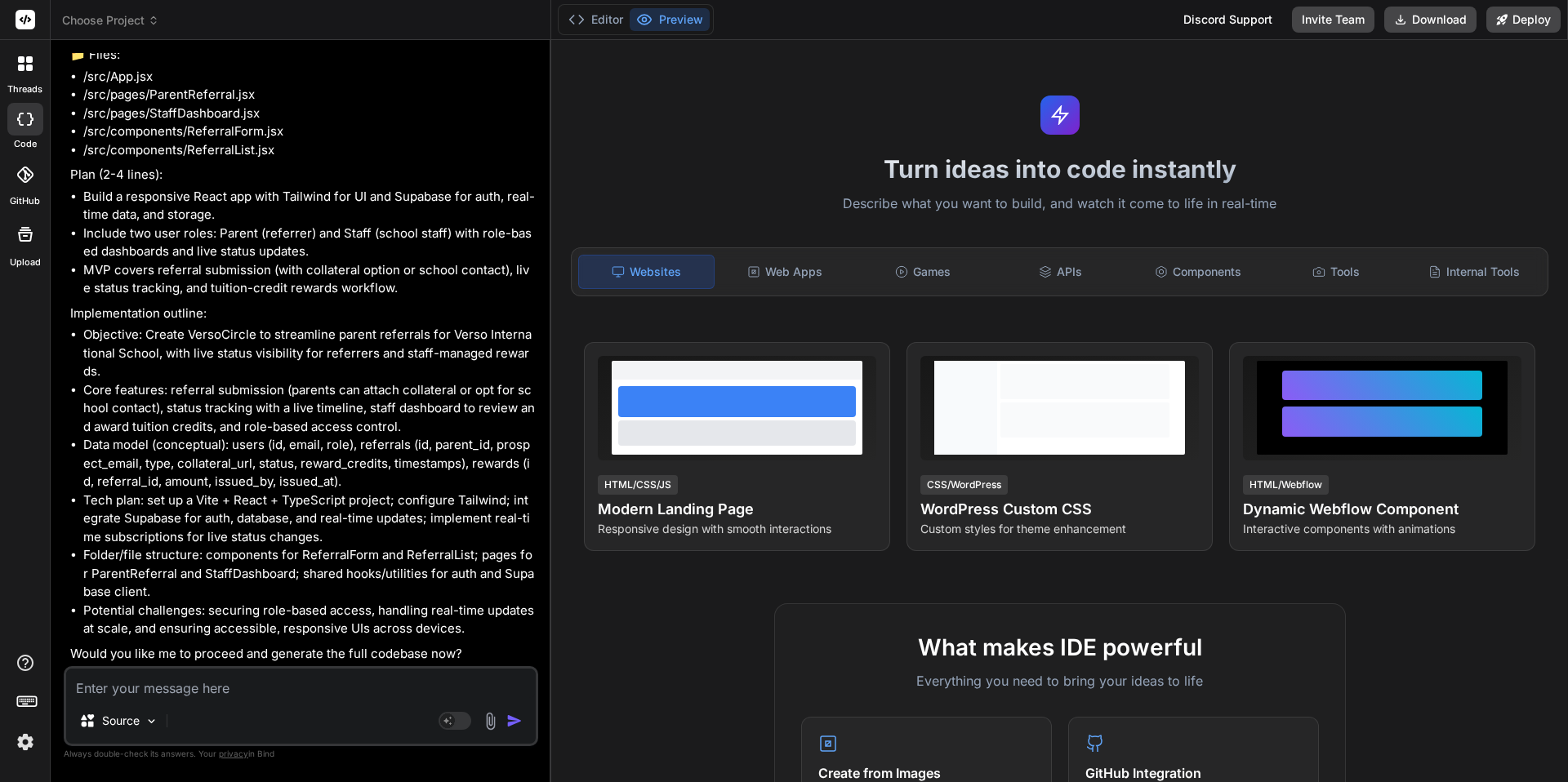
click at [227, 686] on textarea at bounding box center [301, 683] width 470 height 30
click at [190, 690] on textarea at bounding box center [301, 683] width 470 height 30
click at [491, 724] on img at bounding box center [491, 721] width 19 height 19
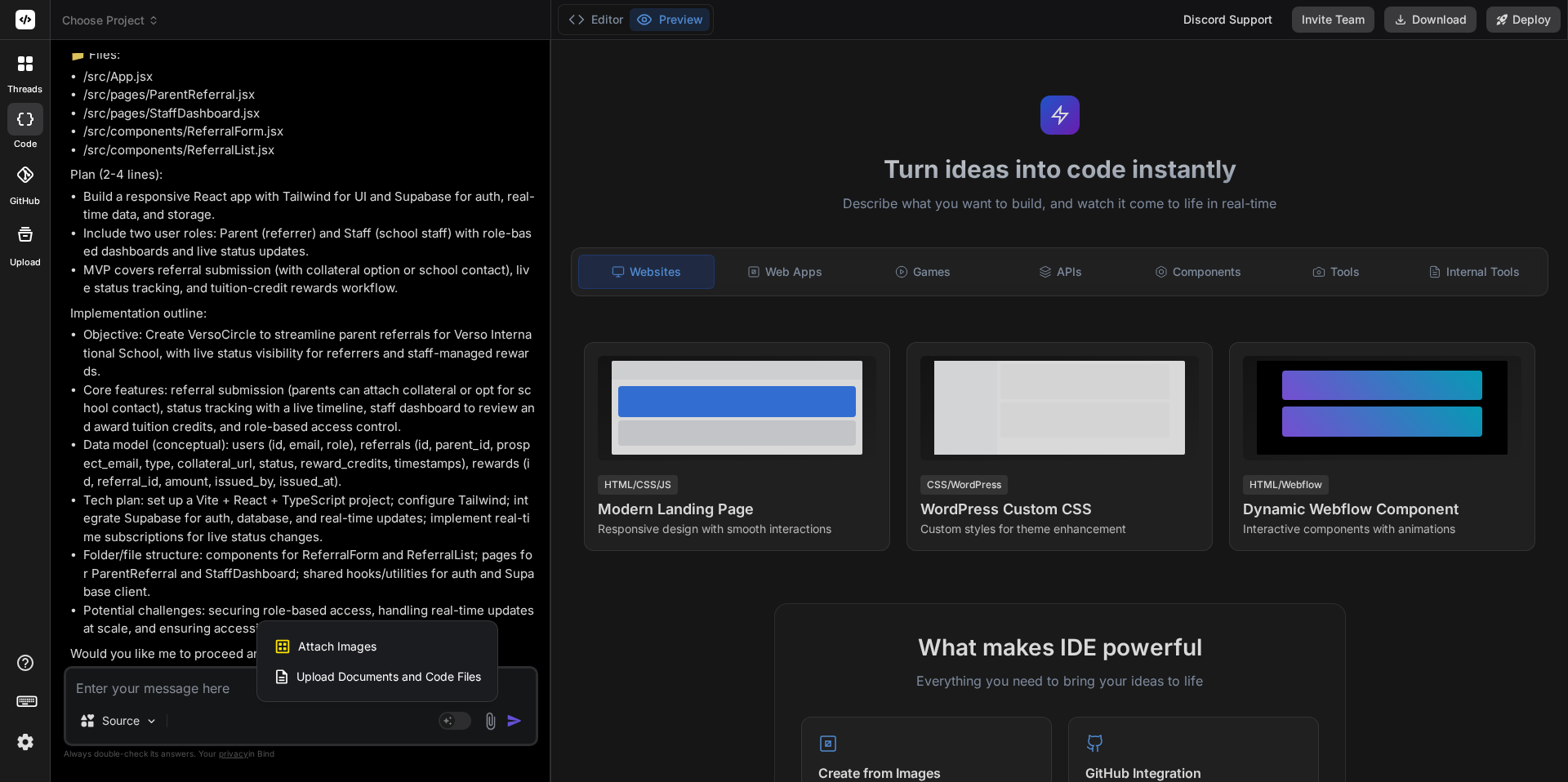
click at [343, 681] on span "Upload Documents and Code Files" at bounding box center [389, 676] width 185 height 16
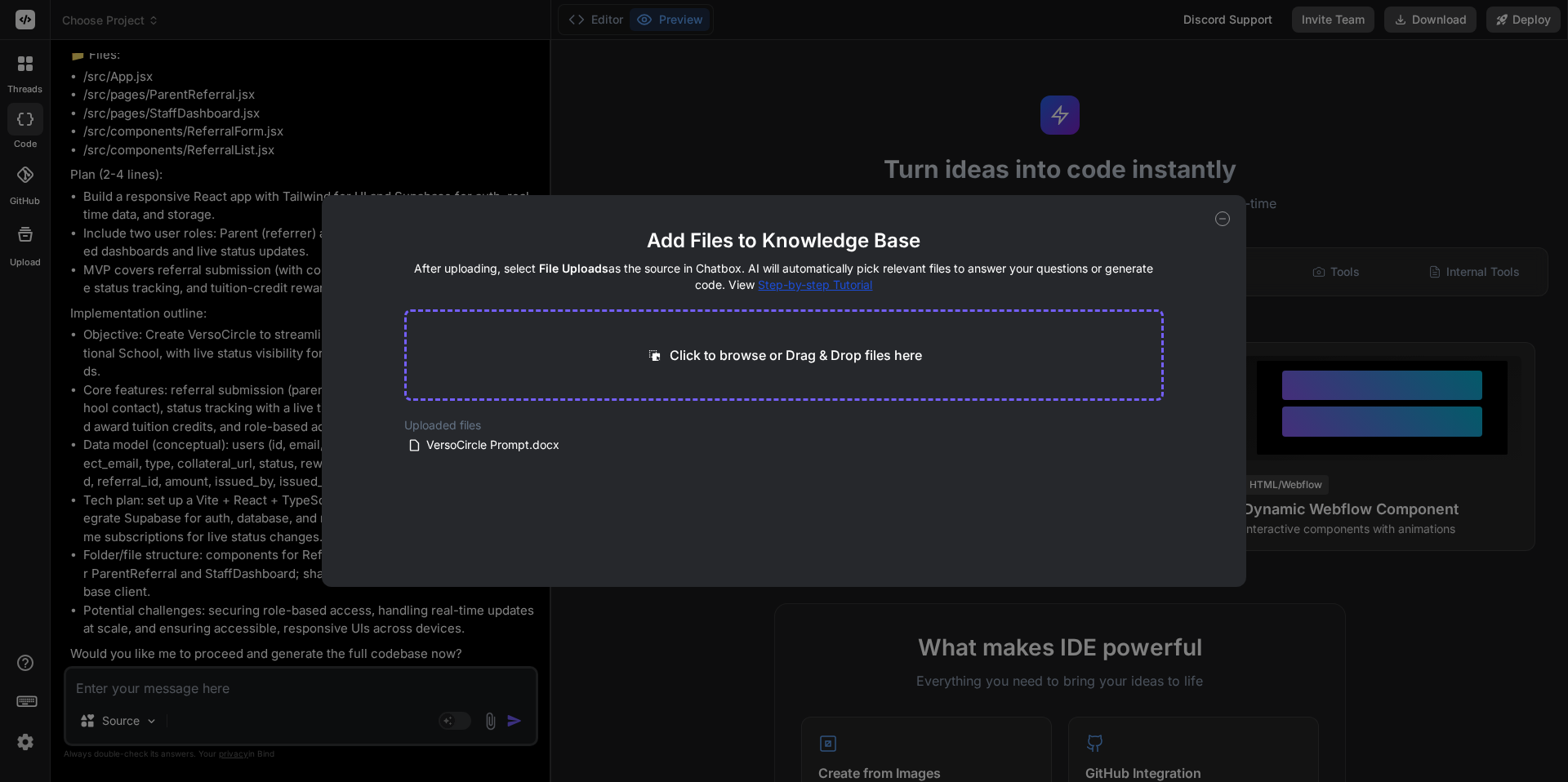
click at [210, 687] on div "Add Files to Knowledge Base After uploading, select File Uploads as the source …" at bounding box center [784, 391] width 1568 height 782
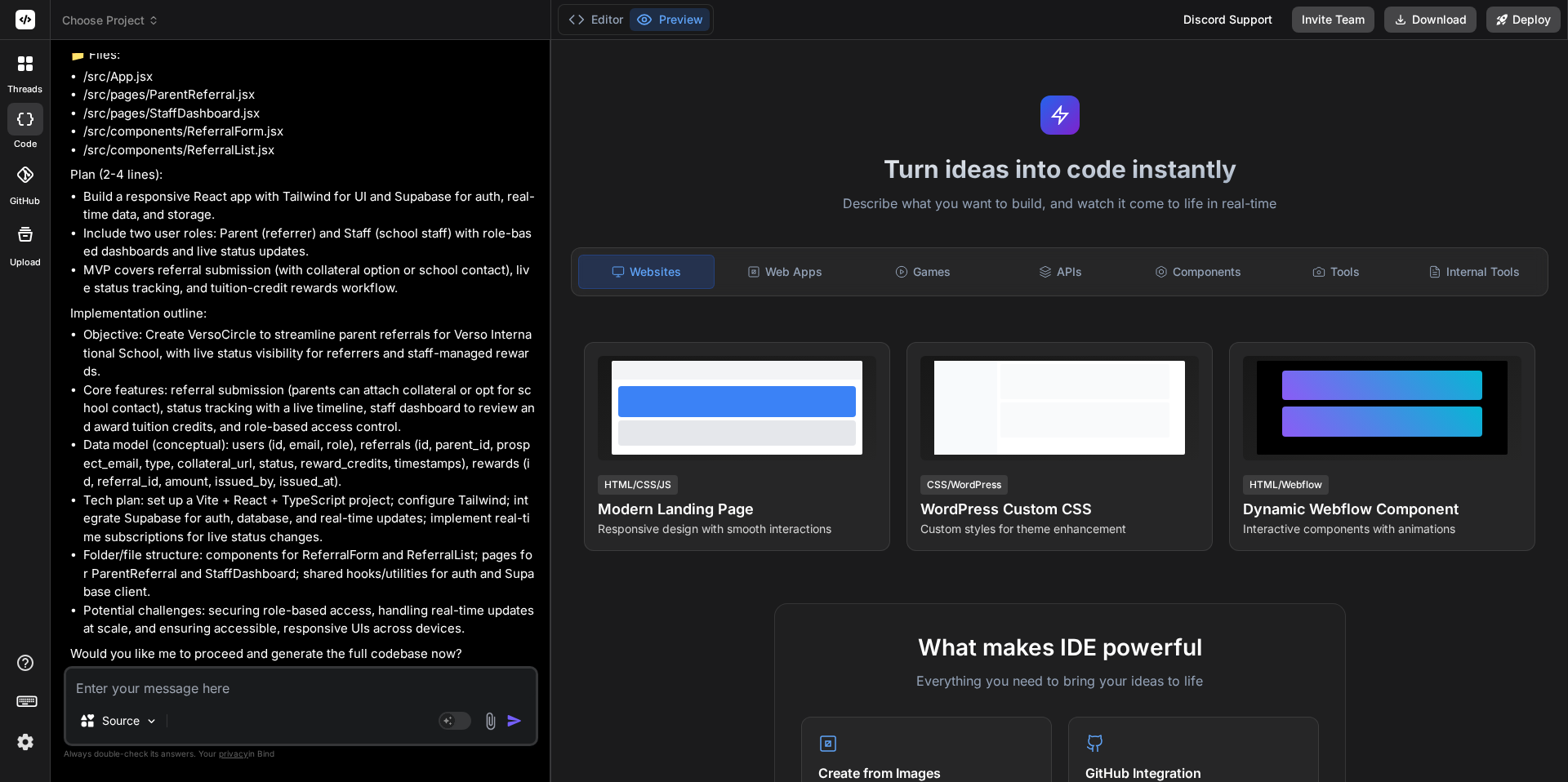
click at [210, 687] on textarea at bounding box center [301, 683] width 470 height 30
type textarea "x"
type textarea "Y"
type textarea "x"
type textarea "Ye"
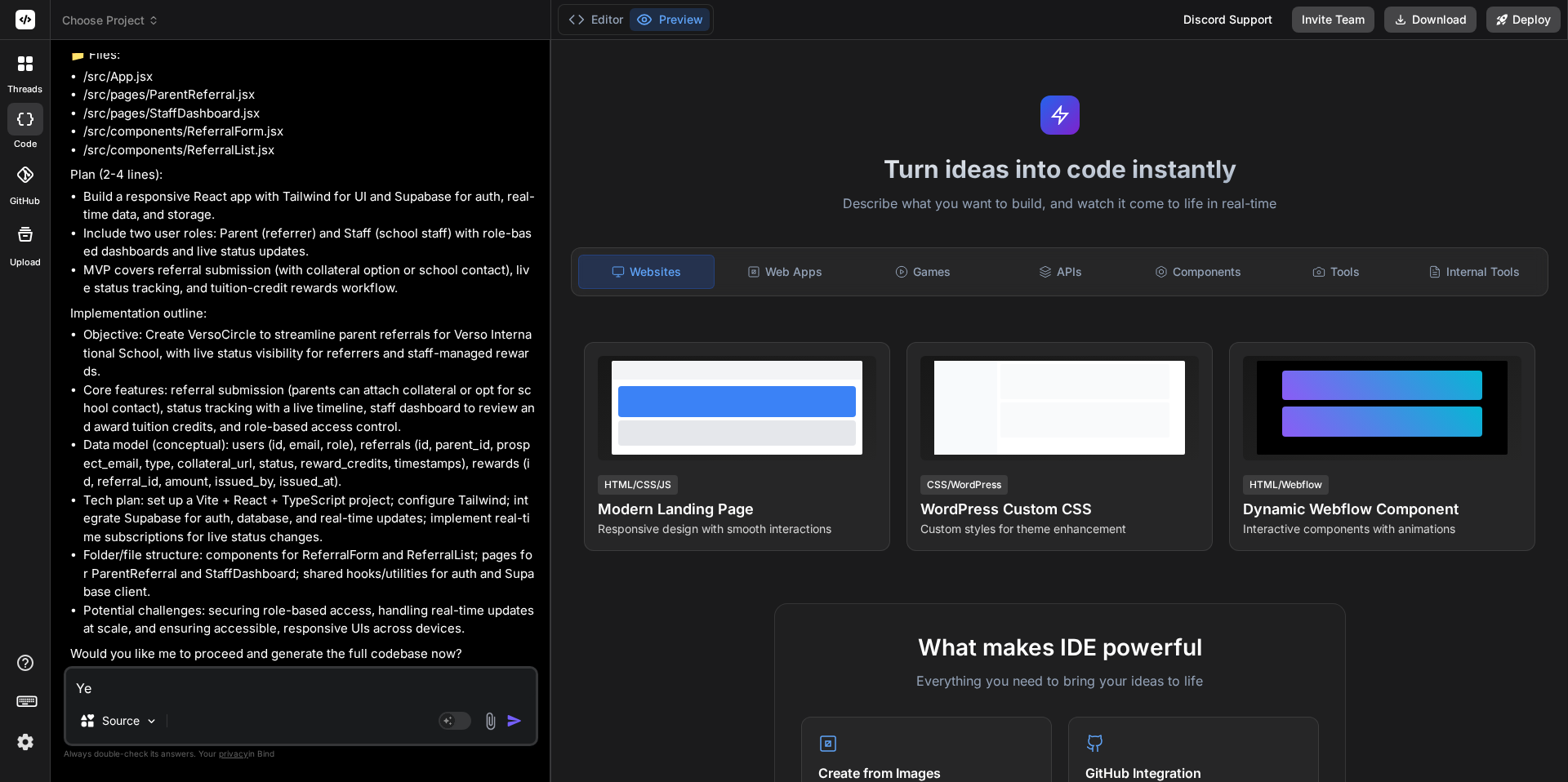
type textarea "x"
type textarea "Yes"
type textarea "x"
type textarea "Yes,"
type textarea "x"
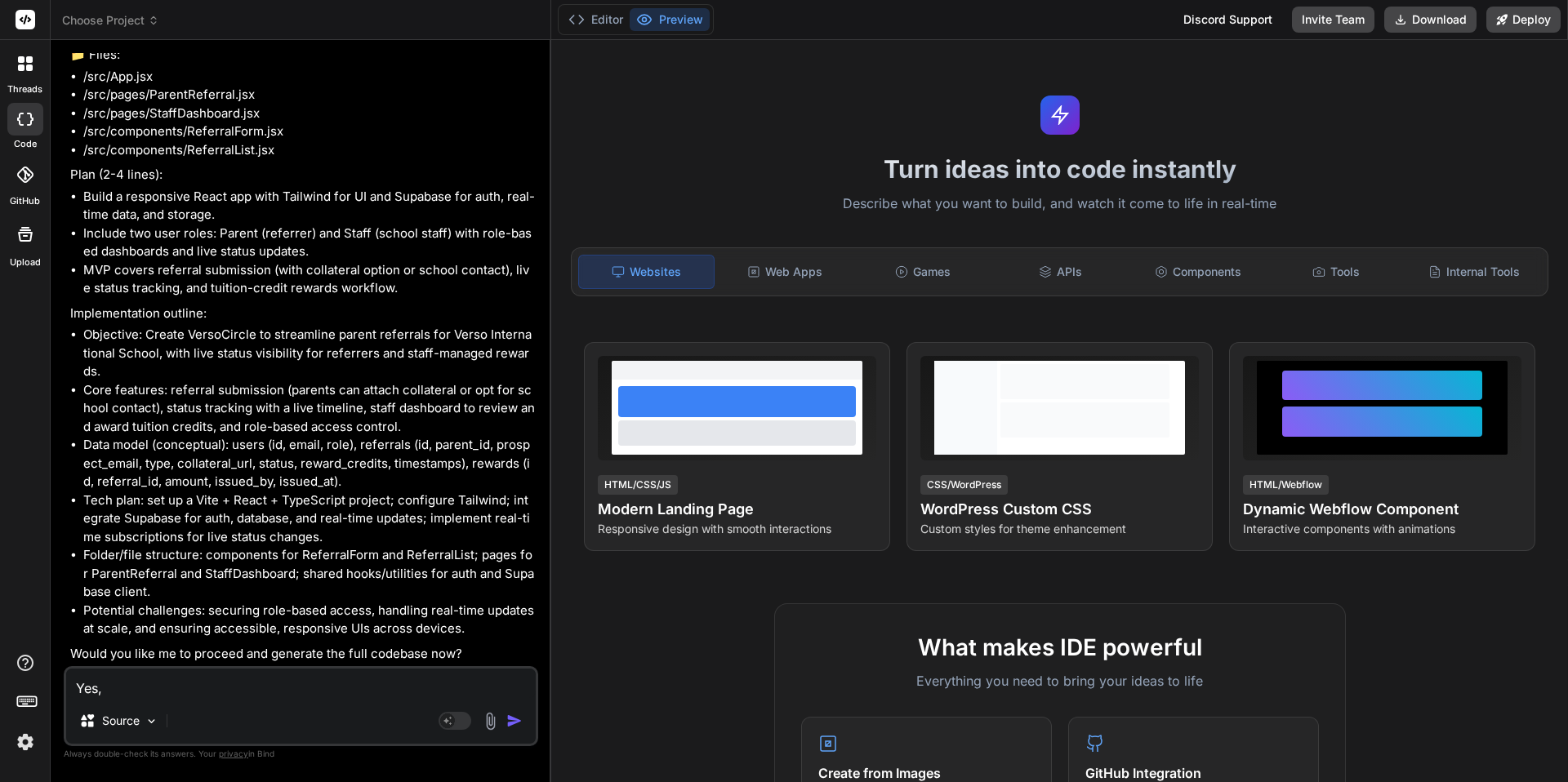
type textarea "Yes,"
type textarea "x"
type textarea "Yes, b"
type textarea "x"
type textarea "Yes, ba"
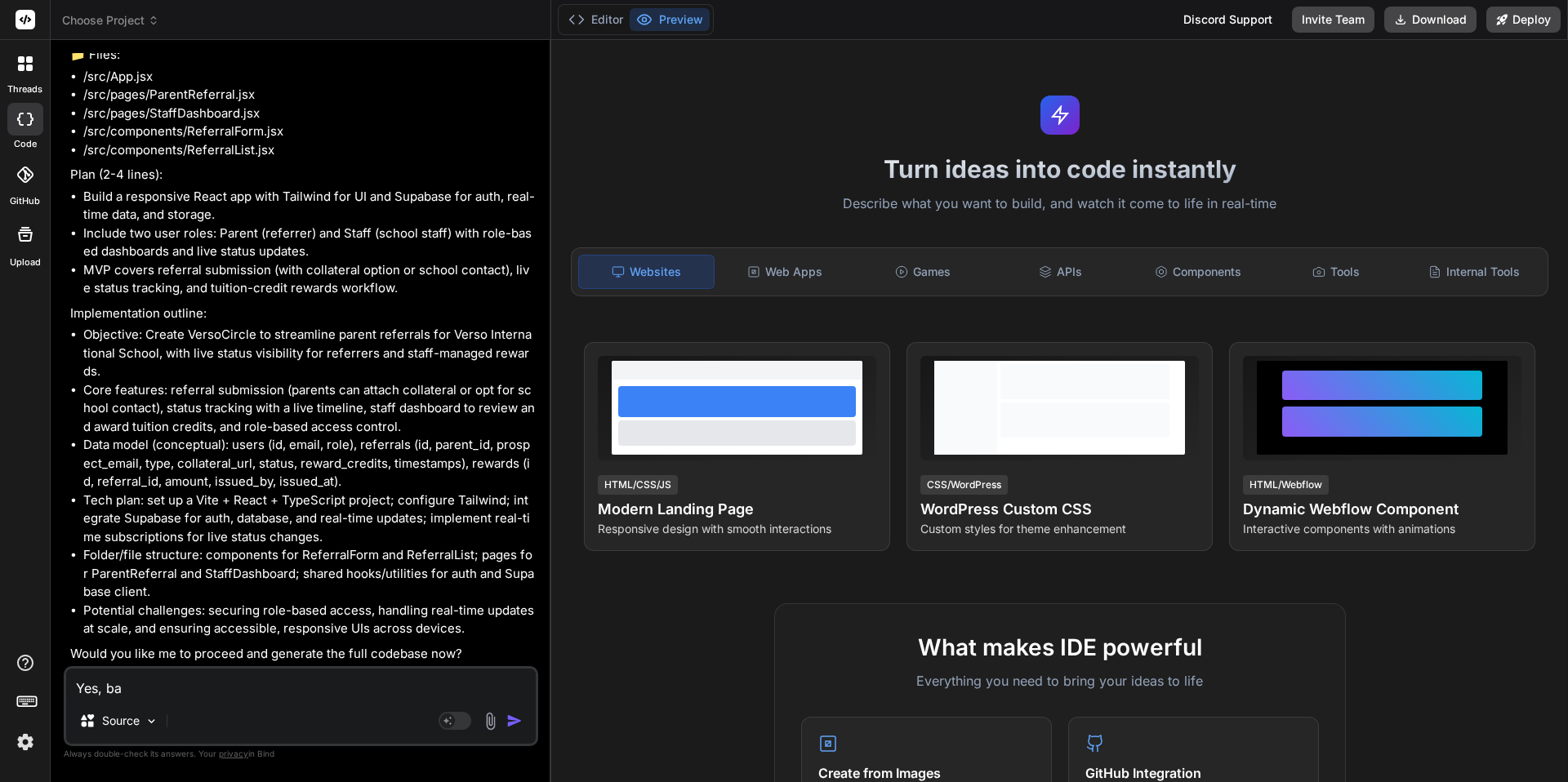
type textarea "x"
type textarea "Yes, bas"
type textarea "x"
type textarea "Yes, base"
type textarea "x"
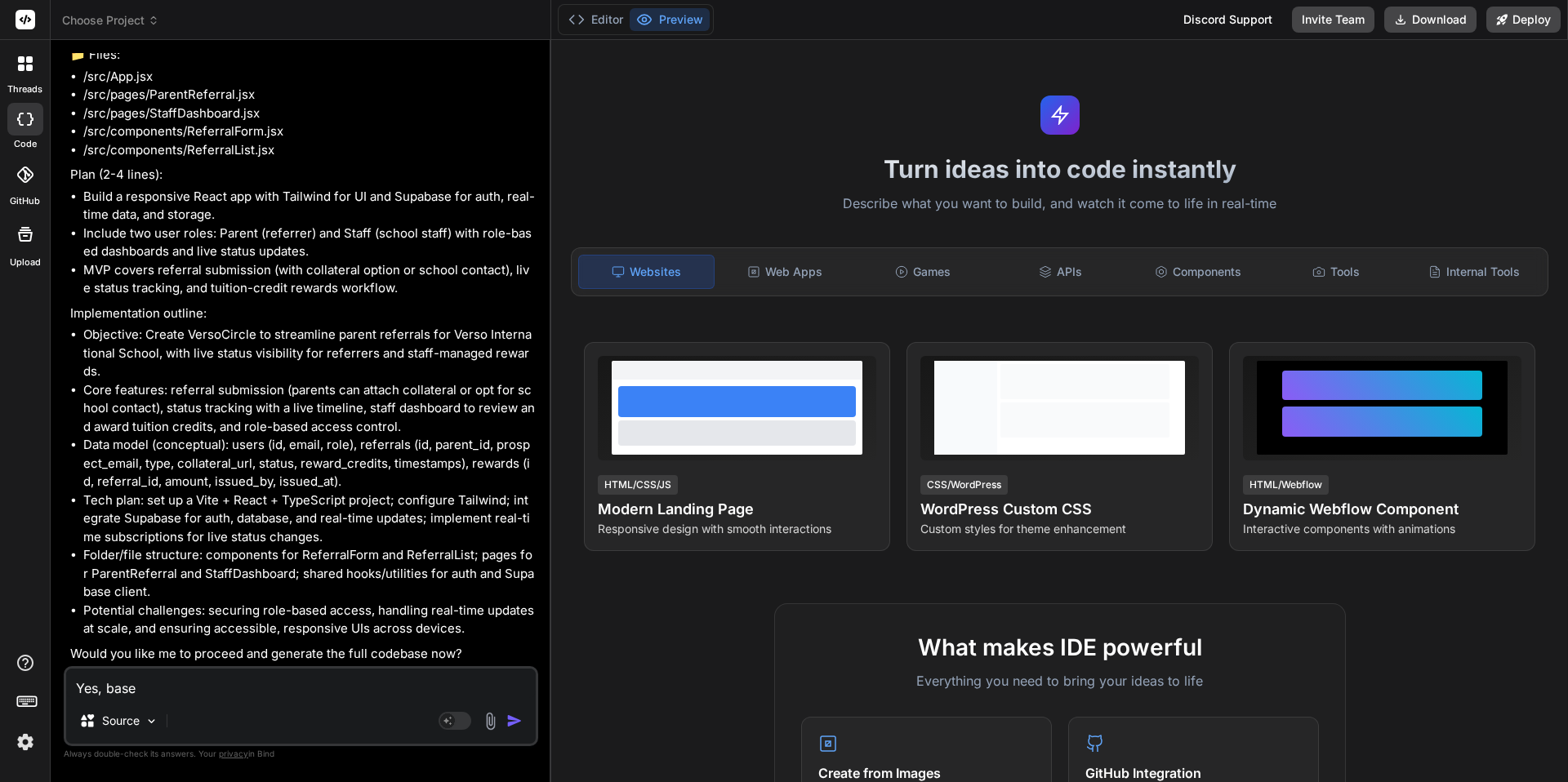
type textarea "Yes, base"
type textarea "x"
type textarea "Yes, base i"
type textarea "x"
type textarea "Yes, base it"
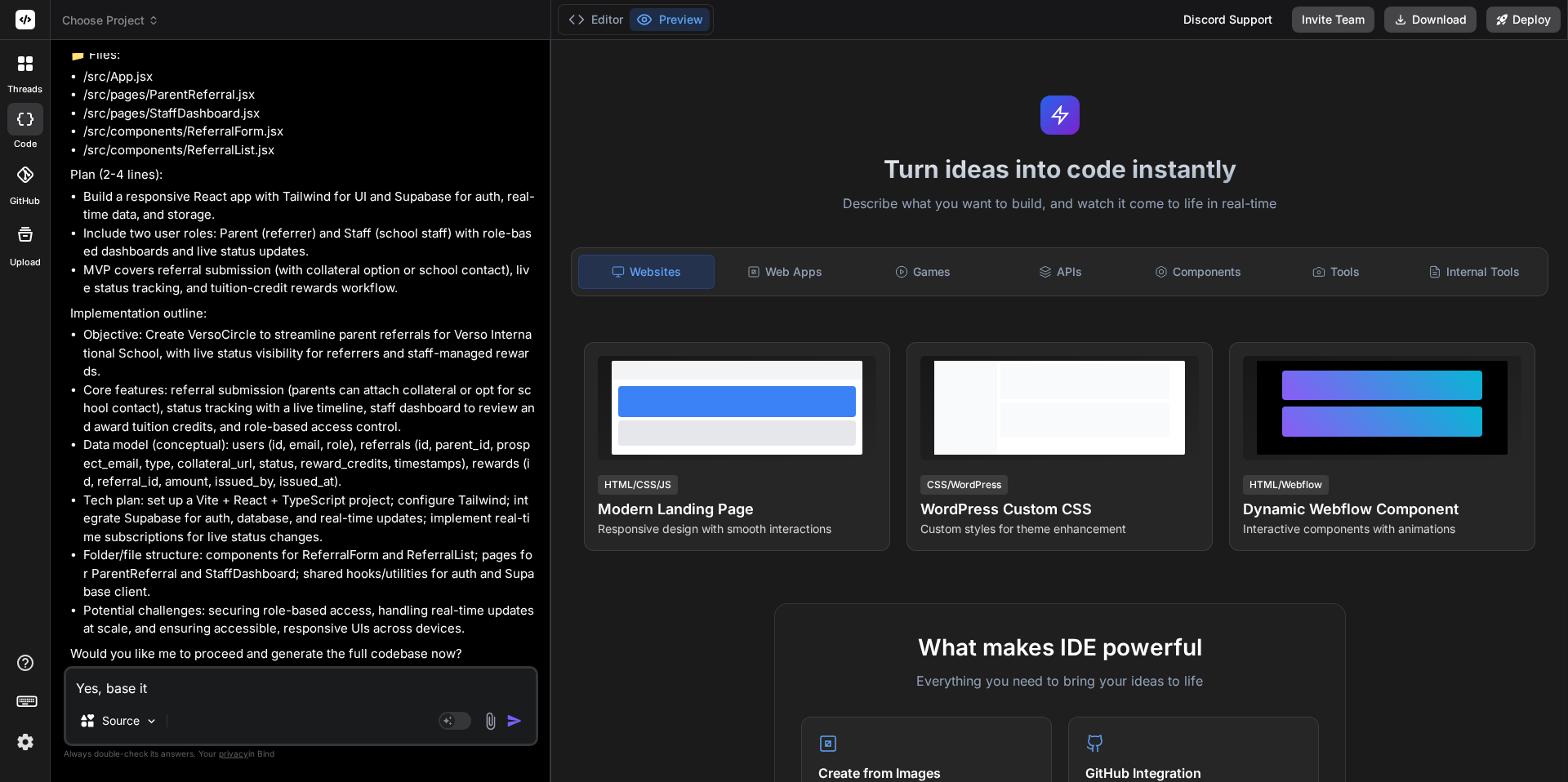
type textarea "x"
type textarea "Yes, base it"
type textarea "x"
type textarea "Yes, base it o"
type textarea "x"
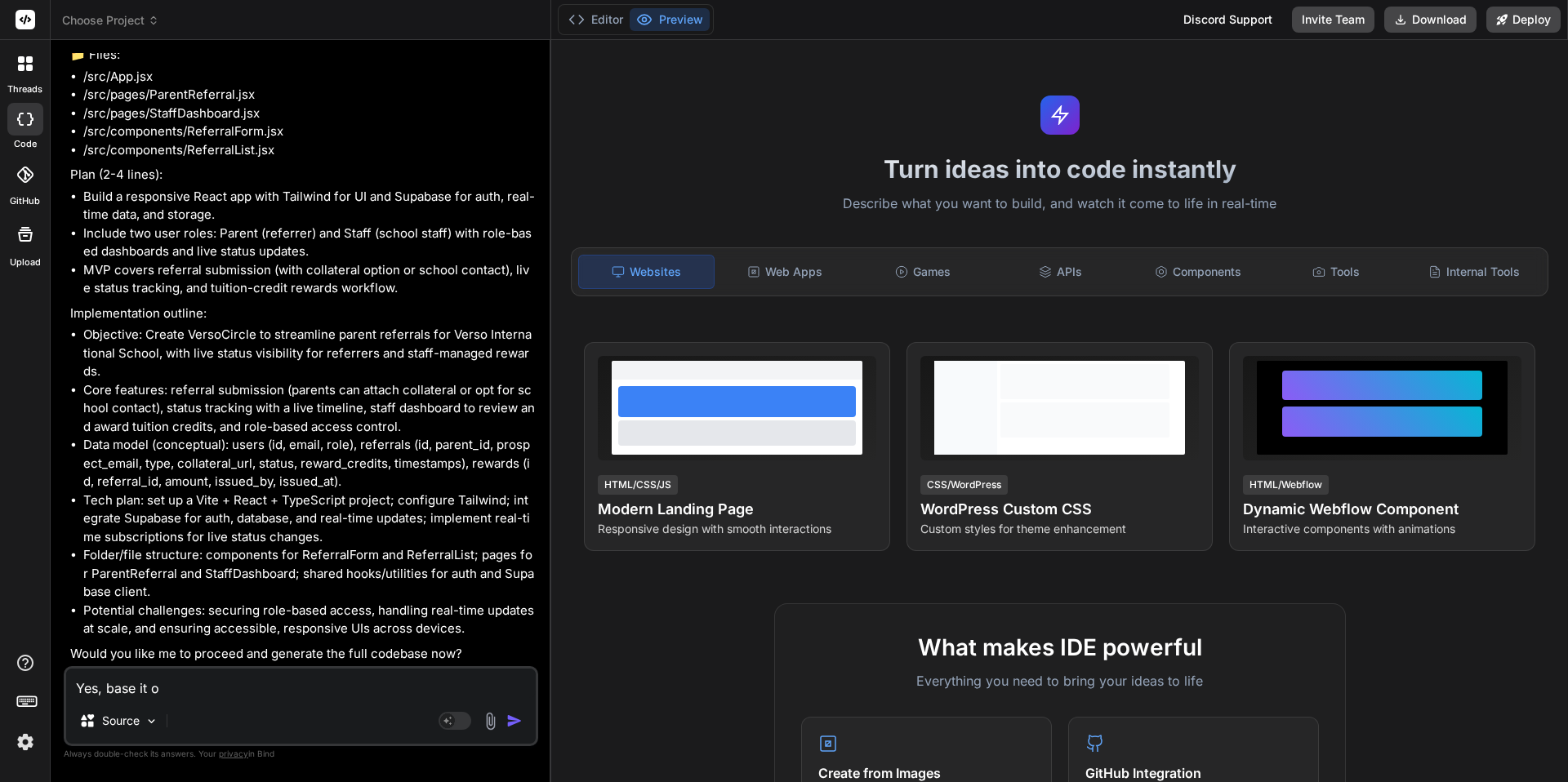
type textarea "Yes, base it on"
type textarea "x"
type textarea "Yes, base it on"
type textarea "x"
type textarea "Yes, base it on t"
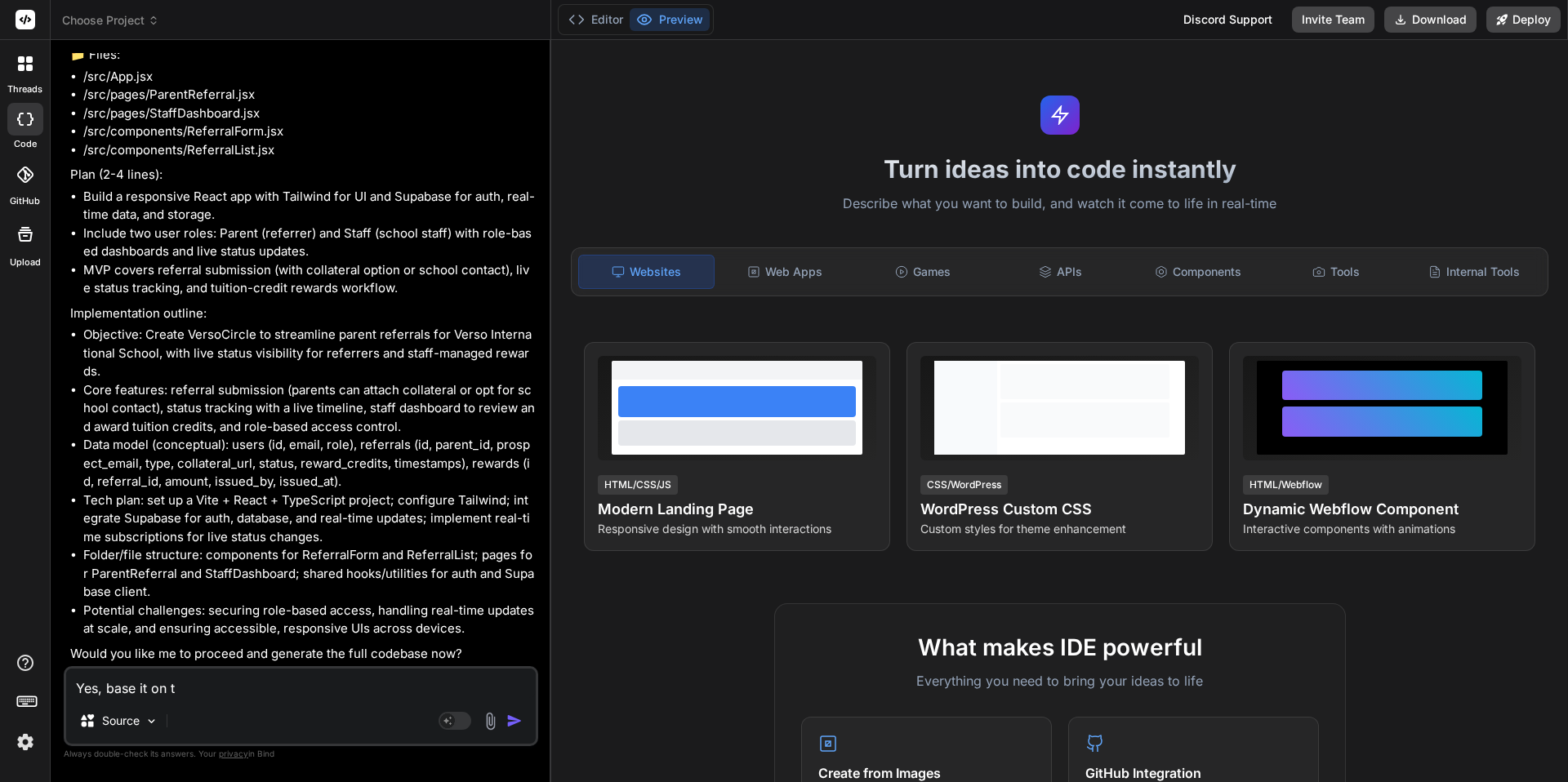
type textarea "x"
type textarea "Yes, base it on th"
type textarea "x"
type textarea "Yes, base it on the"
type textarea "x"
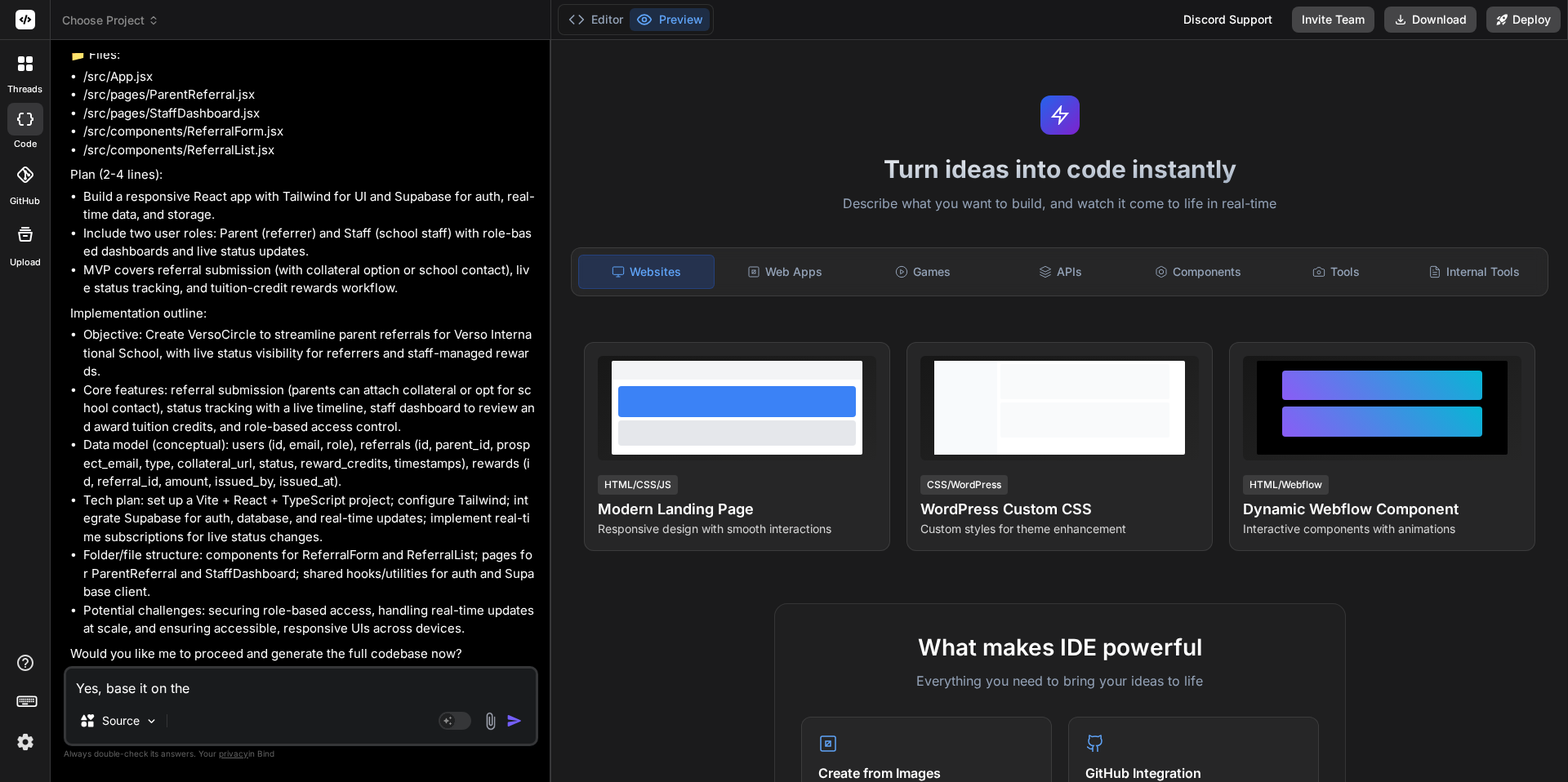
type textarea "Yes, base it on the"
type textarea "x"
type textarea "Yes, base it on the a"
type textarea "x"
type textarea "Yes, base it on the at"
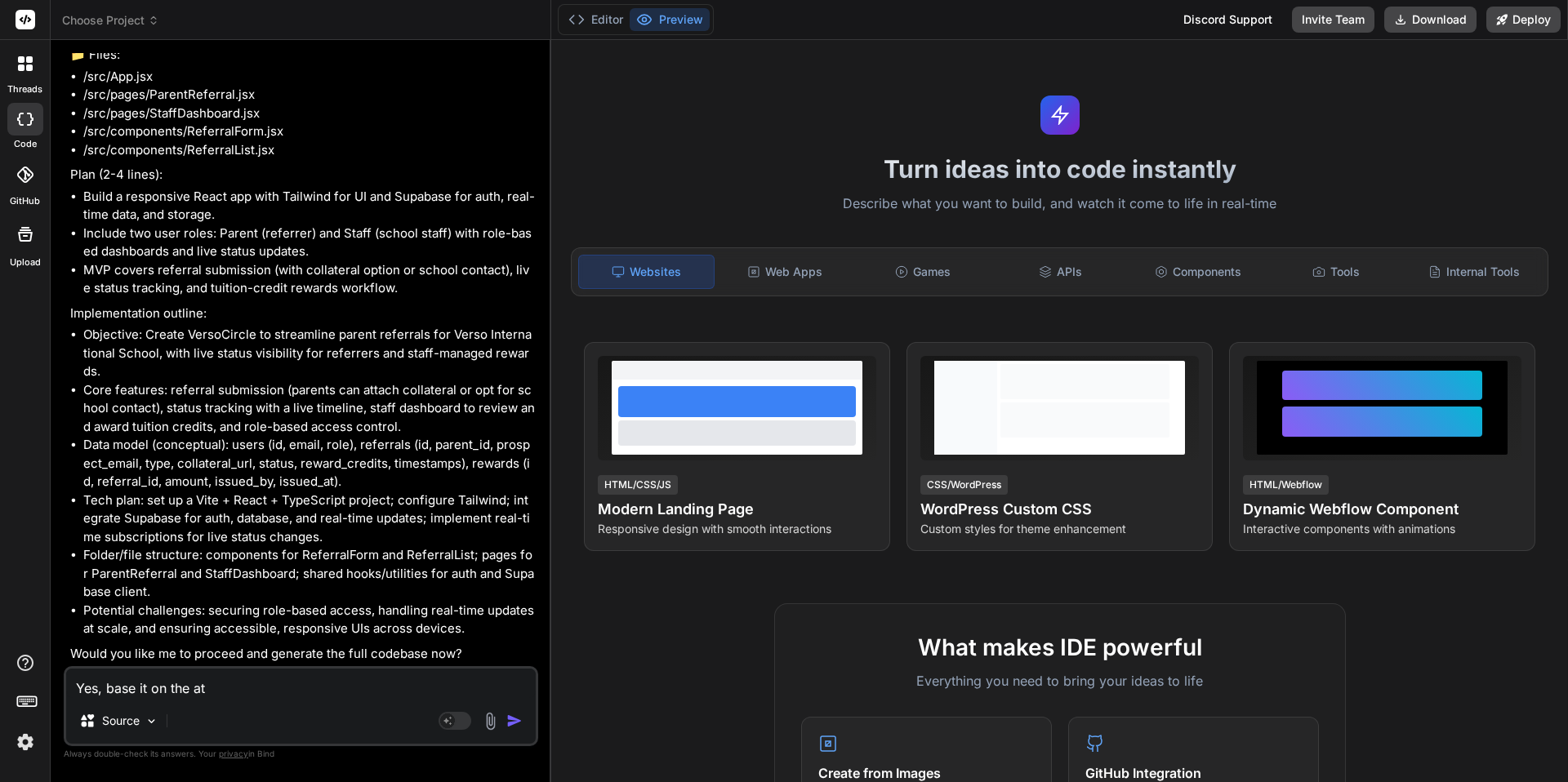
type textarea "x"
type textarea "Yes, base it on the att"
type textarea "x"
type textarea "Yes, base it on the atta"
type textarea "x"
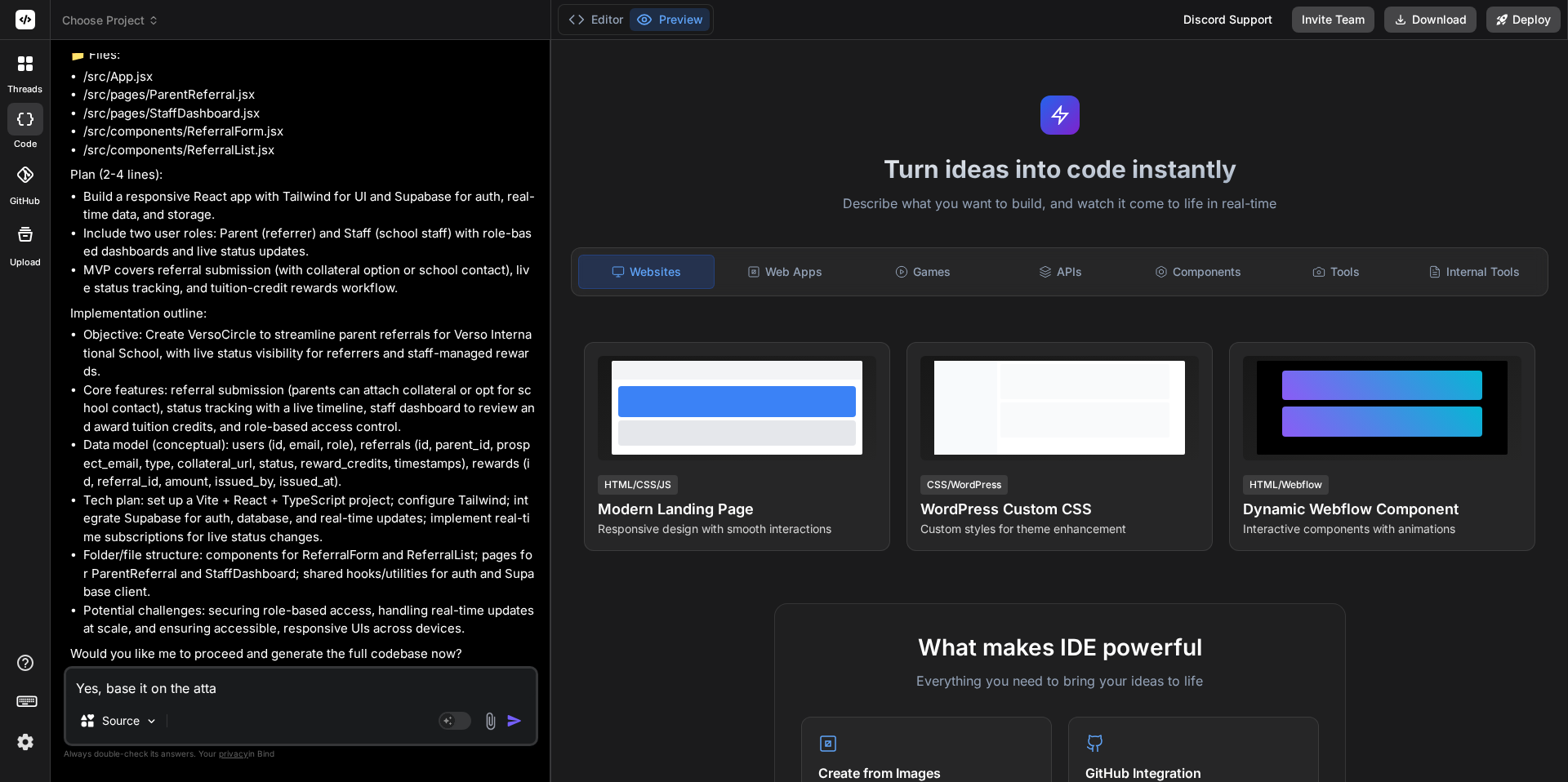
type textarea "Yes, base it on the attac"
type textarea "x"
type textarea "Yes, base it on the attach"
type textarea "x"
type textarea "Yes, base it on the attache"
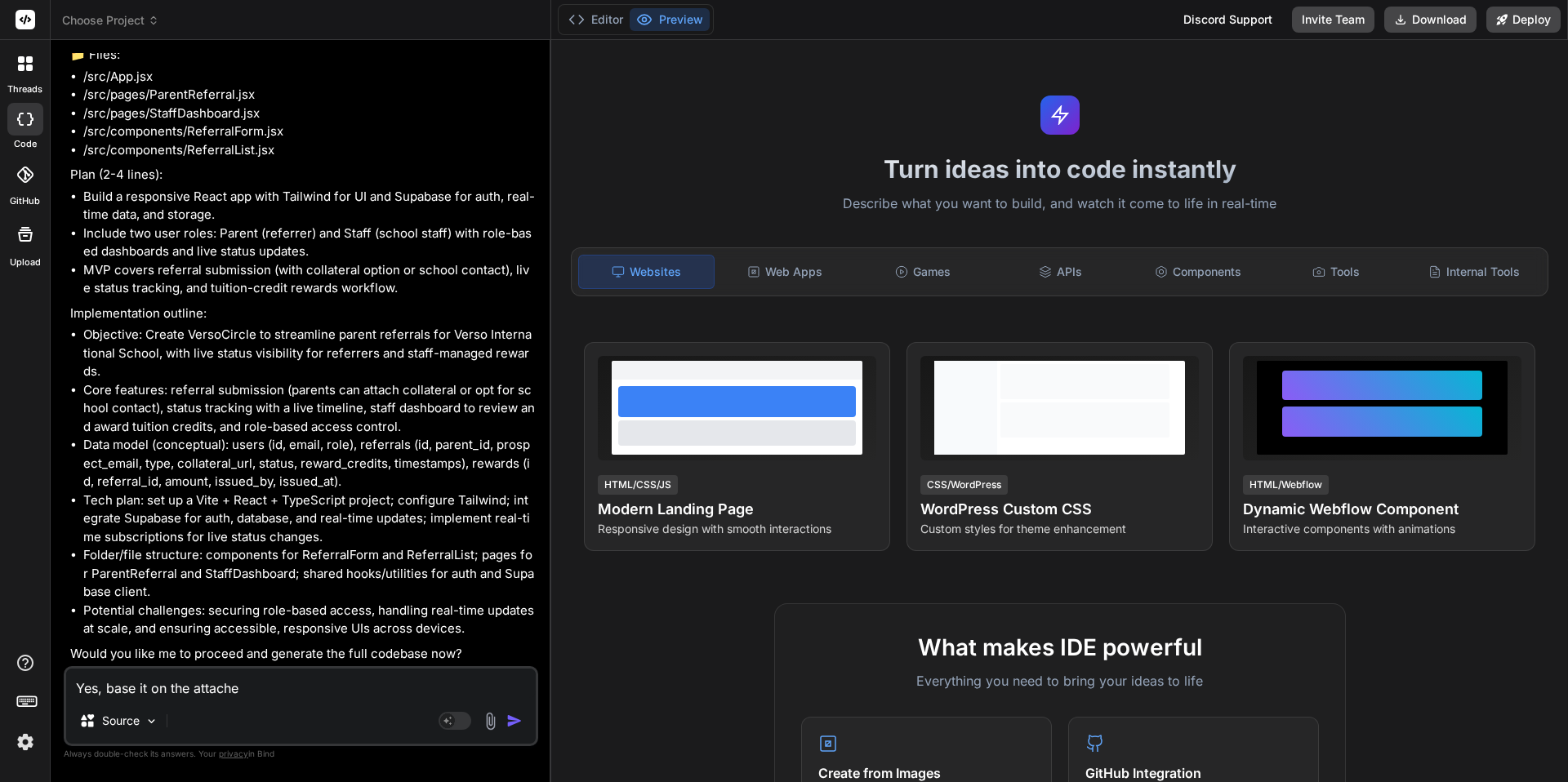
type textarea "x"
type textarea "Yes, base it on the attached"
type textarea "x"
type textarea "Yes, base it on the attached"
type textarea "x"
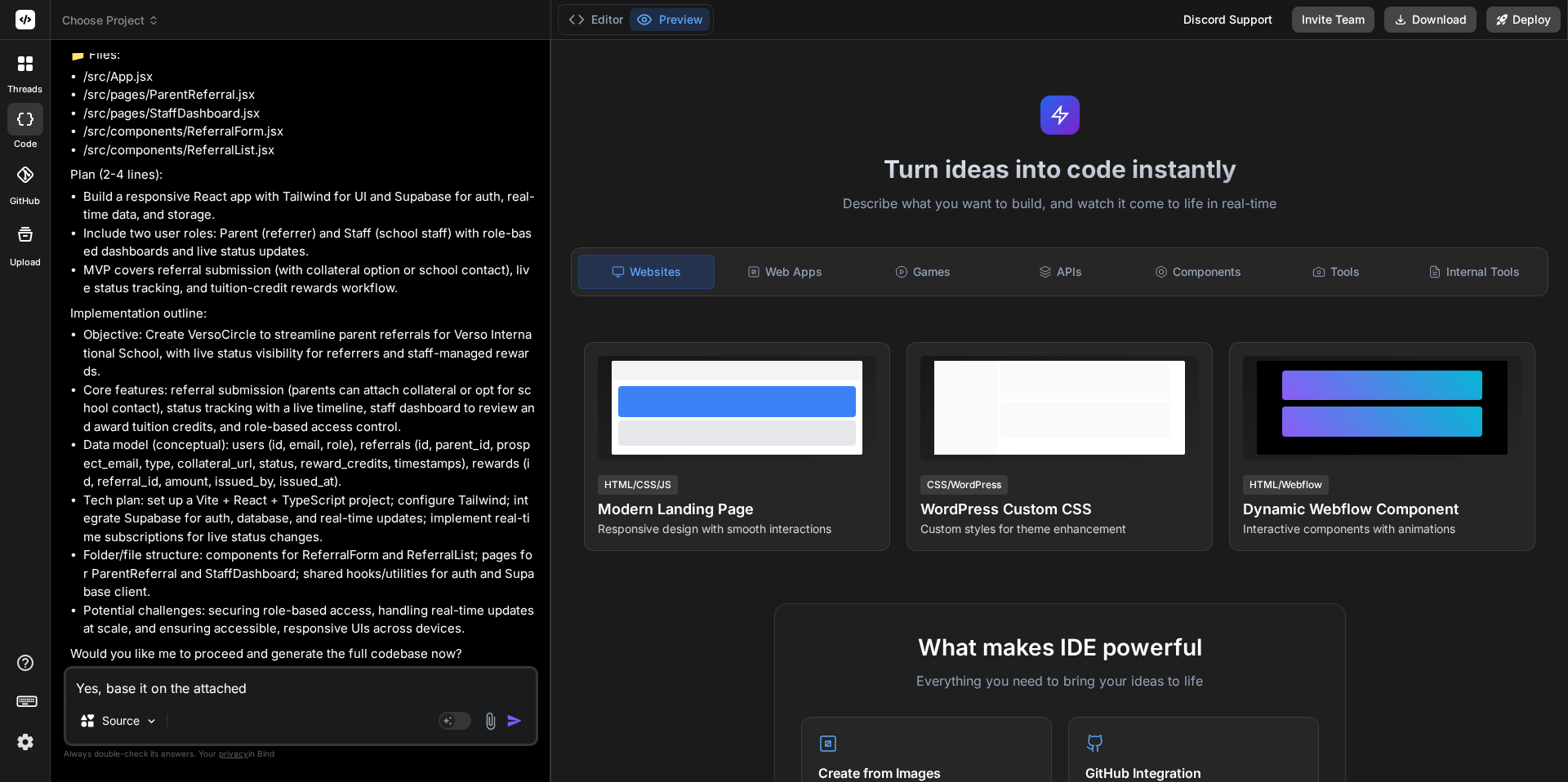
type textarea "Yes, base it on the attached f"
type textarea "x"
type textarea "Yes, base it on the attached fi"
type textarea "x"
type textarea "Yes, base it on the attached fil"
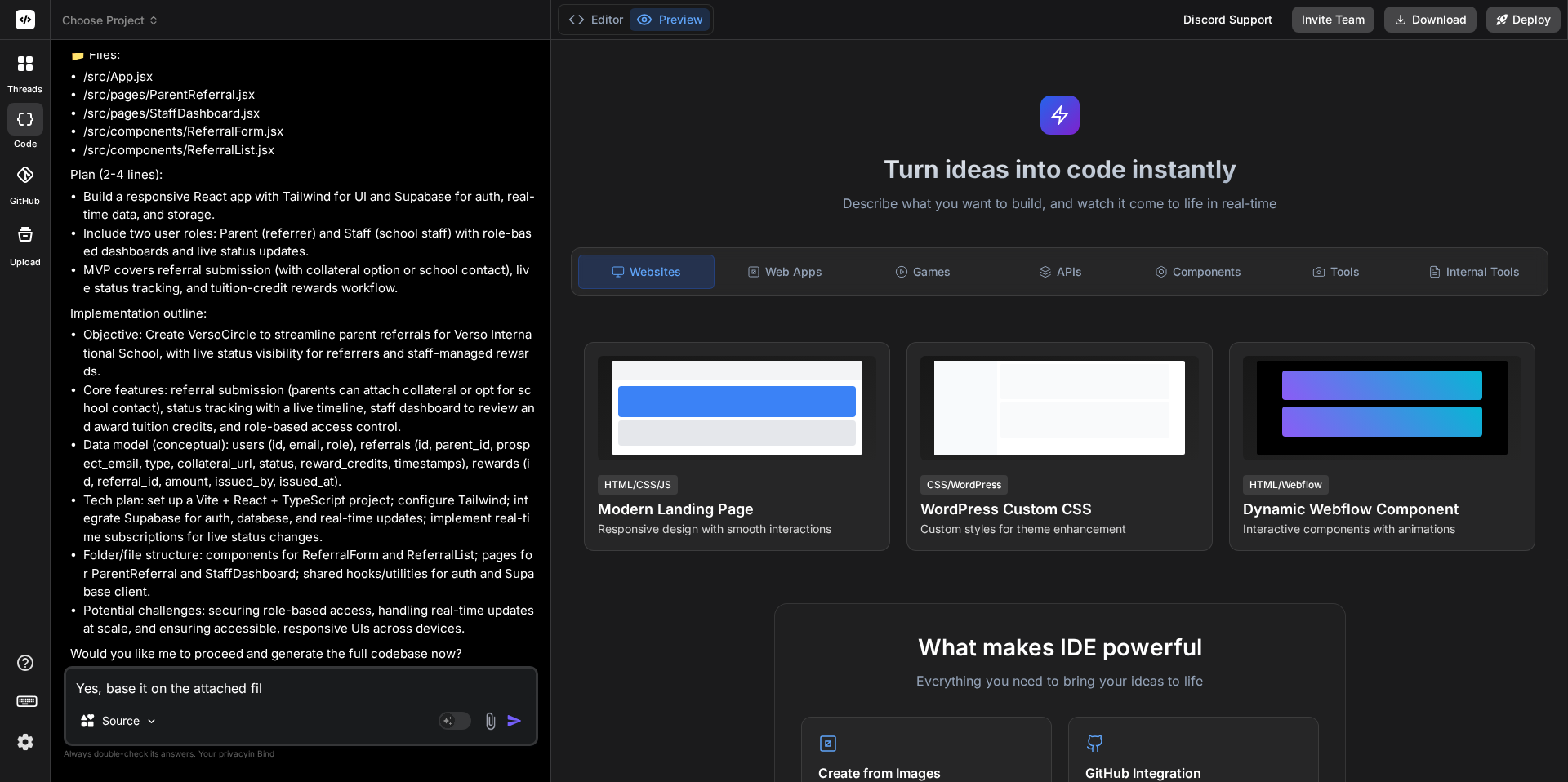
type textarea "x"
type textarea "Yes, base it on the attached file"
type textarea "x"
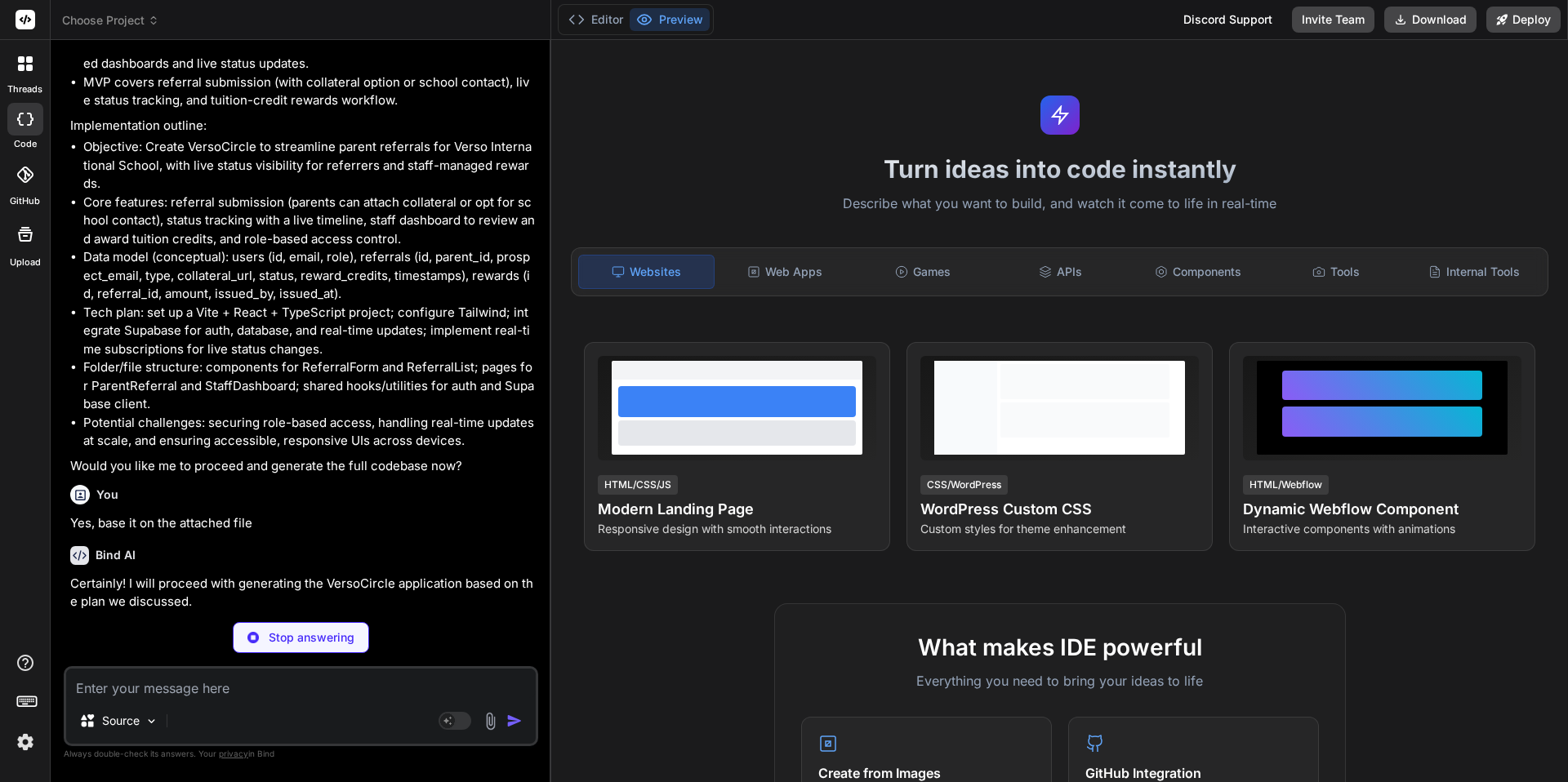
scroll to position [383, 0]
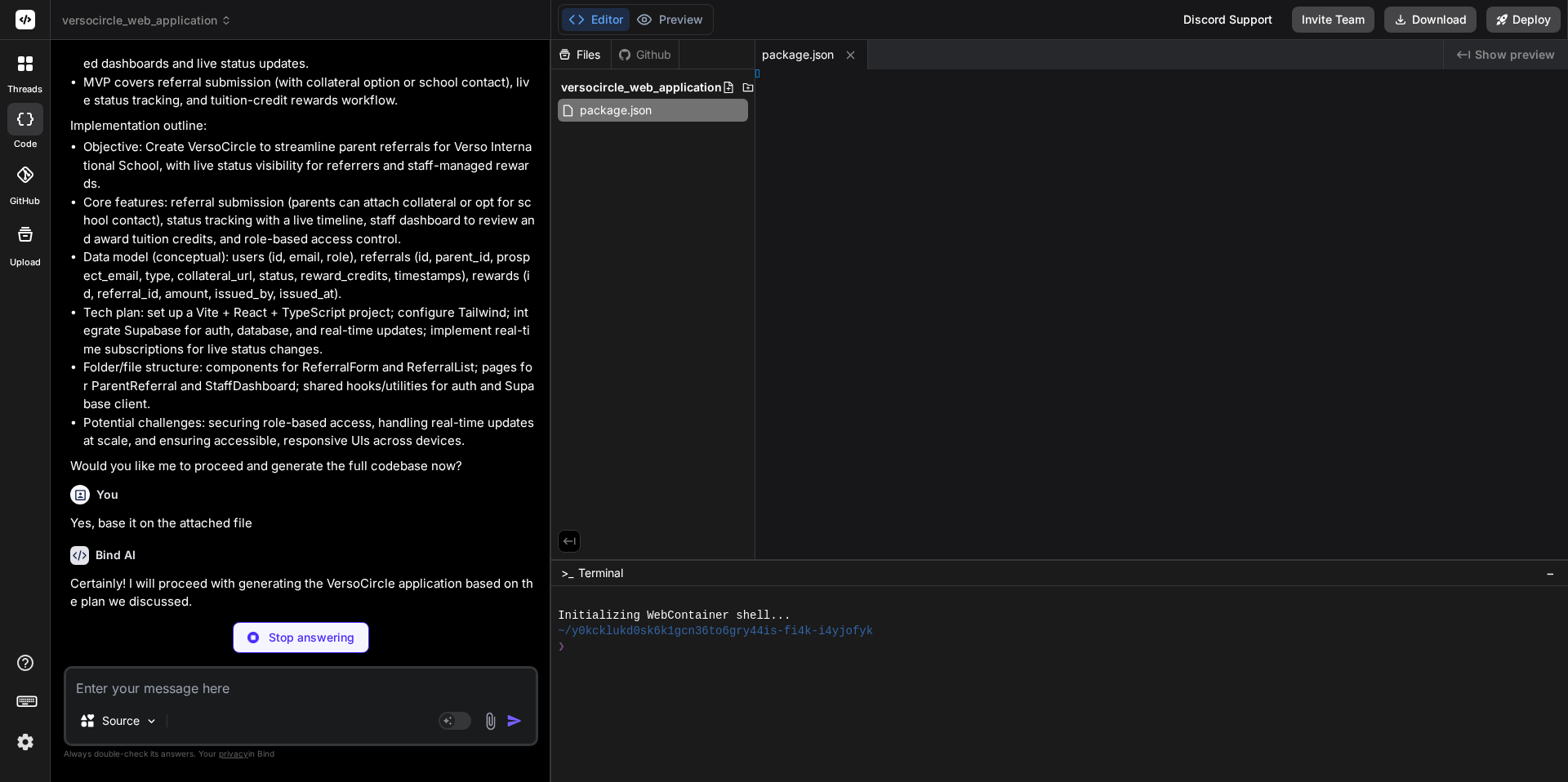
type textarea "x"
type textarea "</html>"
type textarea "x"
type textarea "}"
type textarea "x"
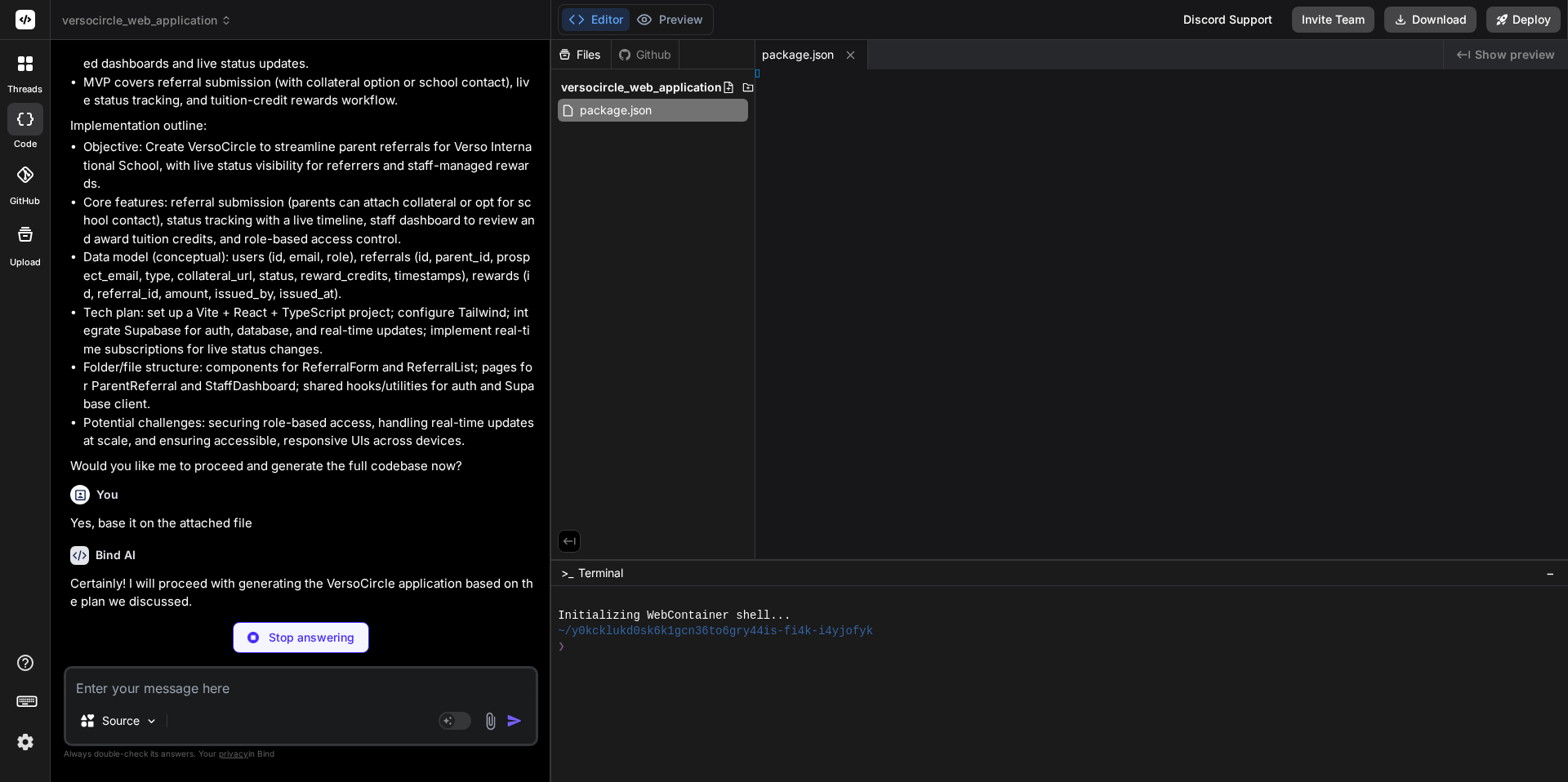
type textarea "}, }"
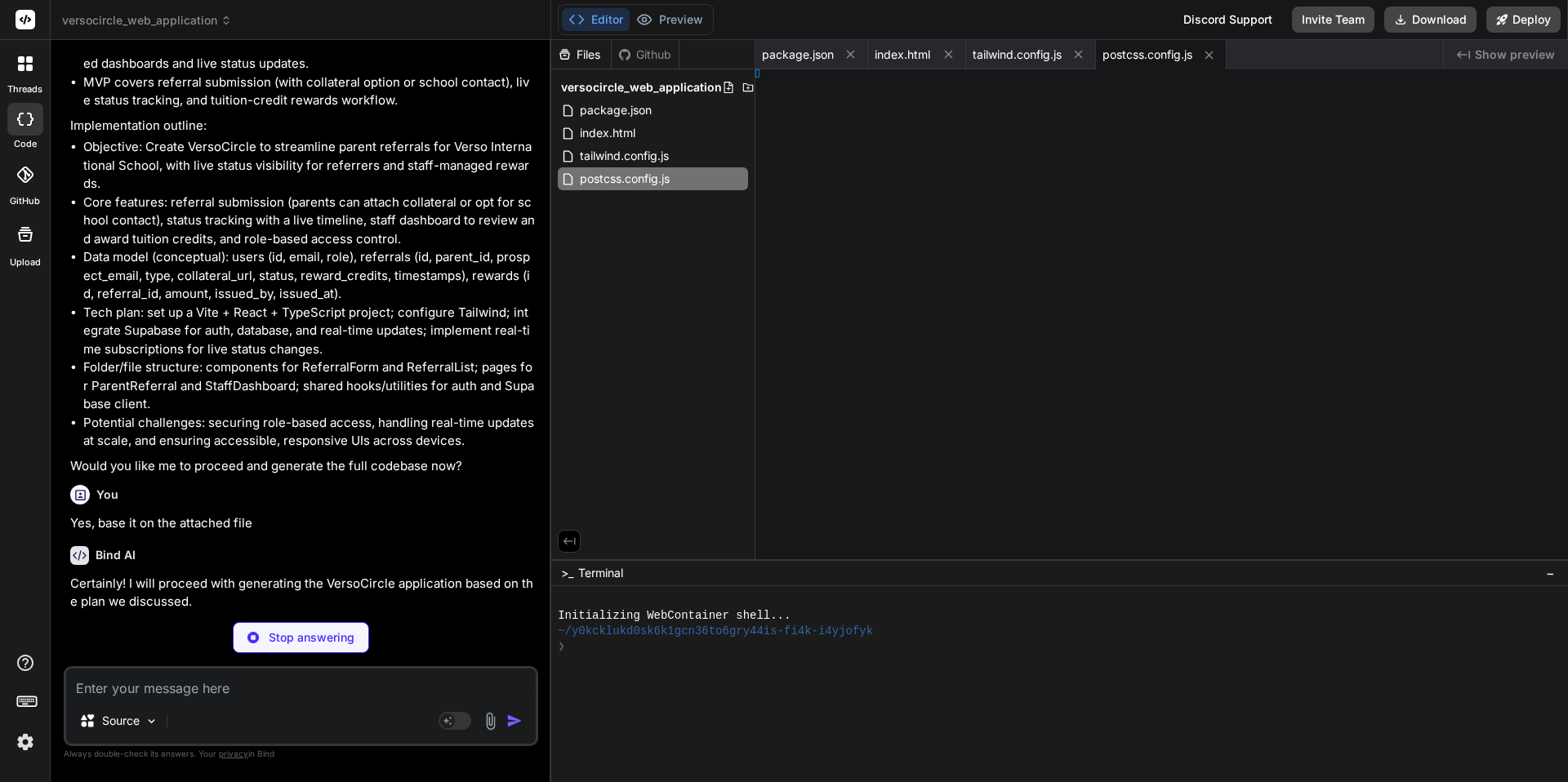
type textarea "x"
type textarea ";"
type textarea "x"
type textarea "3; }"
type textarea "x"
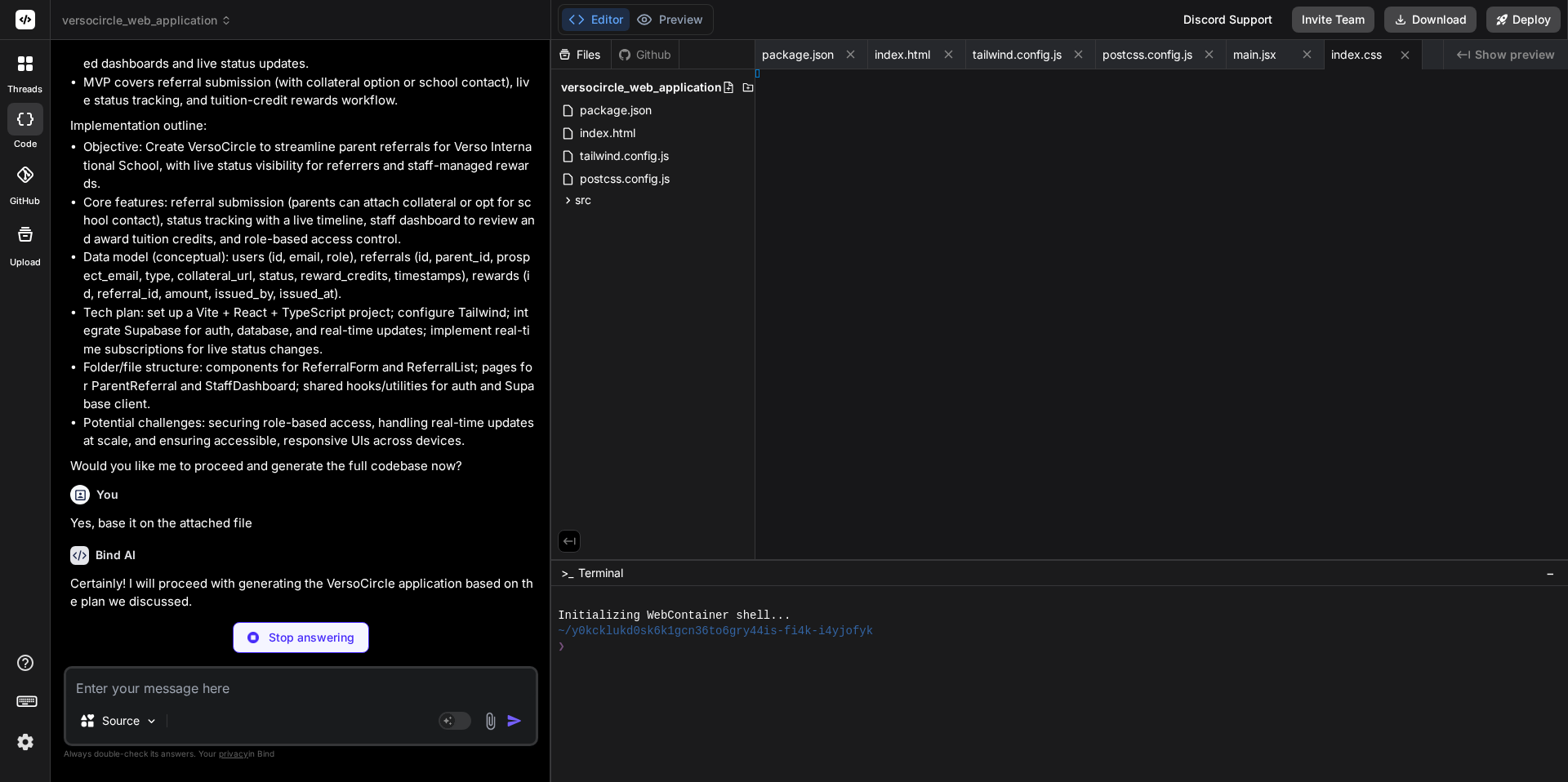
type textarea "."
type textarea "x"
type textarea "alForm;"
type textarea "x"
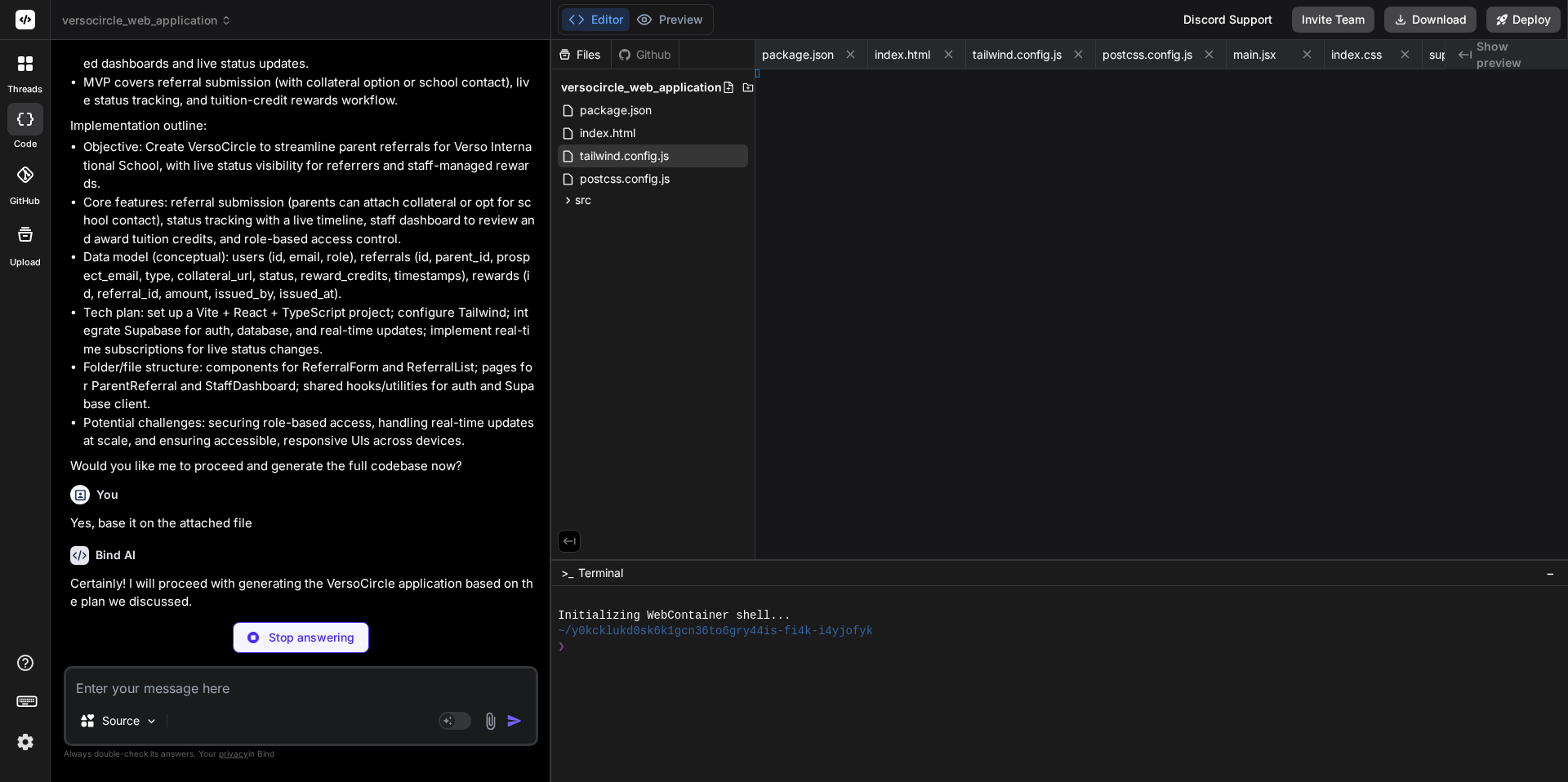
type textarea "export default ReferralForm;"
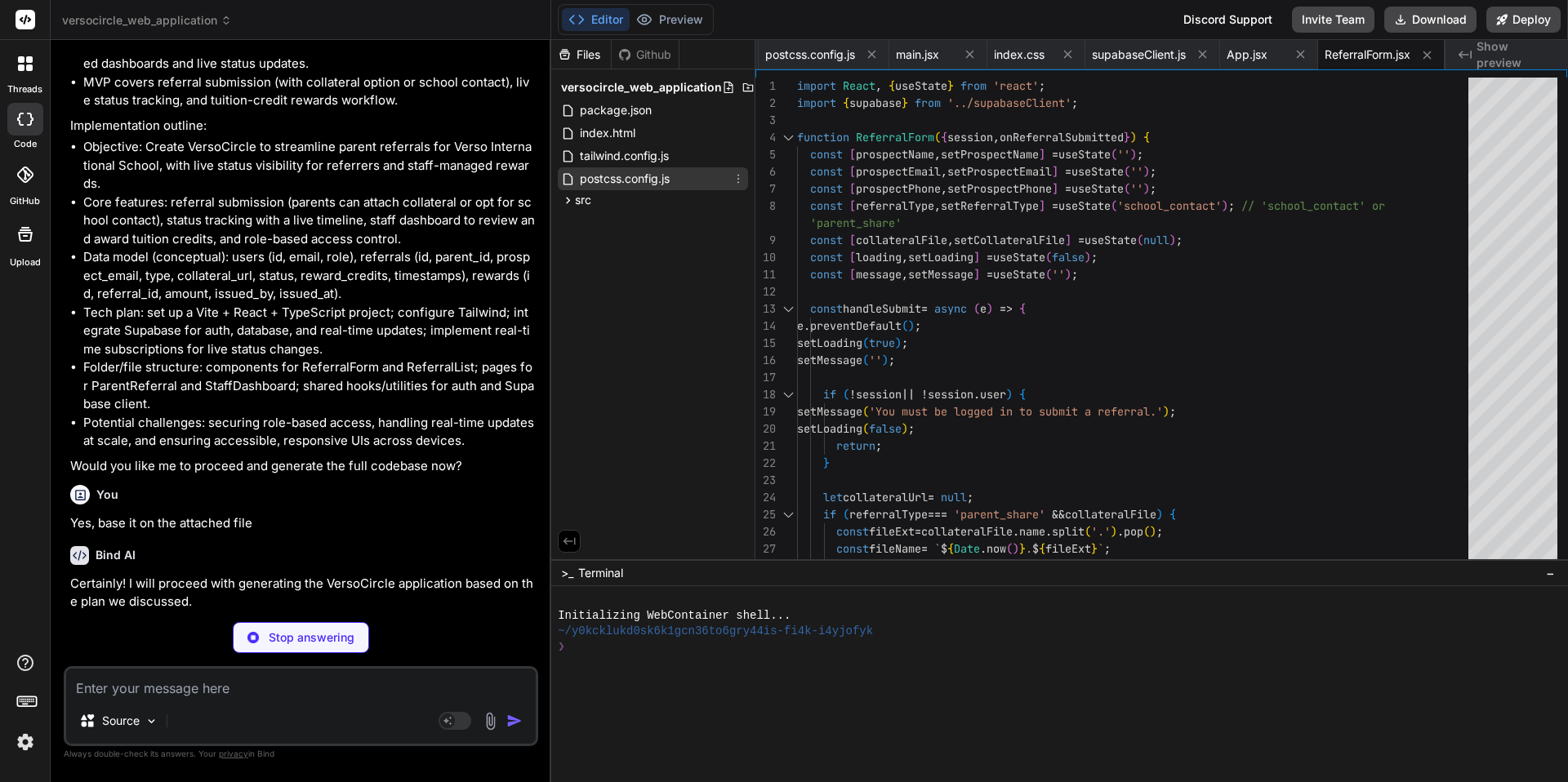
type textarea "x"
type textarea "</div> ); } export default ReferralList;"
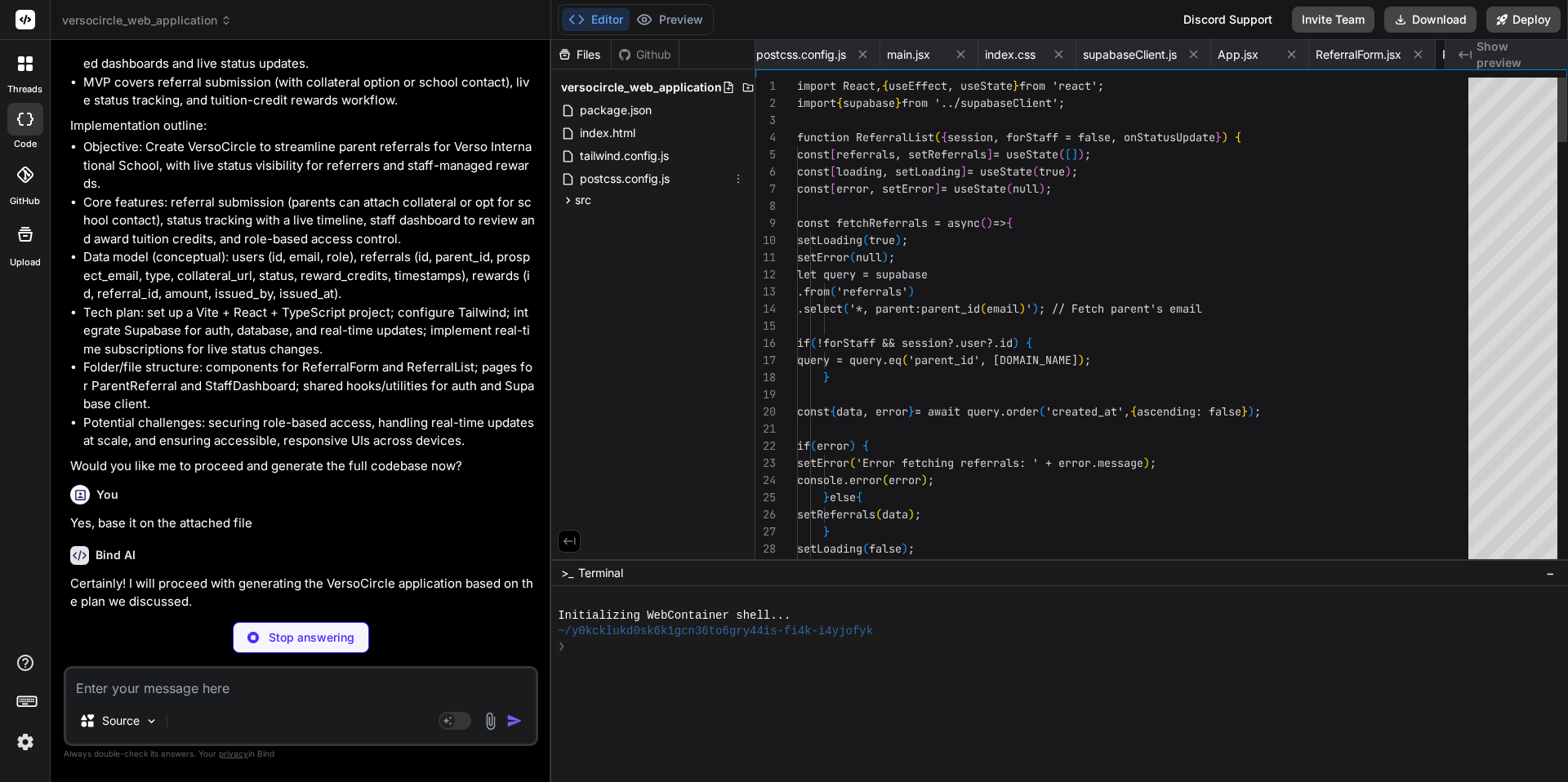
scroll to position [0, 466]
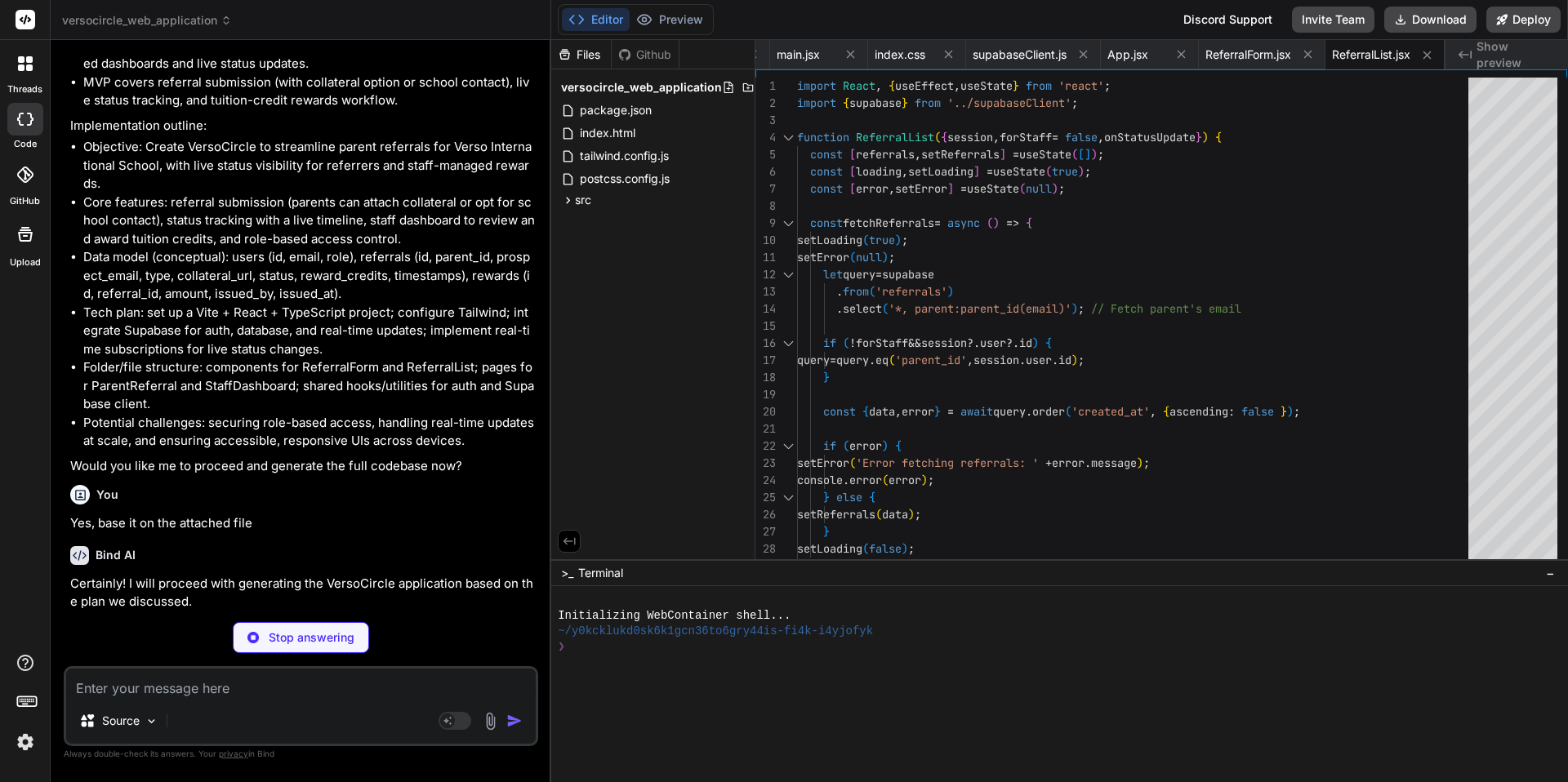
type textarea "x"
type textarea "export default ParentReferral;"
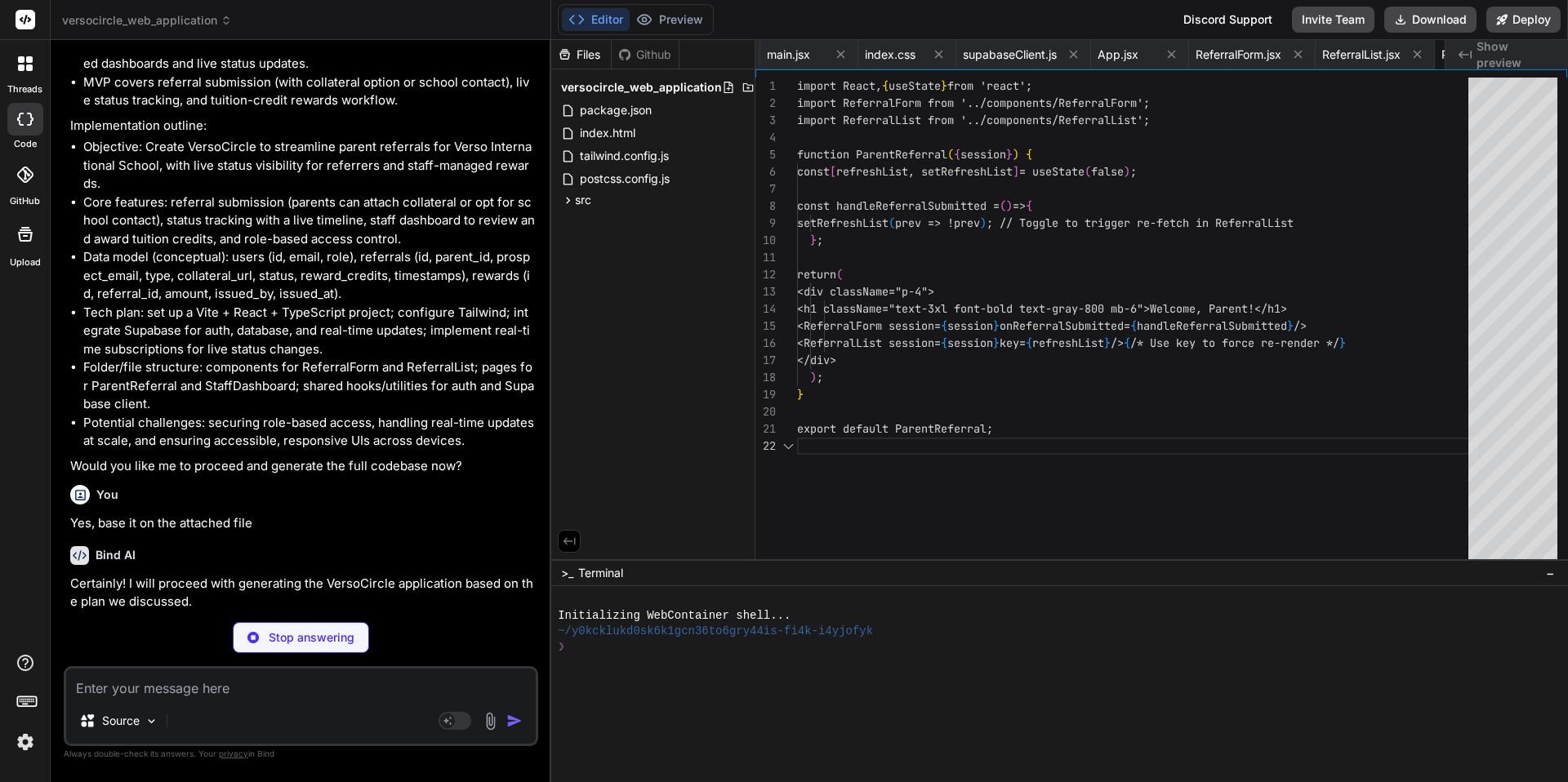
scroll to position [17, 0]
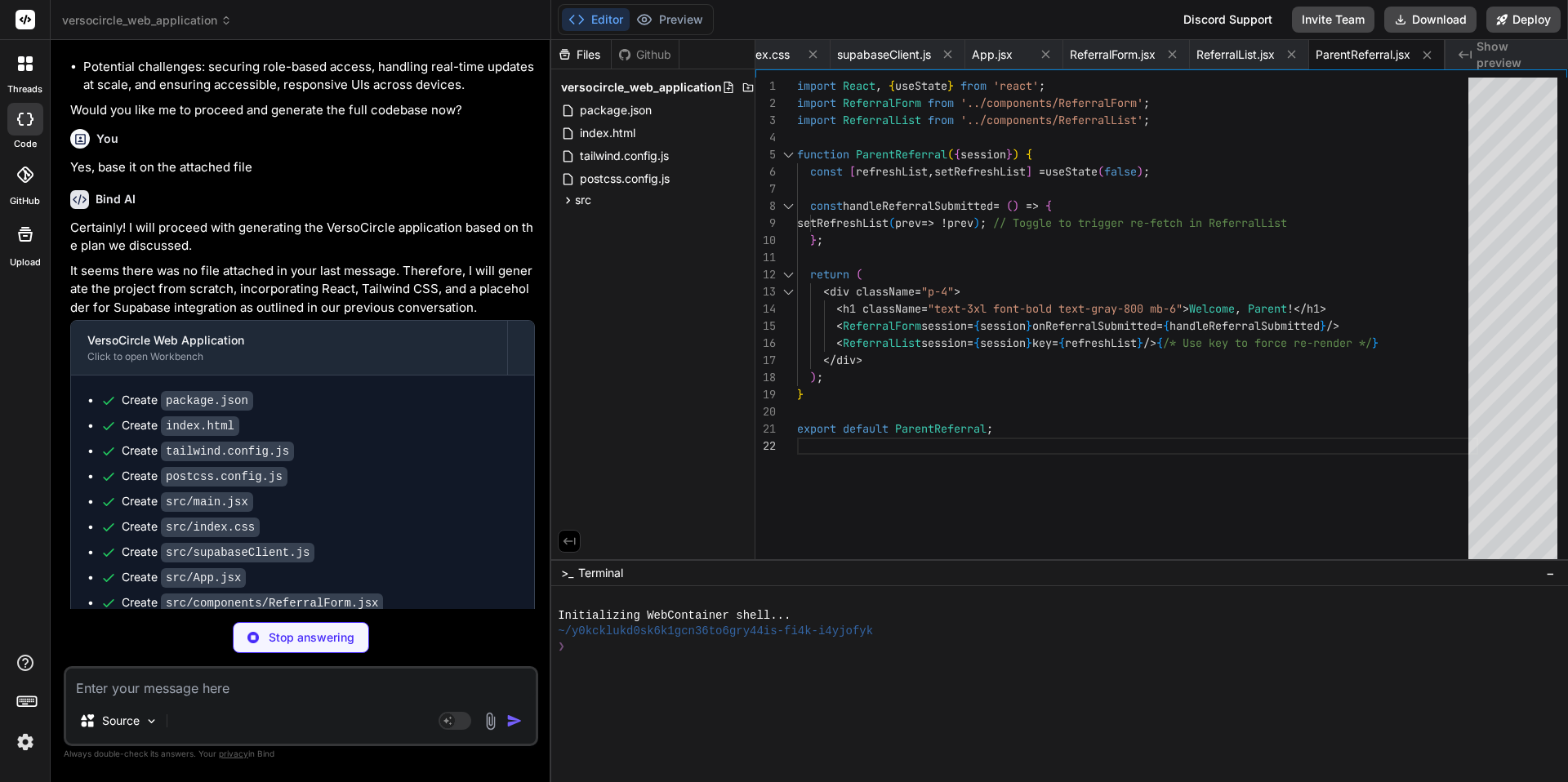
type textarea "x"
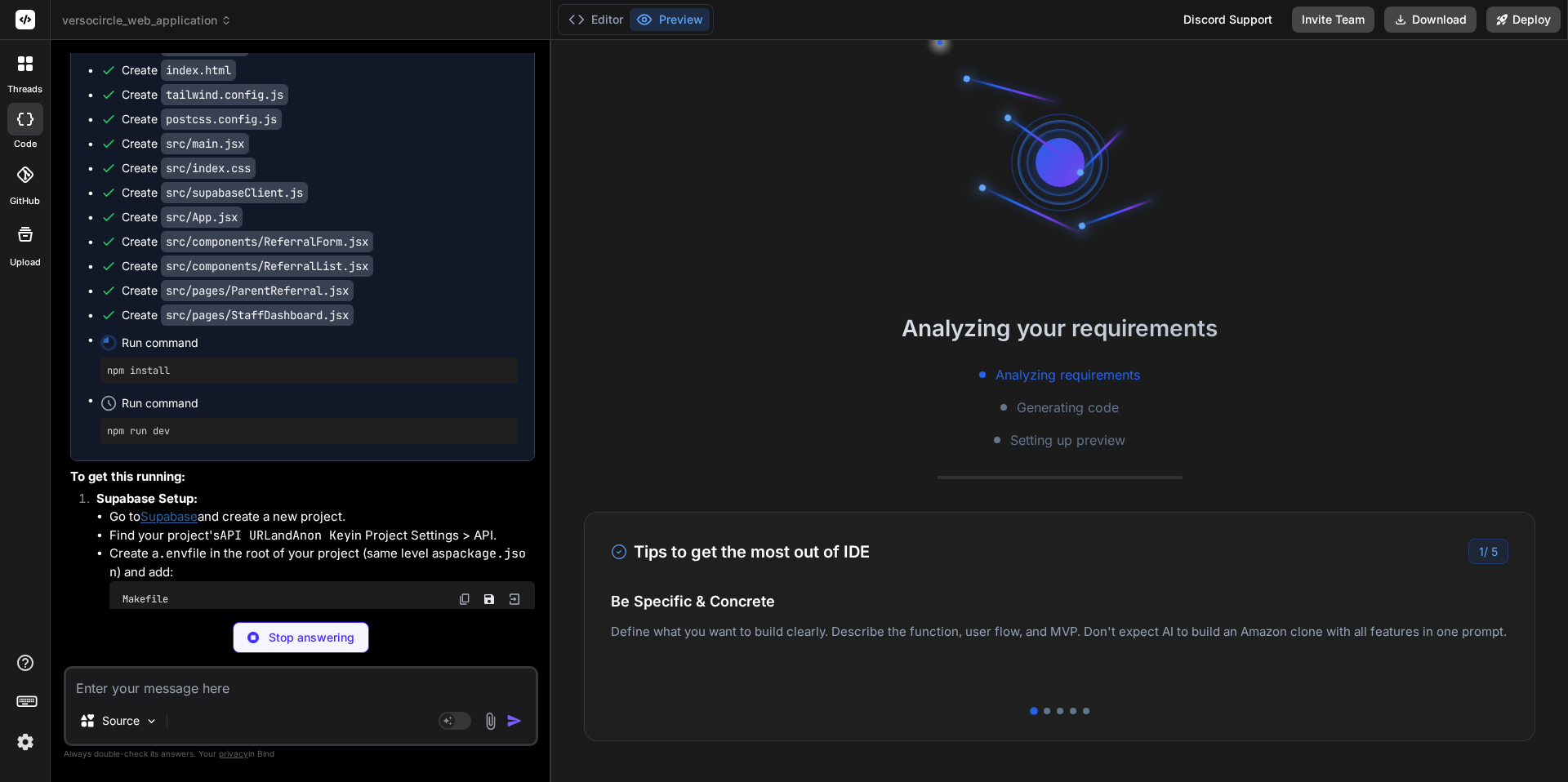
scroll to position [1094, 0]
click at [1045, 712] on div at bounding box center [1048, 711] width 7 height 7
click at [1062, 711] on div at bounding box center [1060, 711] width 7 height 7
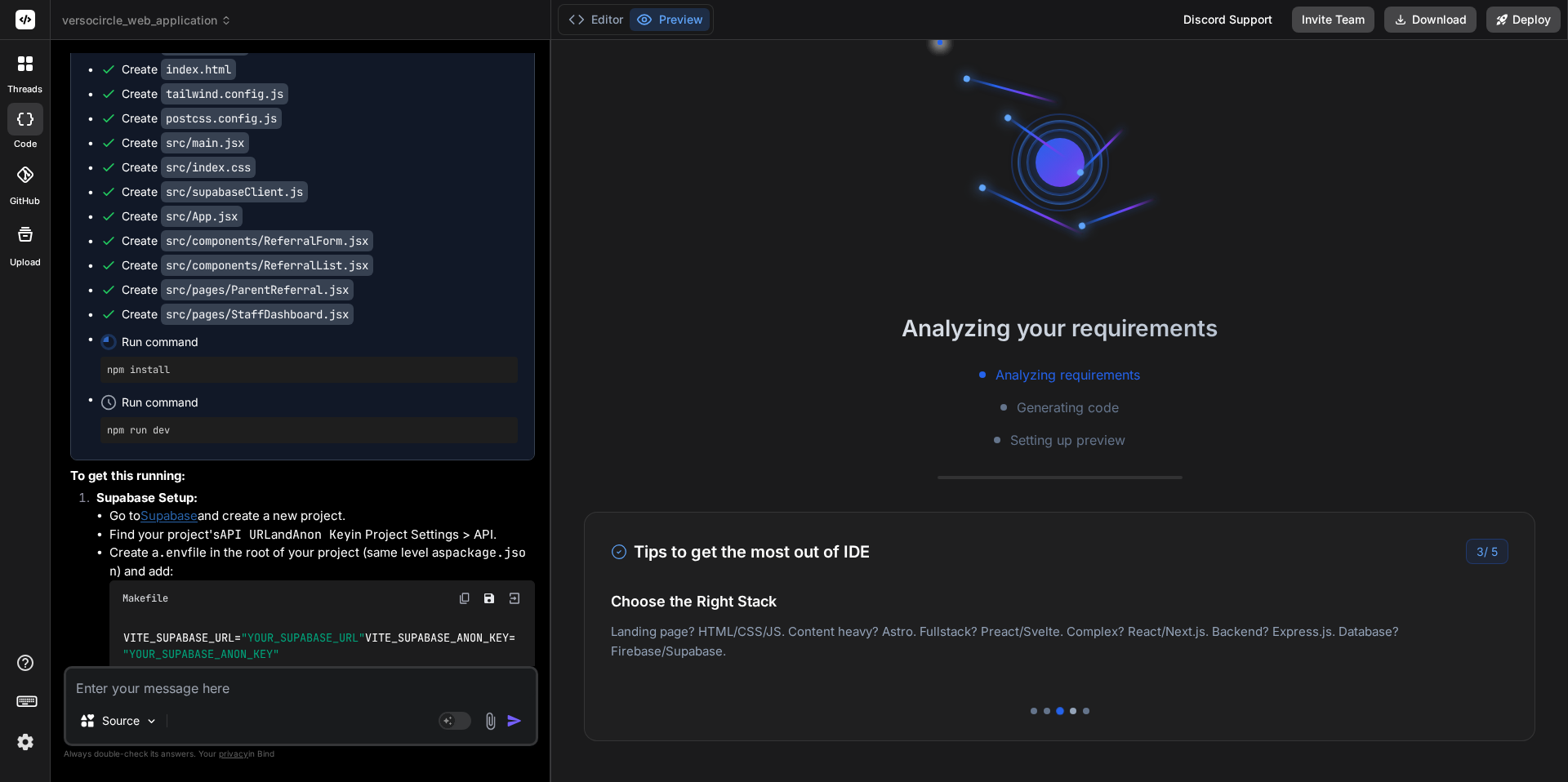
click at [1075, 709] on div at bounding box center [1073, 711] width 7 height 7
click at [1086, 711] on div at bounding box center [1087, 711] width 7 height 7
click at [1303, 655] on p "Deploy your Next.js and React projects to Vercel. For Node.js backend, deploy t…" at bounding box center [1059, 641] width 898 height 39
click at [1304, 674] on p "Landing page? HTML/CSS/JS. Content heavy? Astro. Fullstack? Preact/Svelte. Comp…" at bounding box center [1059, 658] width 898 height 39
click at [1416, 375] on div "Analyzing requirements Generating code Setting up preview" at bounding box center [1059, 408] width 1017 height 85
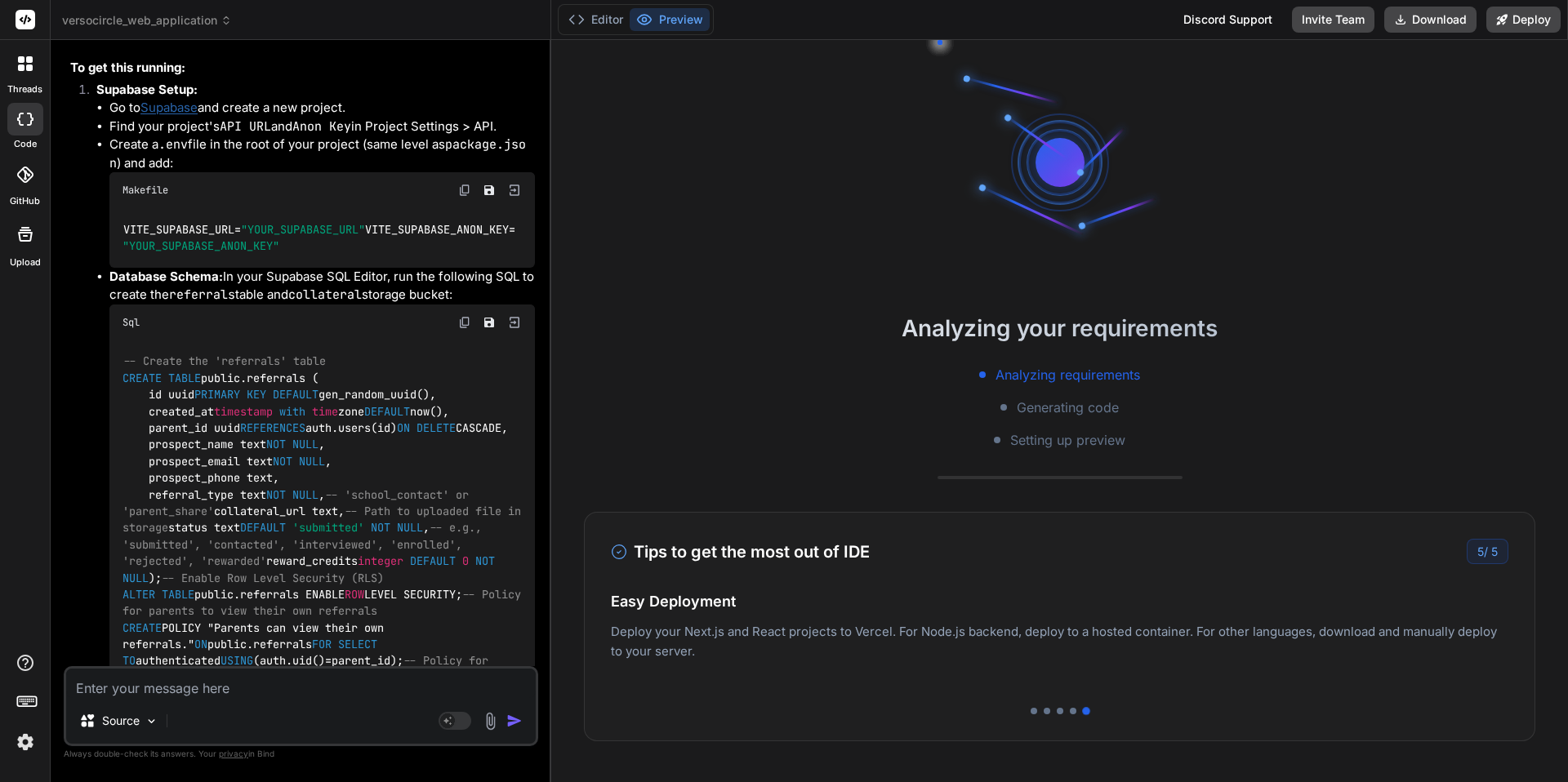
scroll to position [78, 0]
type textarea "x"
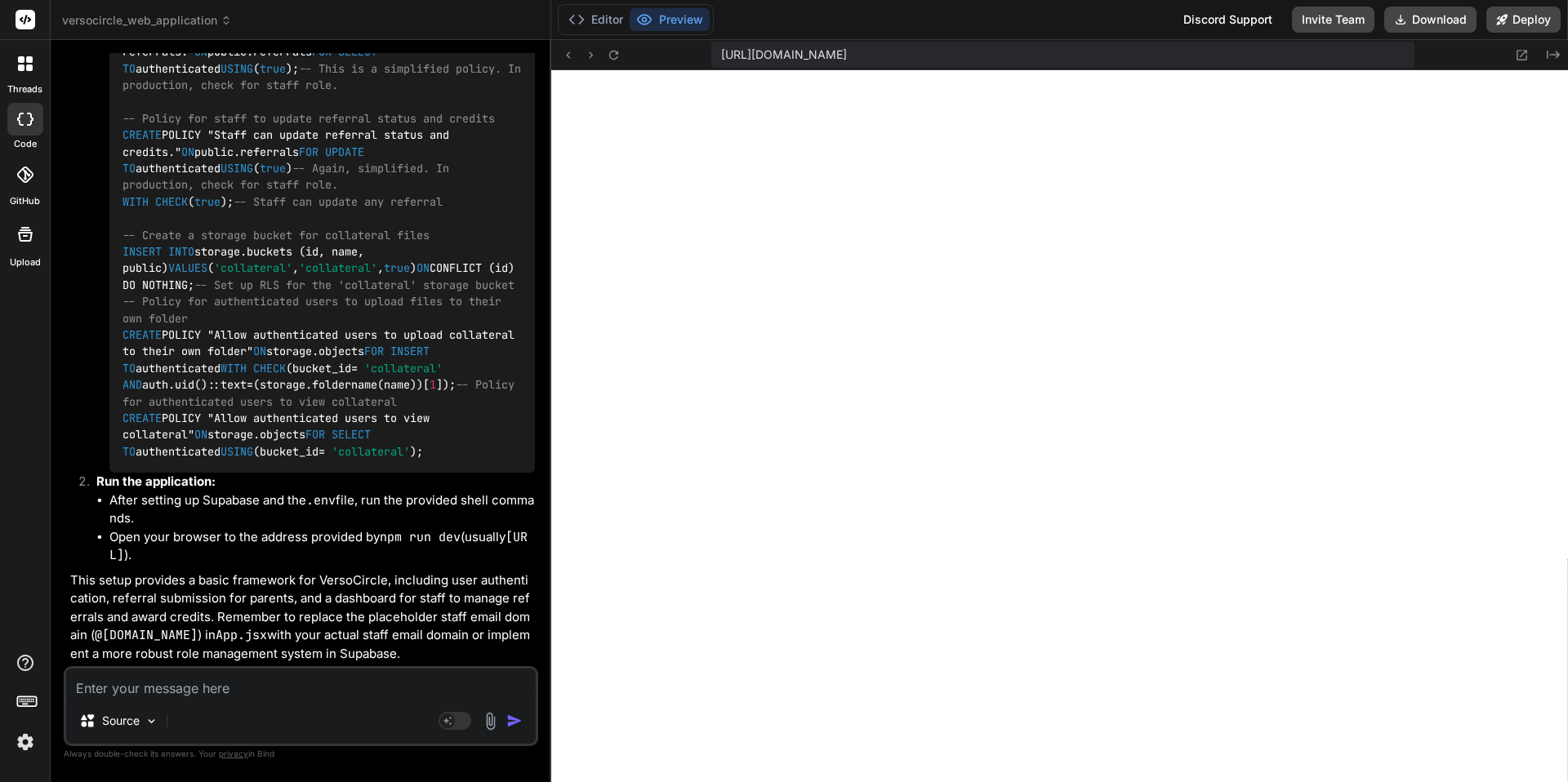
scroll to position [2730, 0]
click at [300, 605] on p "This setup provides a basic framework for VersoCircle, including user authentic…" at bounding box center [303, 618] width 464 height 92
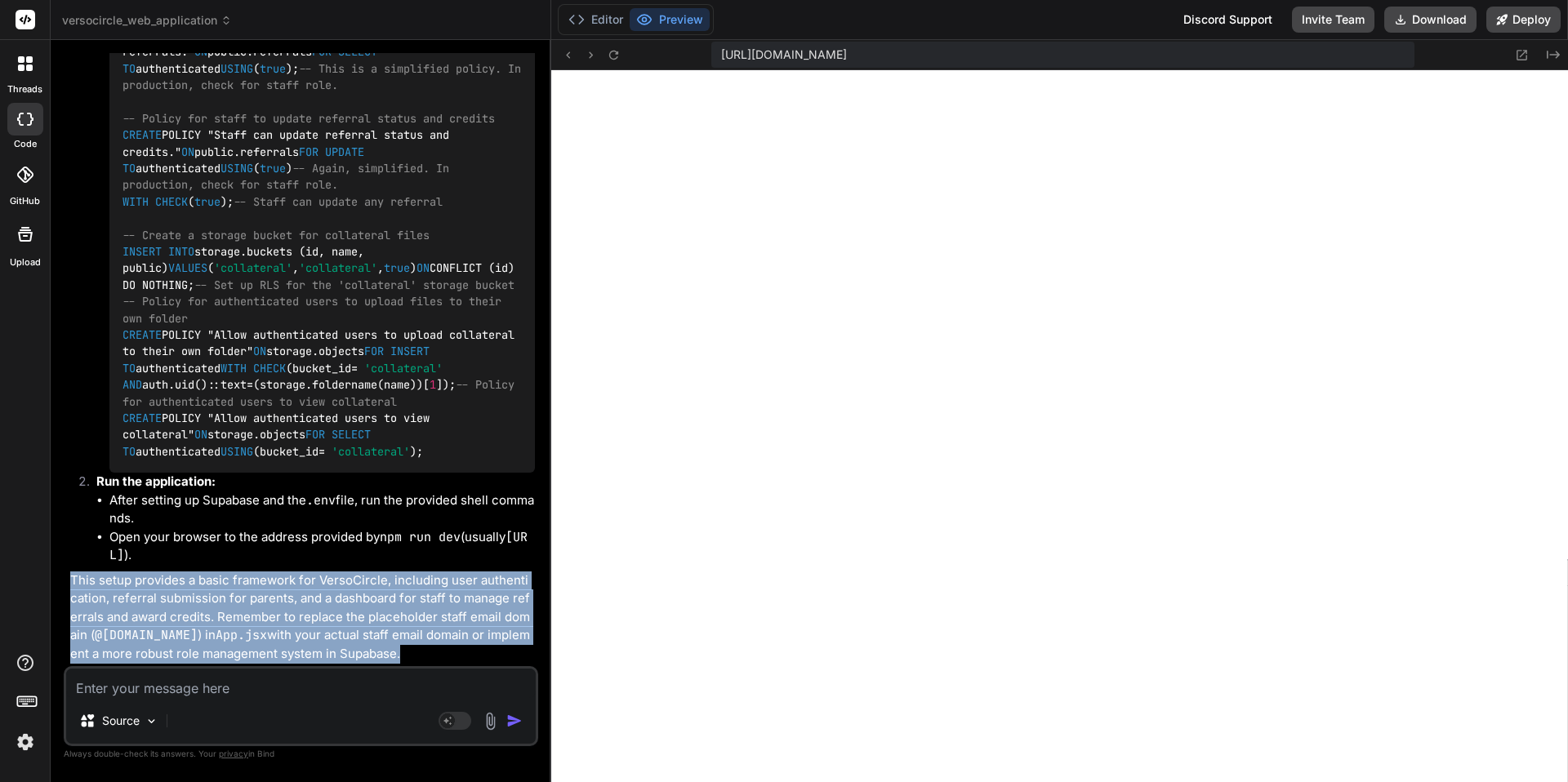
click at [300, 605] on p "This setup provides a basic framework for VersoCircle, including user authentic…" at bounding box center [303, 618] width 464 height 92
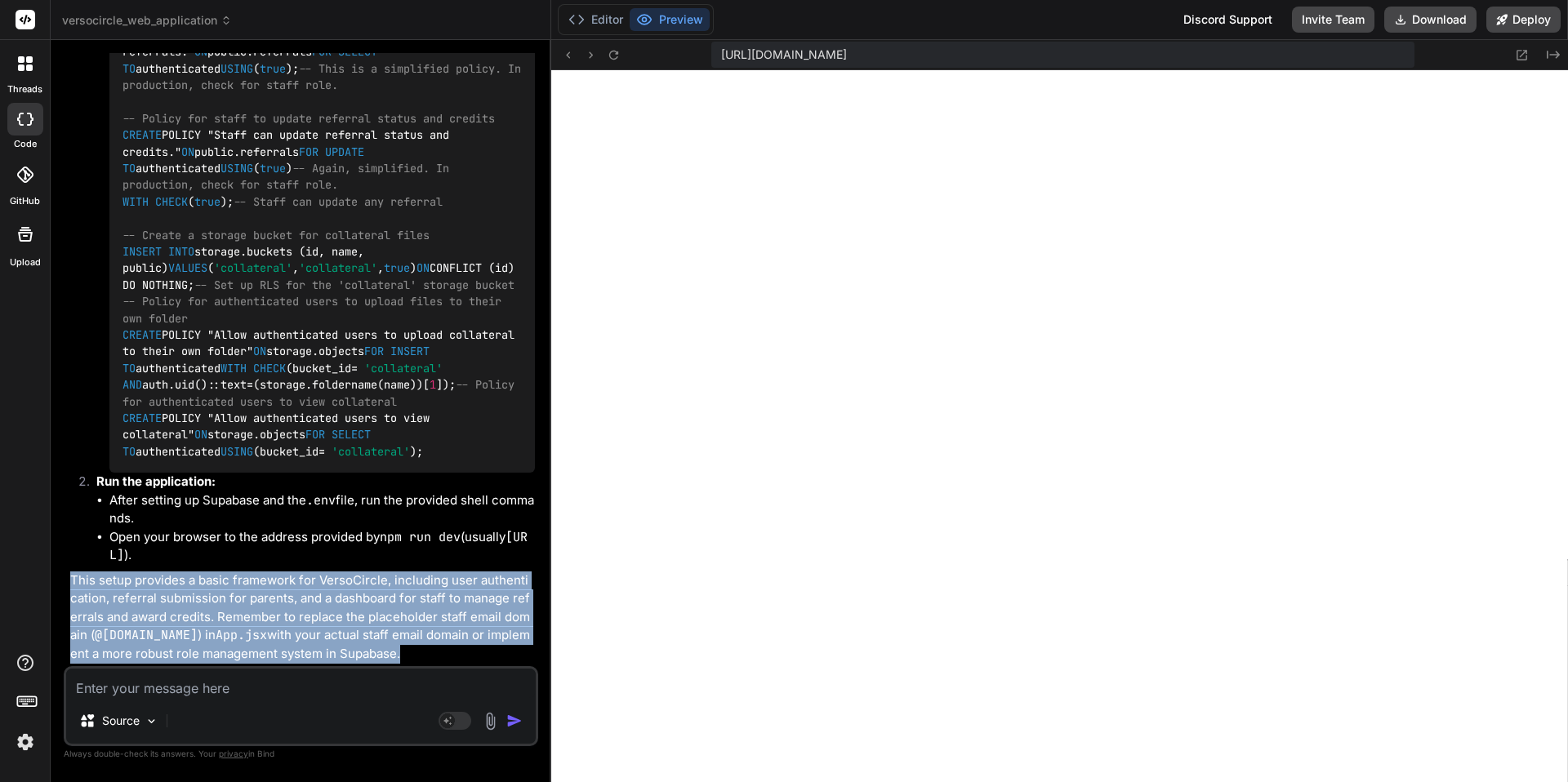
click at [316, 520] on li "After setting up Supabase and the .env file, run the provided shell commands." at bounding box center [322, 509] width 425 height 36
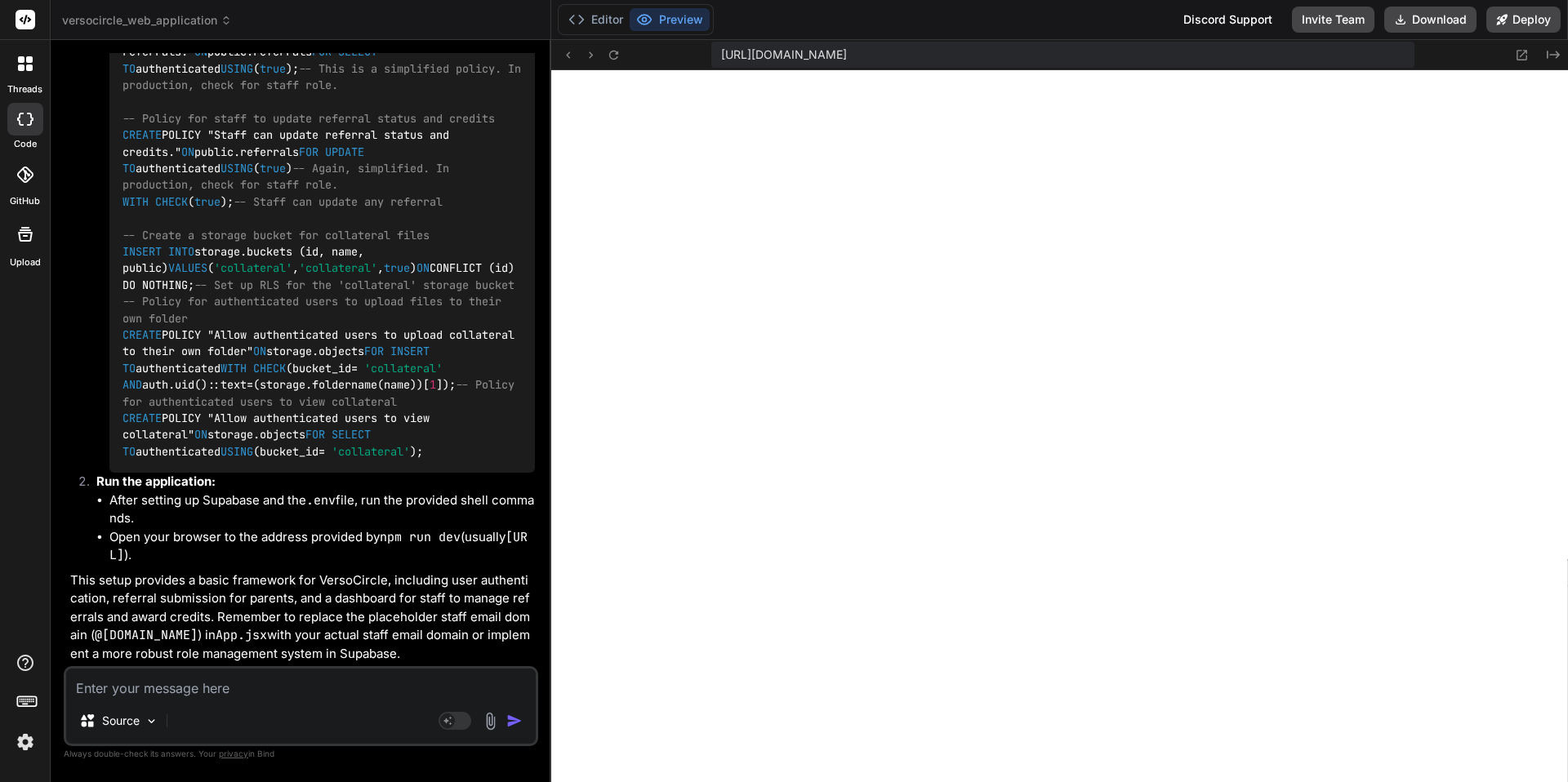
click at [157, 603] on p "This setup provides a basic framework for VersoCircle, including user authentic…" at bounding box center [303, 618] width 464 height 92
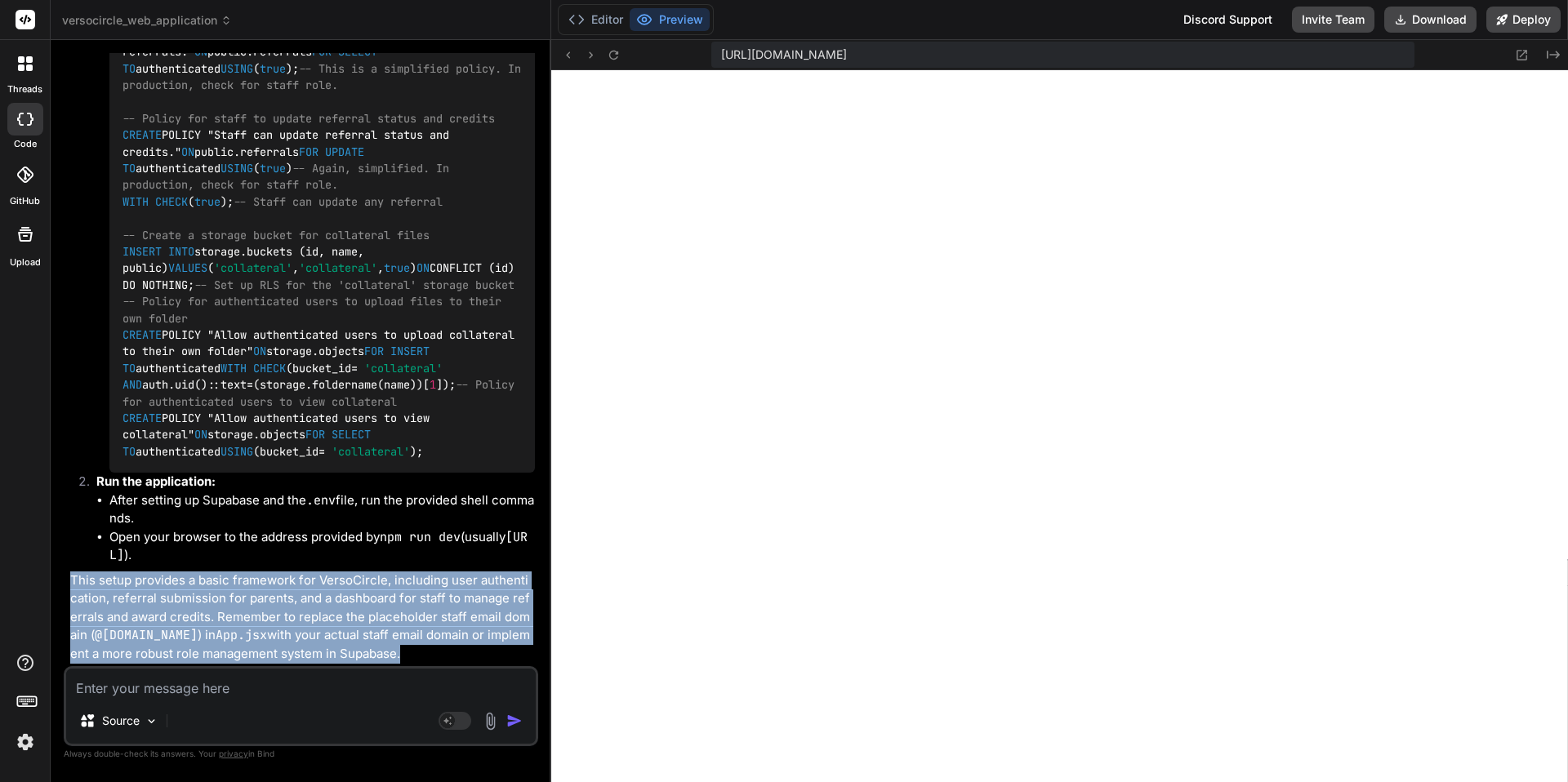
click at [157, 603] on p "This setup provides a basic framework for VersoCircle, including user authentic…" at bounding box center [303, 618] width 464 height 92
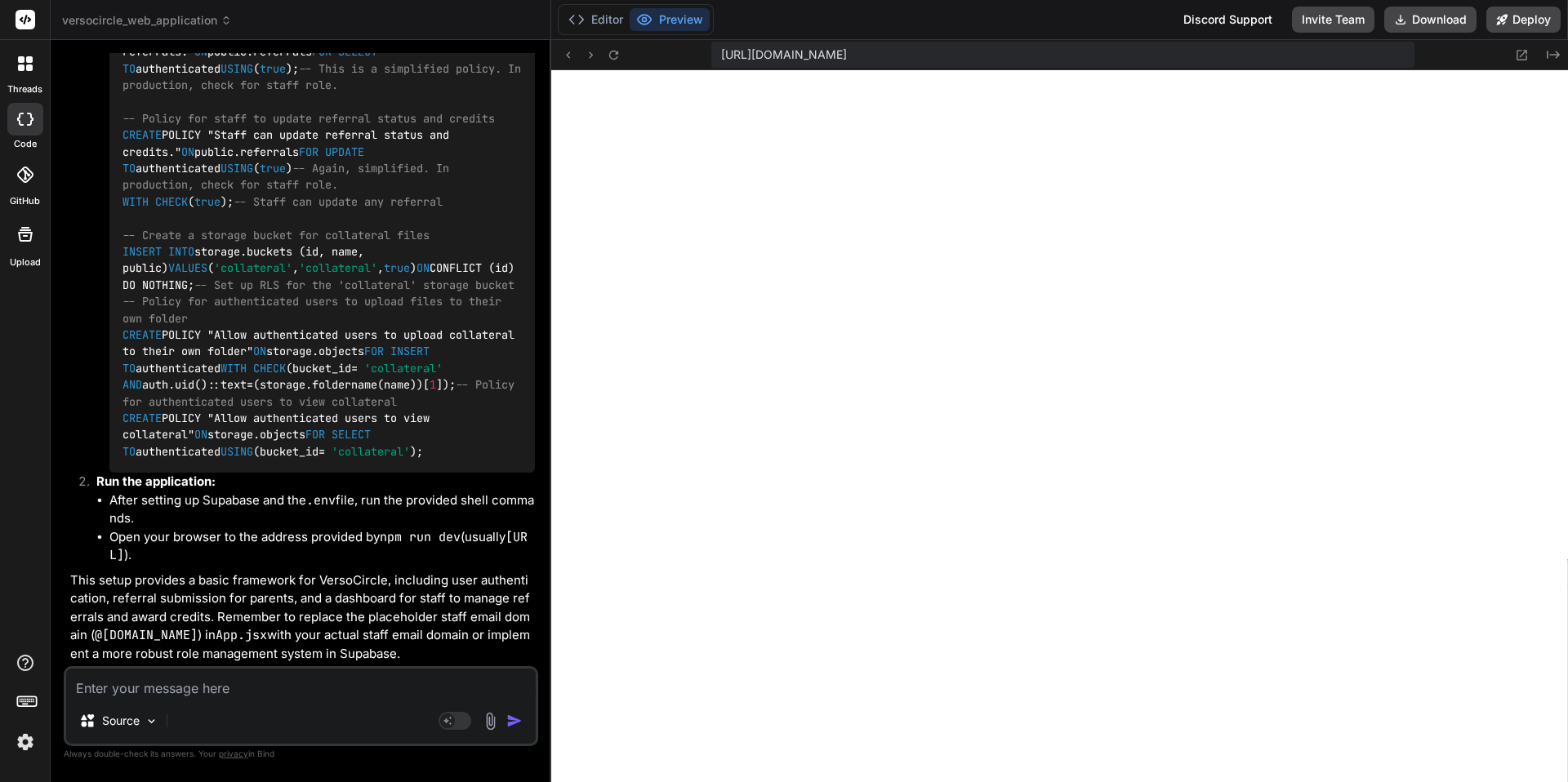
click at [294, 589] on p "This setup provides a basic framework for VersoCircle, including user authentic…" at bounding box center [303, 618] width 464 height 92
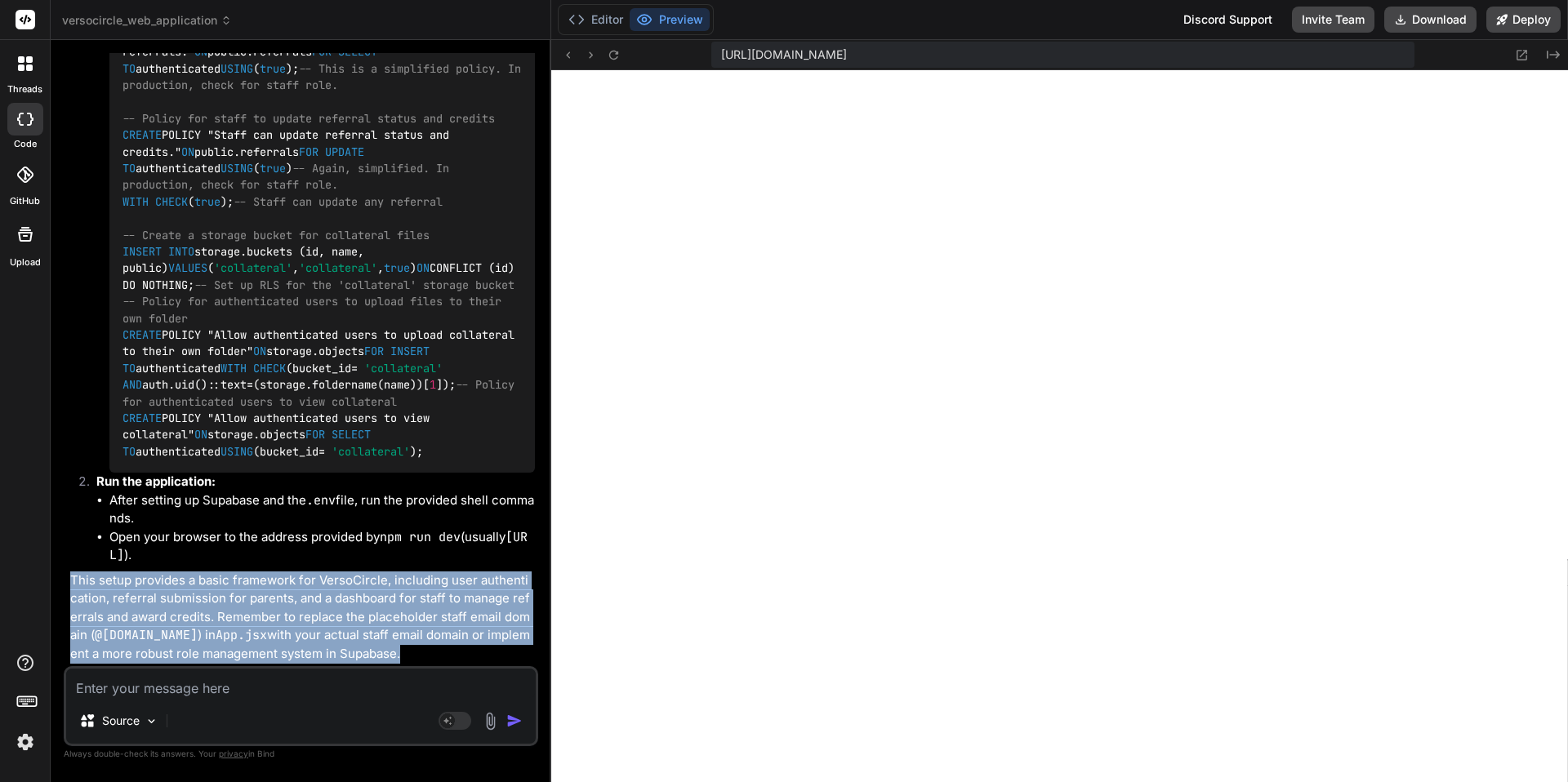
click at [294, 589] on p "This setup provides a basic framework for VersoCircle, including user authentic…" at bounding box center [303, 618] width 464 height 92
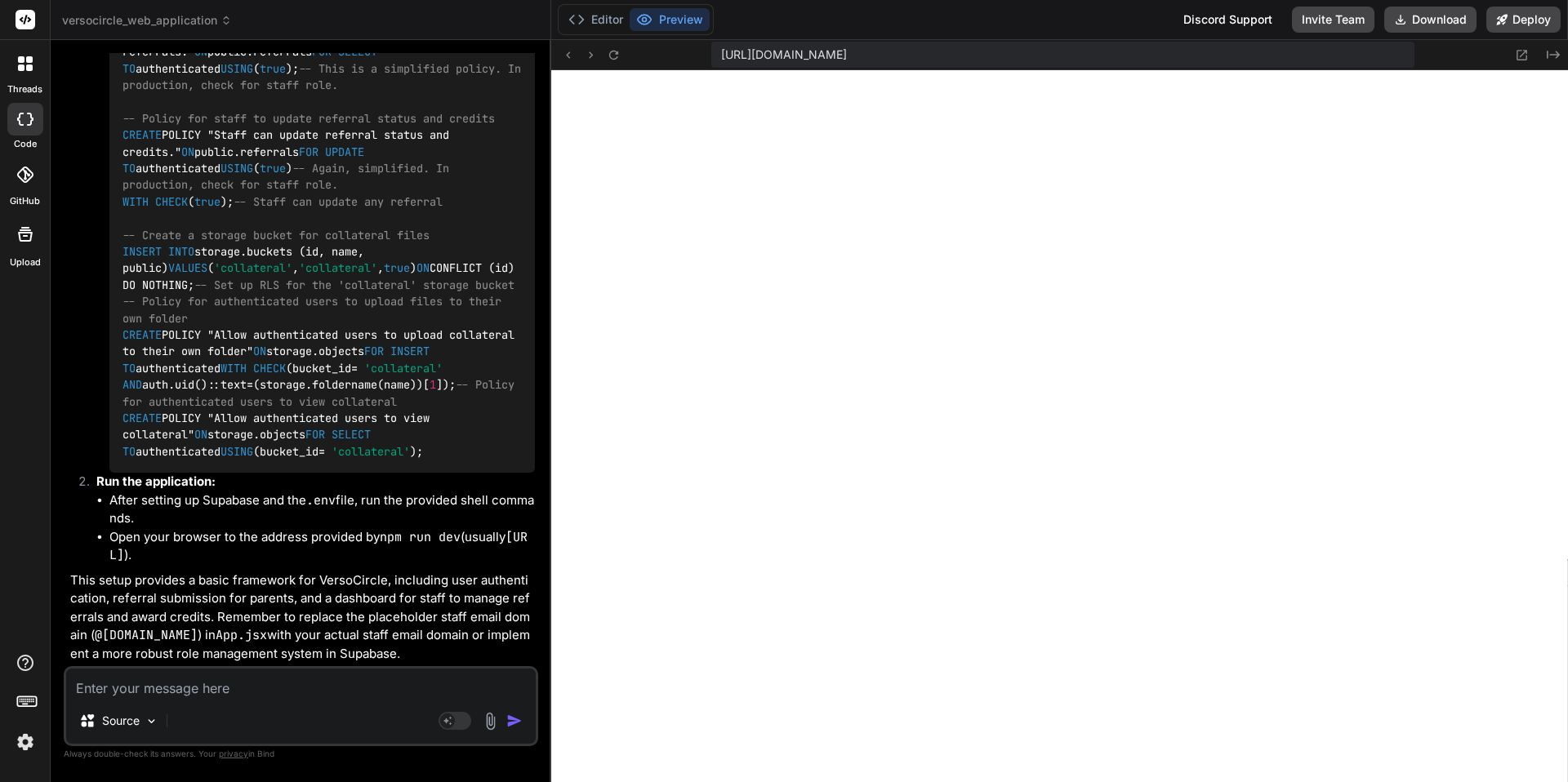
click at [294, 589] on p "This setup provides a basic framework for VersoCircle, including user authentic…" at bounding box center [303, 618] width 464 height 92
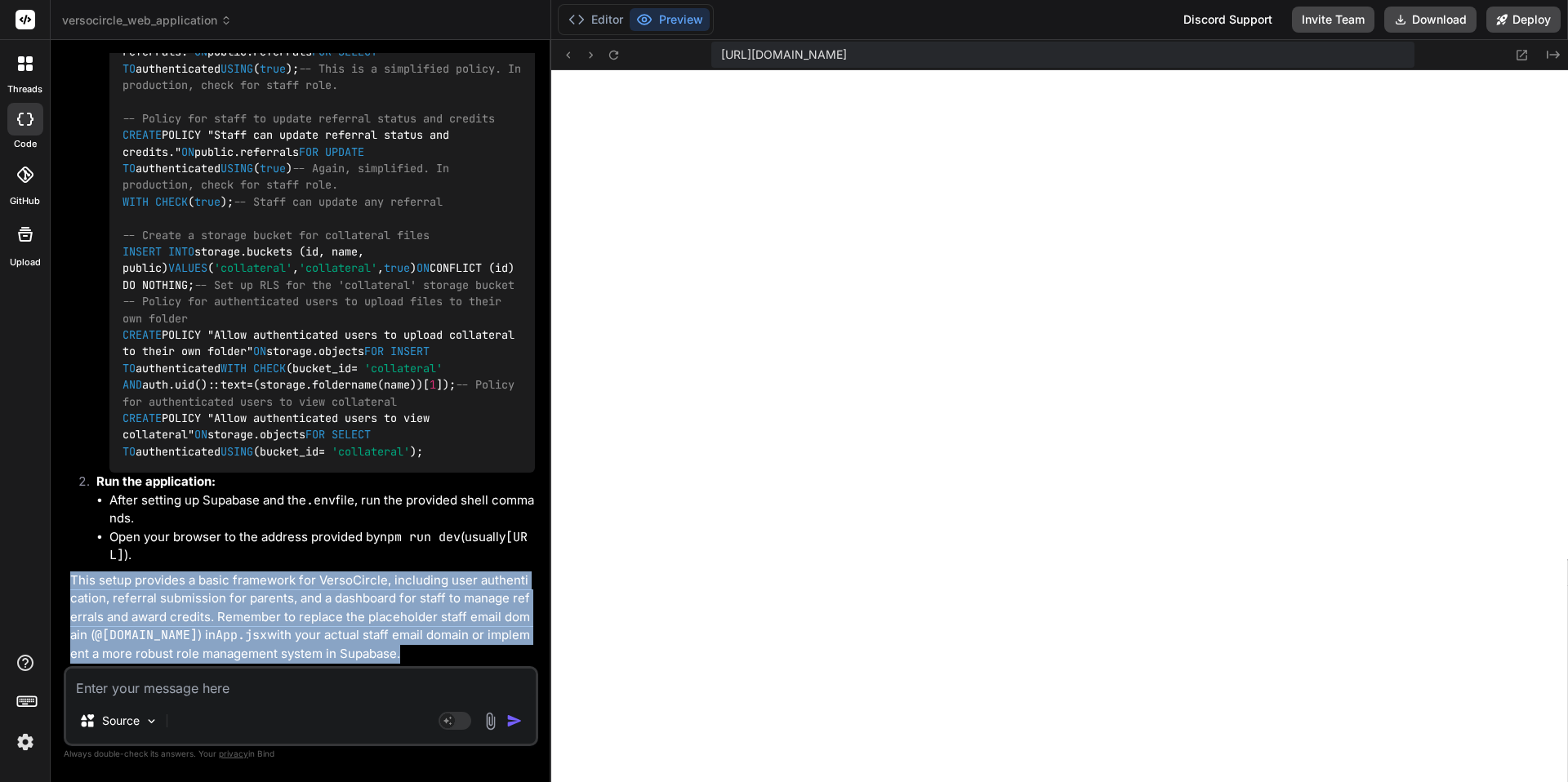
click at [294, 589] on p "This setup provides a basic framework for VersoCircle, including user authentic…" at bounding box center [303, 618] width 464 height 92
click at [292, 602] on p "This setup provides a basic framework for VersoCircle, including user authentic…" at bounding box center [303, 618] width 464 height 92
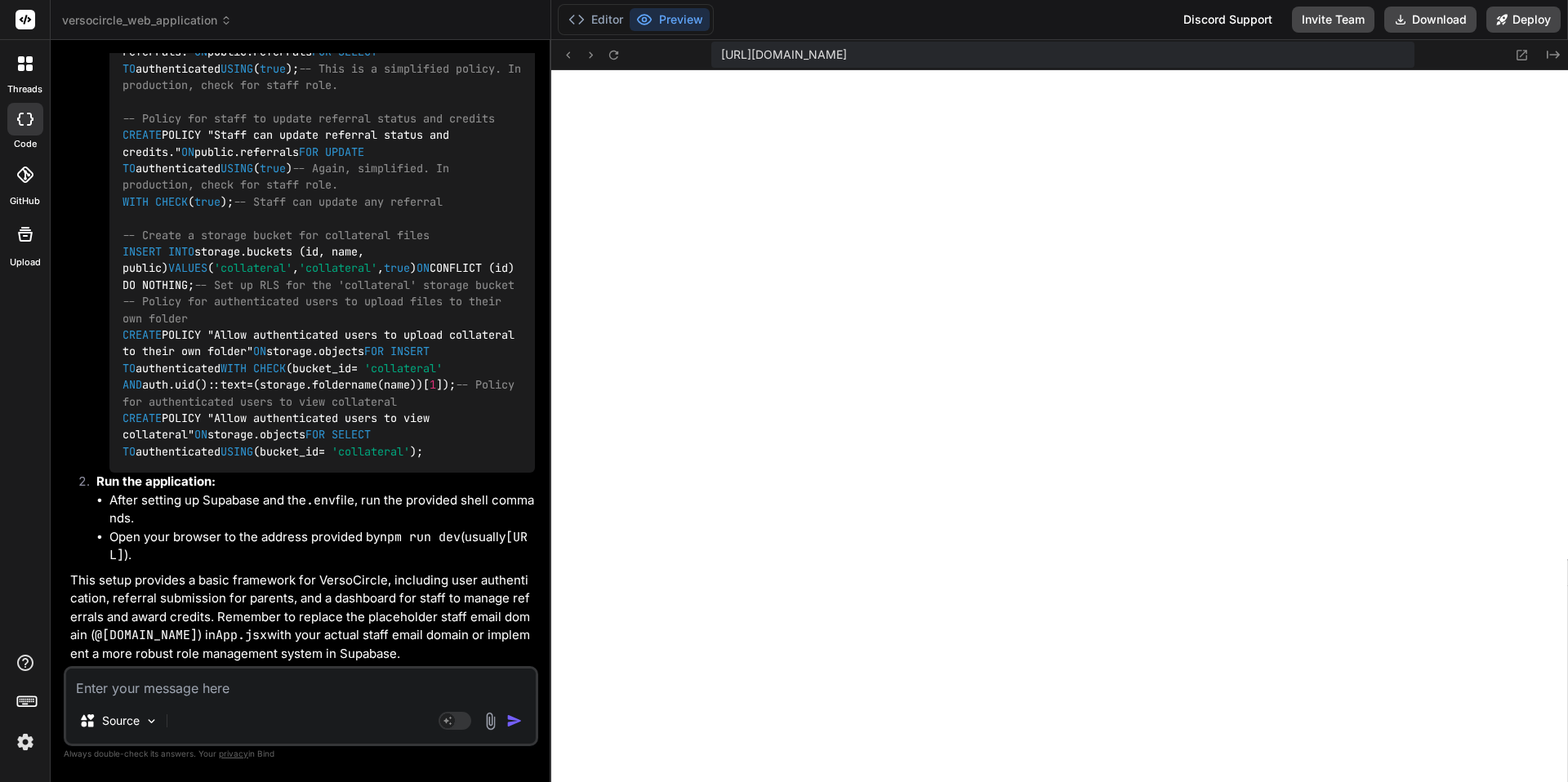
click at [292, 602] on p "This setup provides a basic framework for VersoCircle, including user authentic…" at bounding box center [303, 618] width 464 height 92
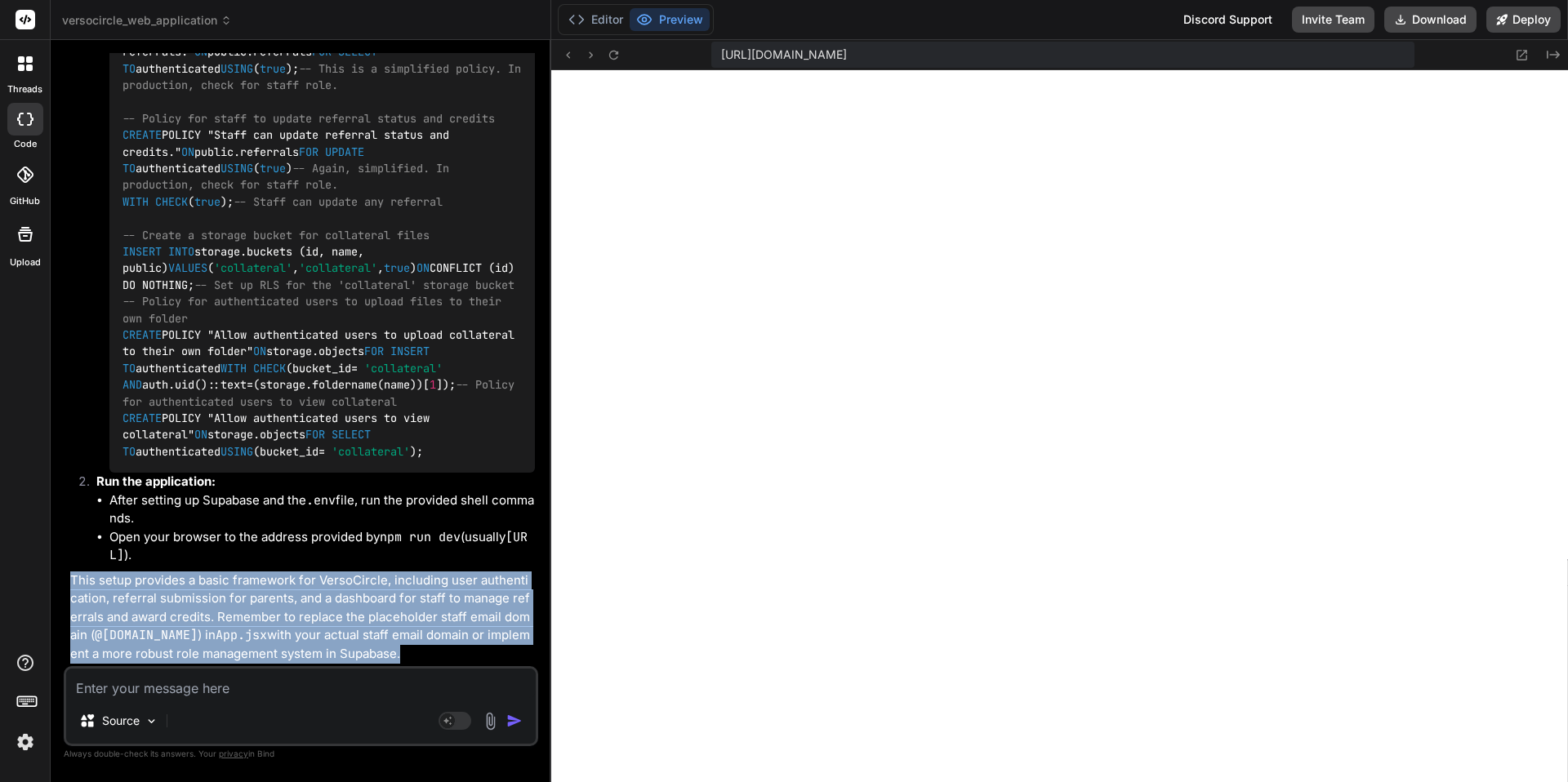
click at [292, 602] on p "This setup provides a basic framework for VersoCircle, including user authentic…" at bounding box center [303, 618] width 464 height 92
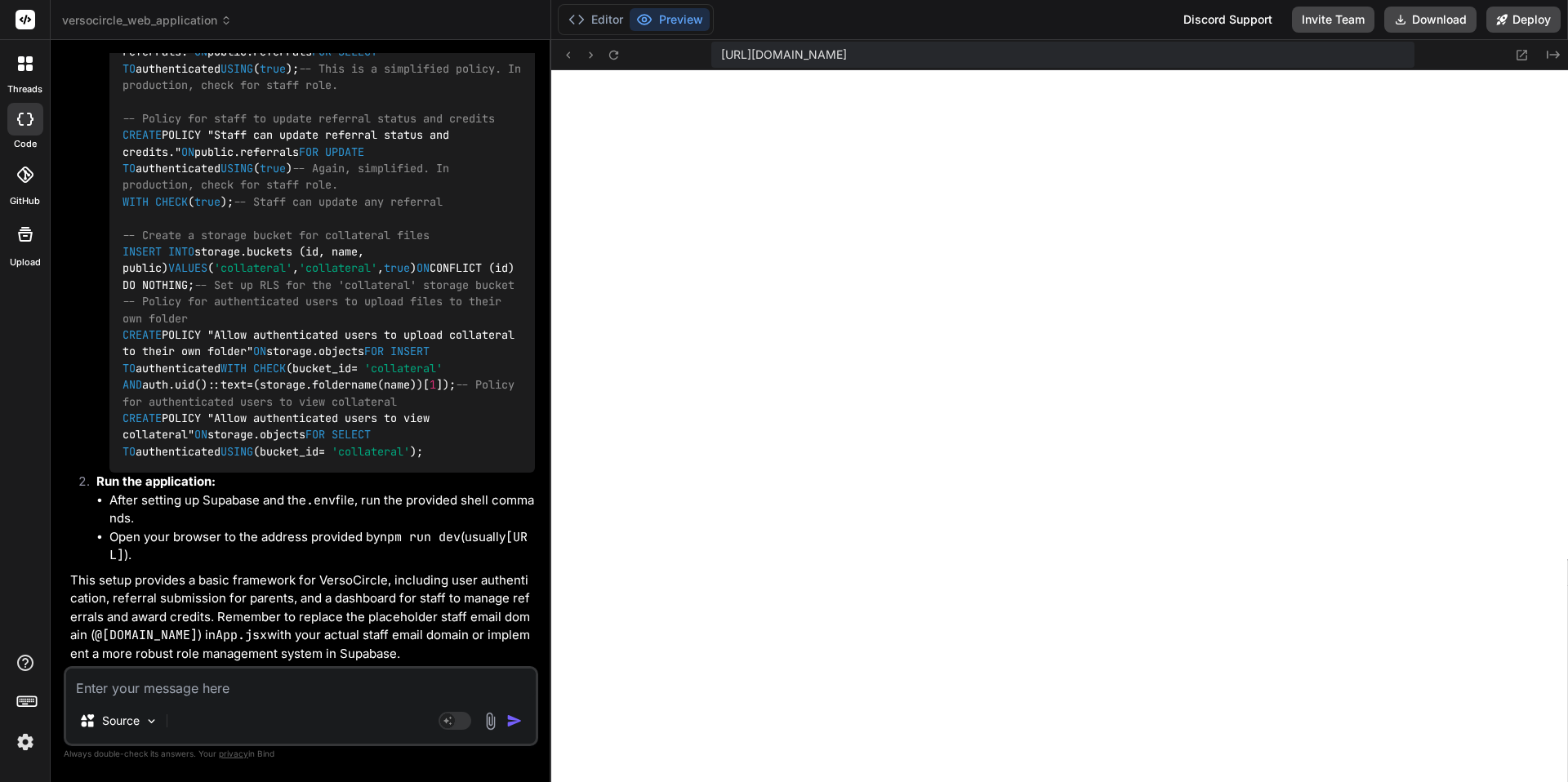
click at [265, 626] on p "This setup provides a basic framework for VersoCircle, including user authentic…" at bounding box center [303, 618] width 464 height 92
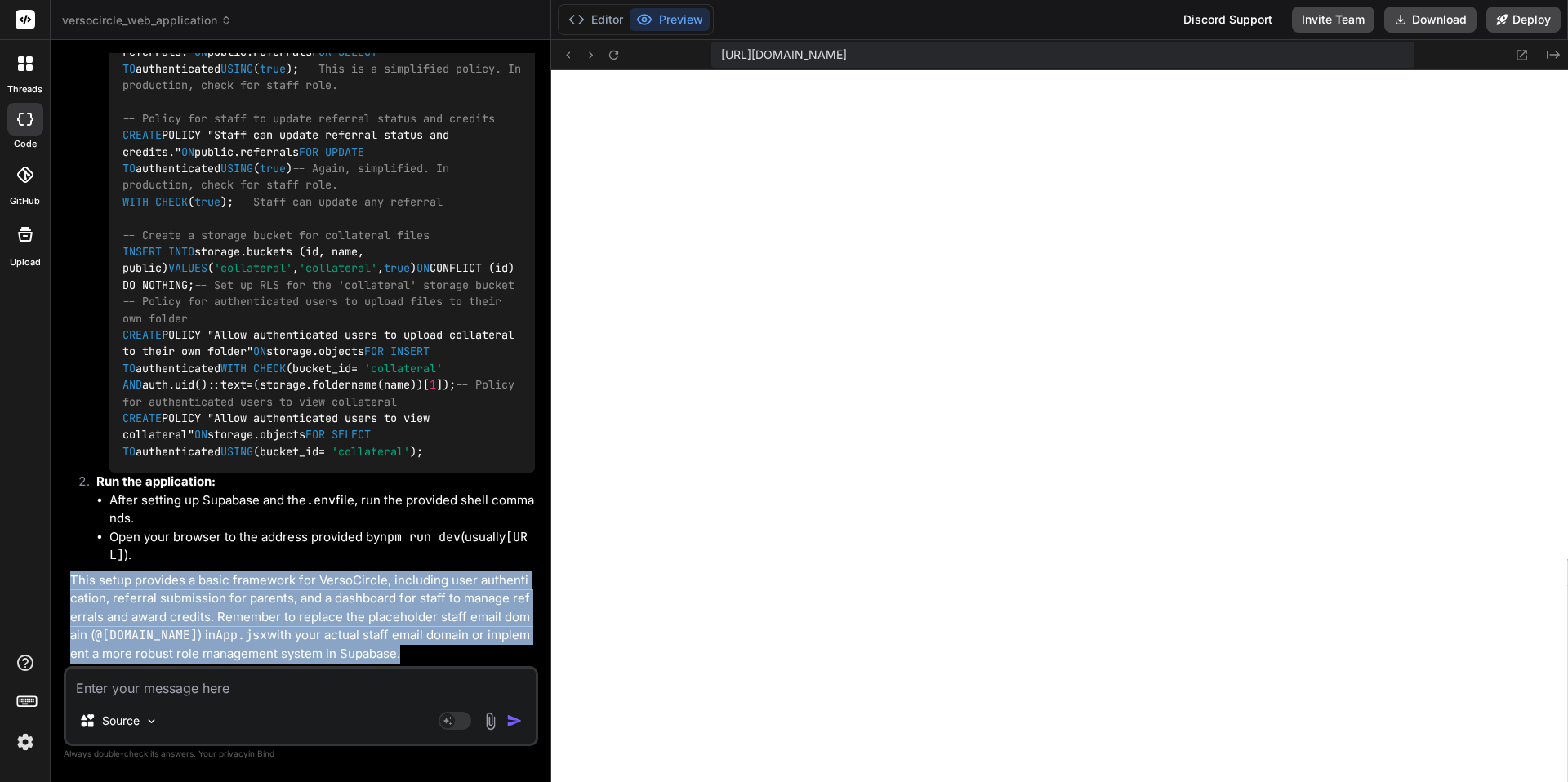
click at [265, 626] on p "This setup provides a basic framework for VersoCircle, including user authentic…" at bounding box center [303, 618] width 464 height 92
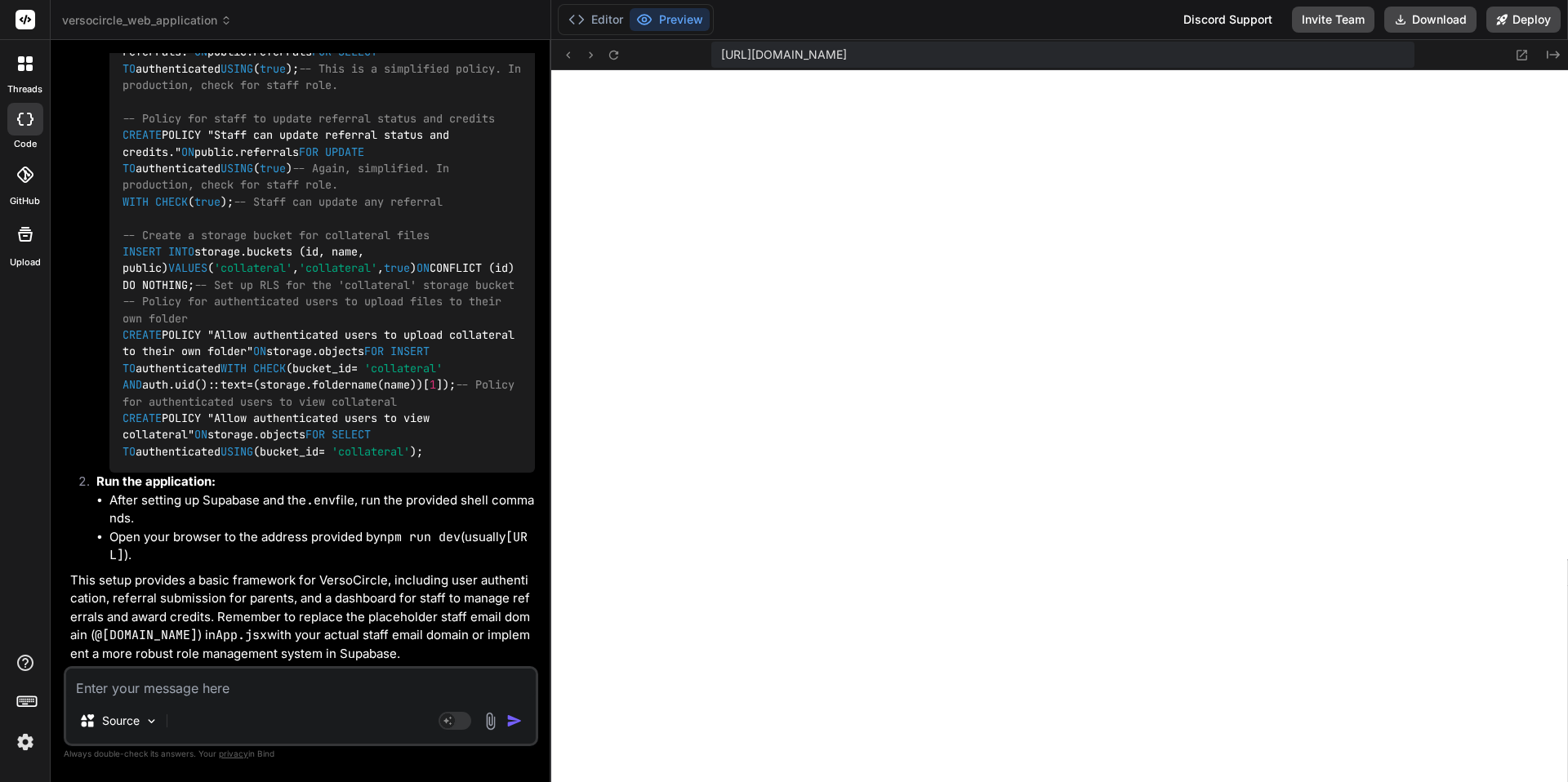
click at [265, 626] on p "This setup provides a basic framework for VersoCircle, including user authentic…" at bounding box center [303, 618] width 464 height 92
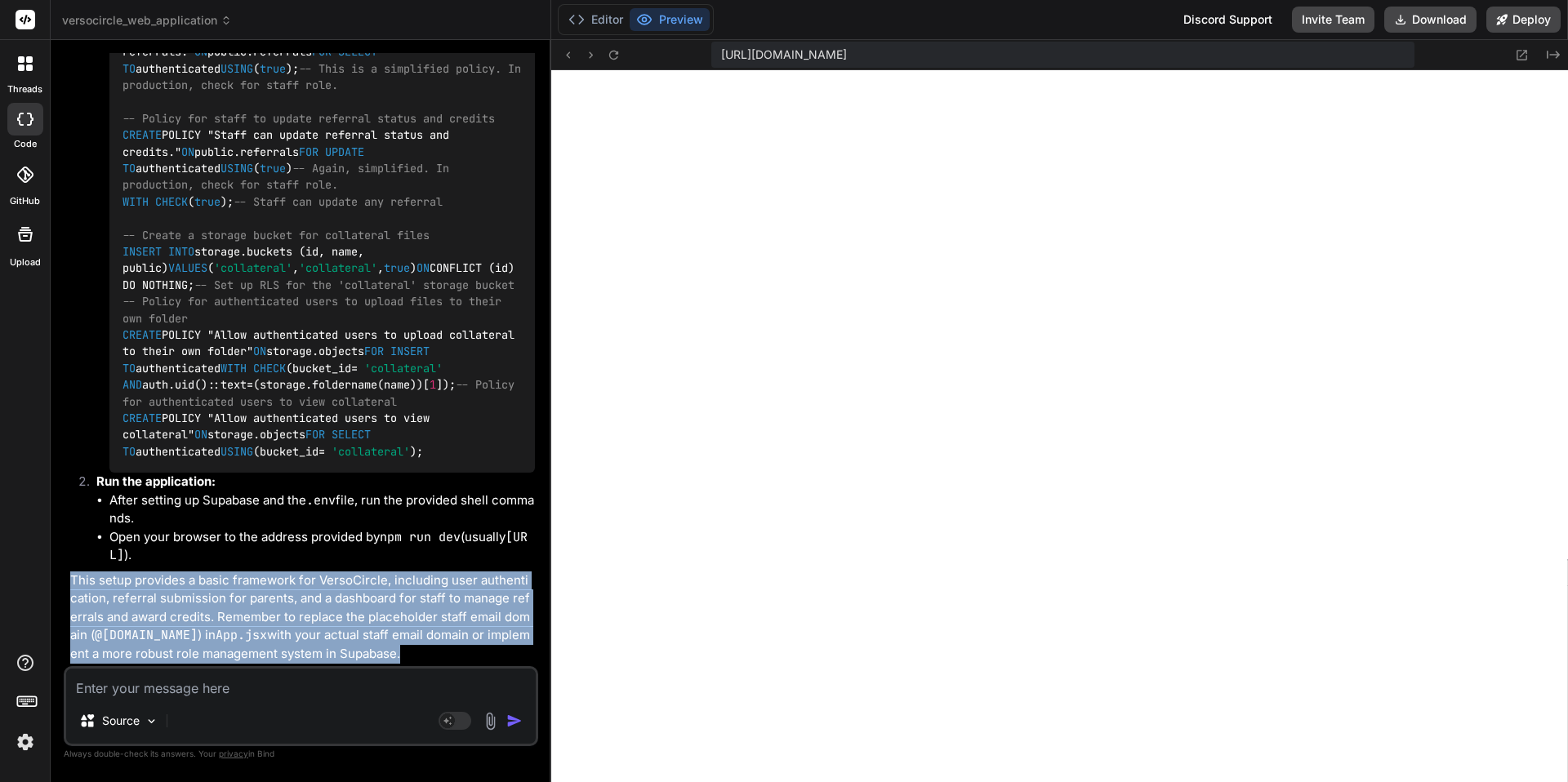
click at [265, 626] on p "This setup provides a basic framework for VersoCircle, including user authentic…" at bounding box center [303, 618] width 464 height 92
click at [257, 644] on p "This setup provides a basic framework for VersoCircle, including user authentic…" at bounding box center [303, 618] width 464 height 92
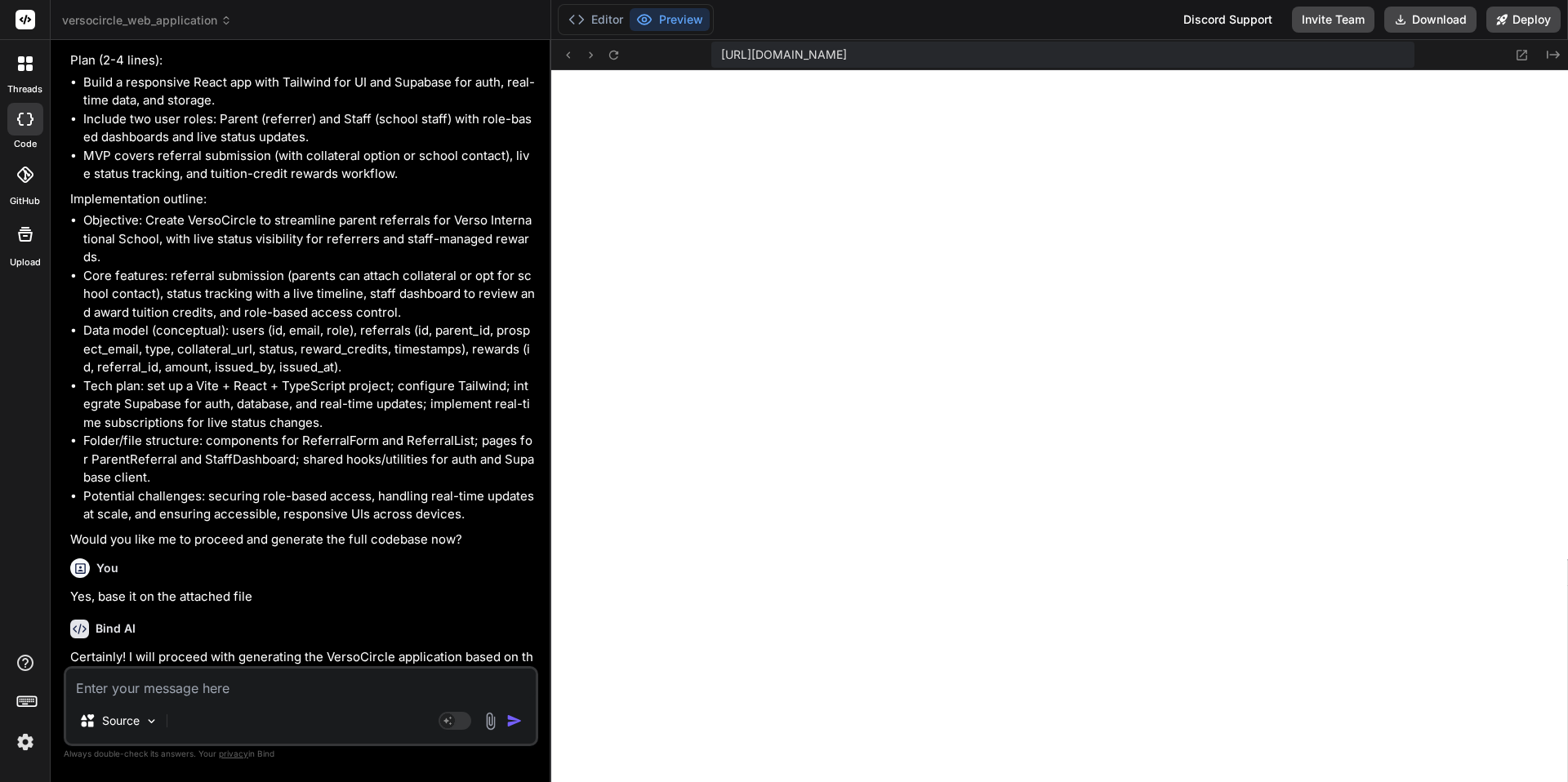
scroll to position [0, 0]
